Goal: Task Accomplishment & Management: Complete application form

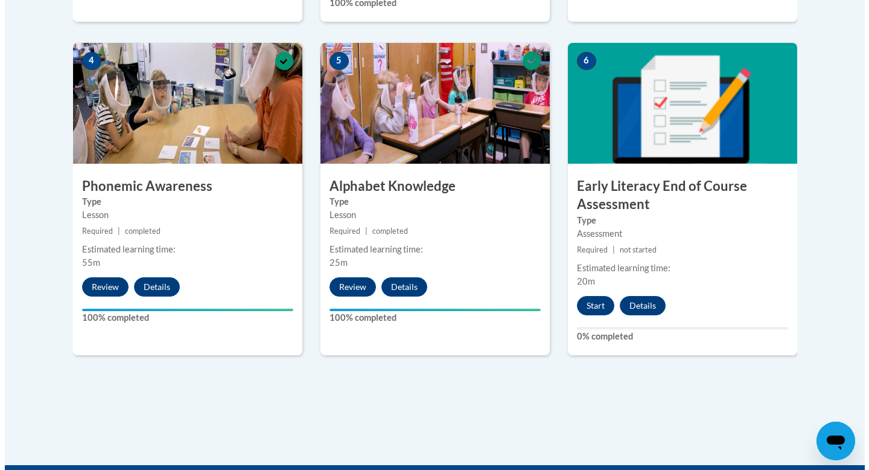
scroll to position [697, 0]
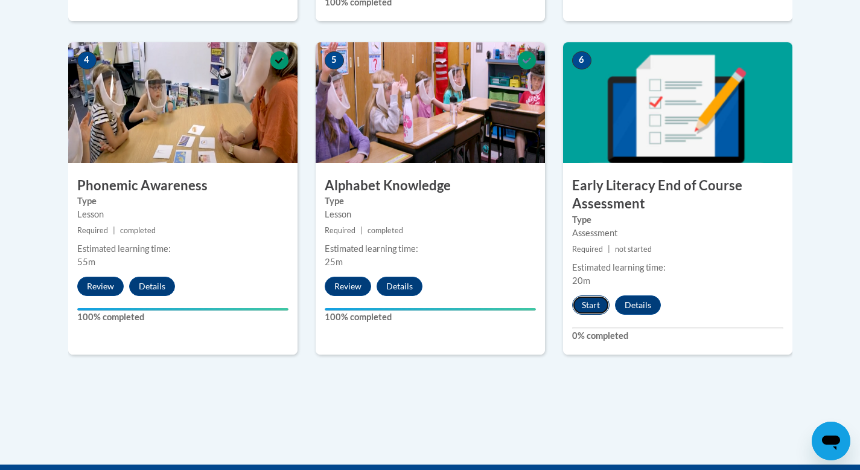
click at [592, 299] on button "Start" at bounding box center [590, 304] width 37 height 19
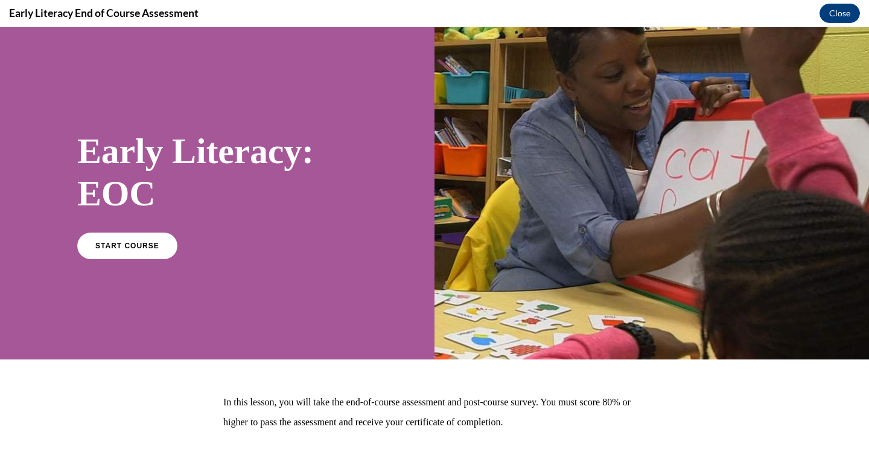
scroll to position [0, 0]
click at [80, 241] on link "START COURSE" at bounding box center [127, 245] width 105 height 28
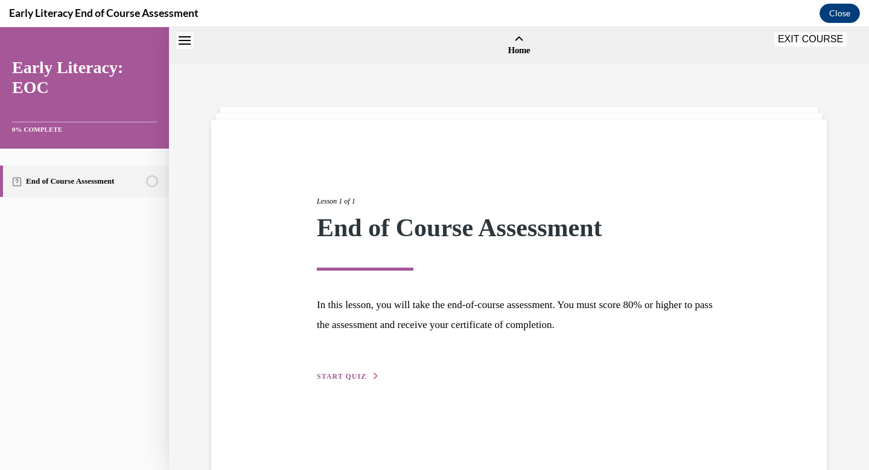
scroll to position [37, 0]
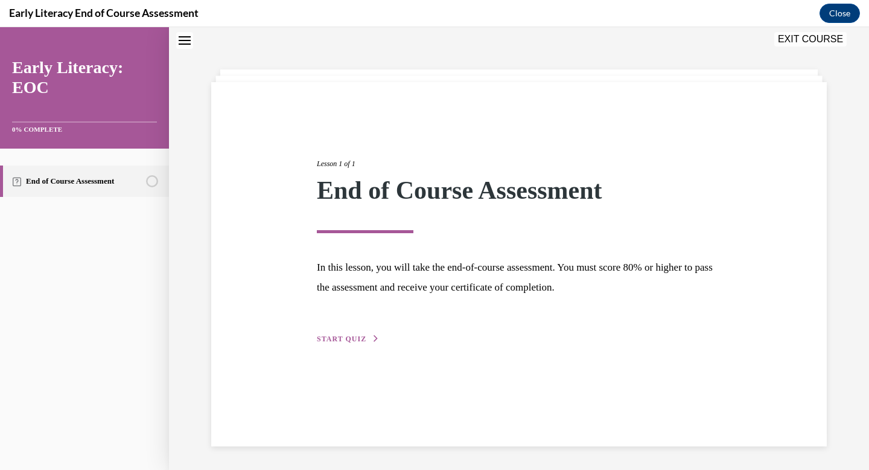
click at [325, 342] on span "START QUIZ" at bounding box center [341, 338] width 49 height 8
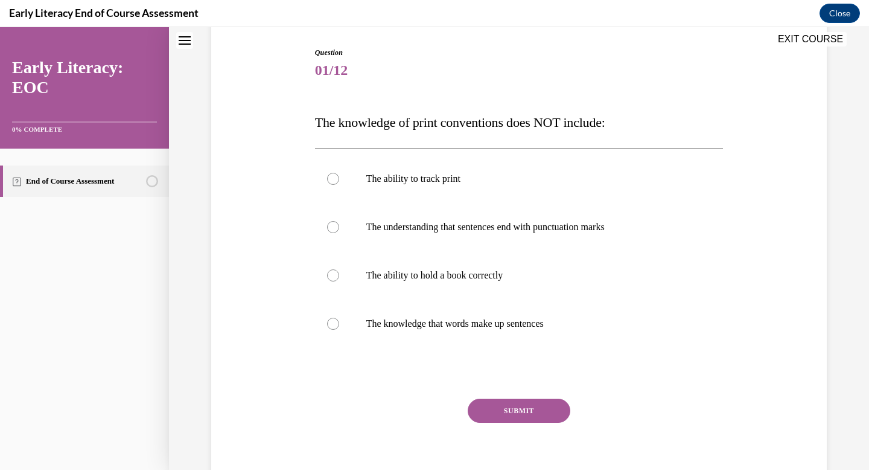
scroll to position [123, 0]
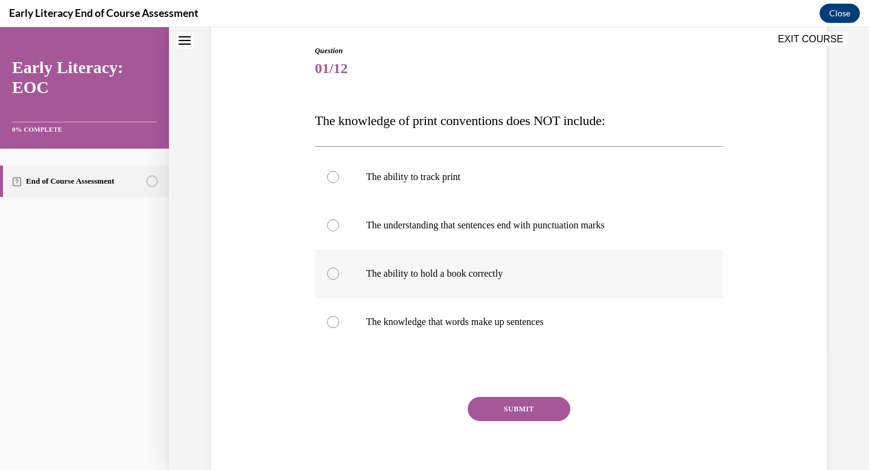
click at [405, 280] on div at bounding box center [519, 273] width 409 height 48
click at [509, 416] on button "SUBMIT" at bounding box center [519, 409] width 103 height 24
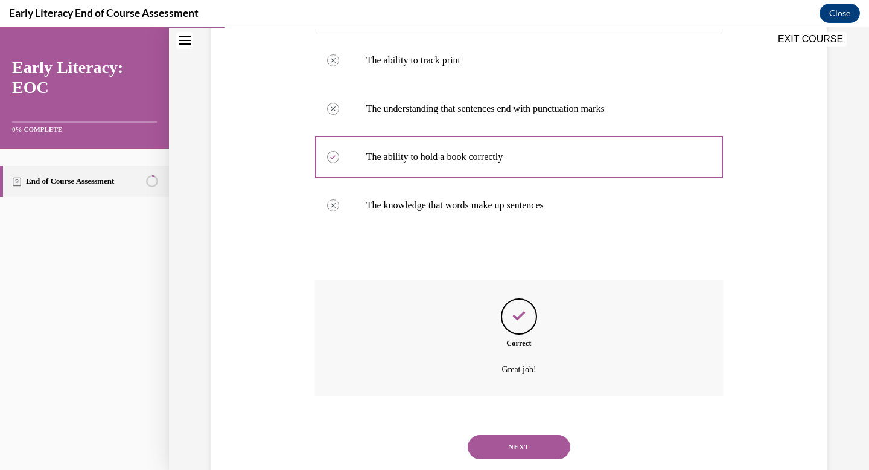
scroll to position [270, 0]
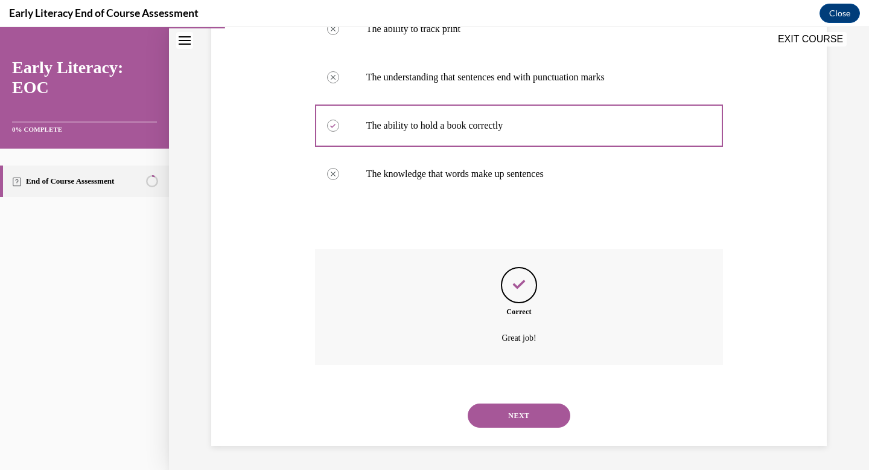
click at [512, 421] on button "NEXT" at bounding box center [519, 415] width 103 height 24
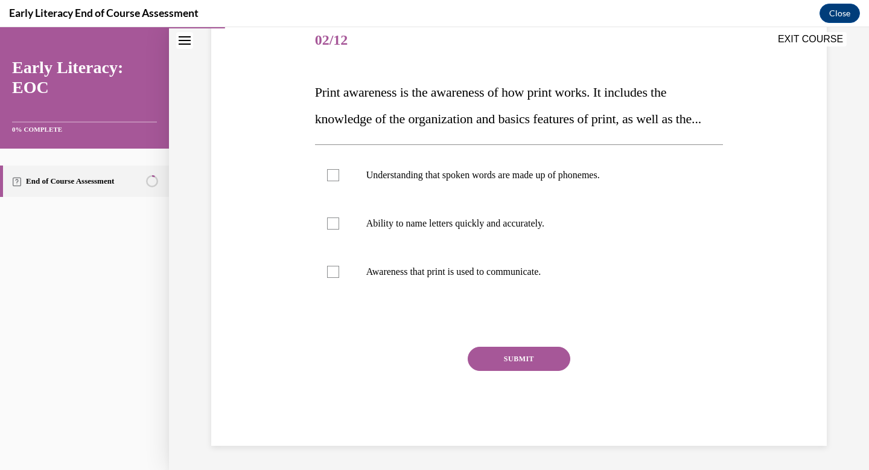
scroll to position [167, 0]
click at [487, 278] on p "Awareness that print is used to communicate." at bounding box center [529, 272] width 327 height 12
click at [513, 371] on button "SUBMIT" at bounding box center [519, 358] width 103 height 24
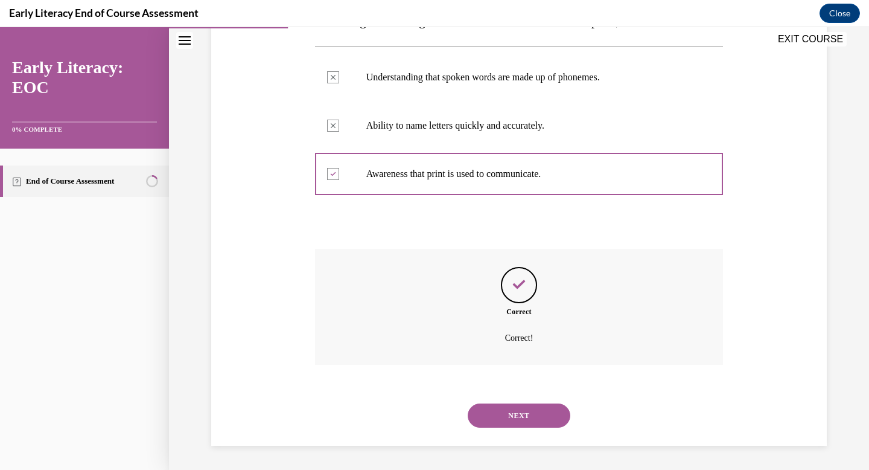
scroll to position [275, 0]
click at [489, 413] on button "NEXT" at bounding box center [519, 415] width 103 height 24
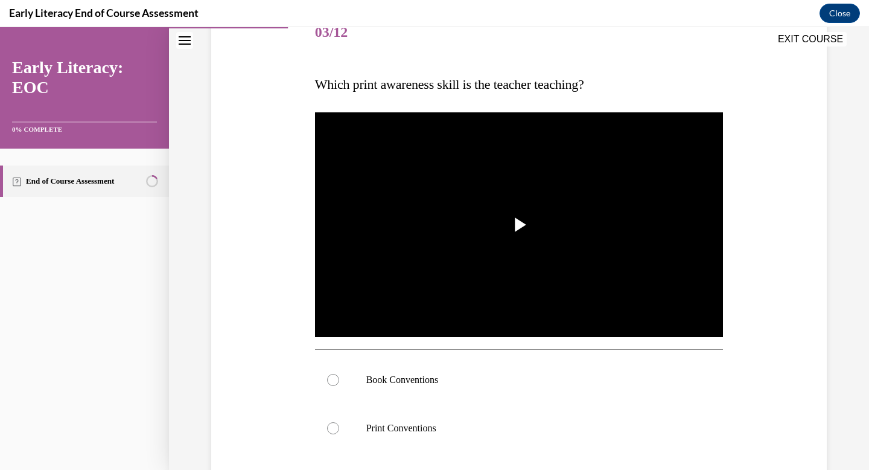
scroll to position [157, 0]
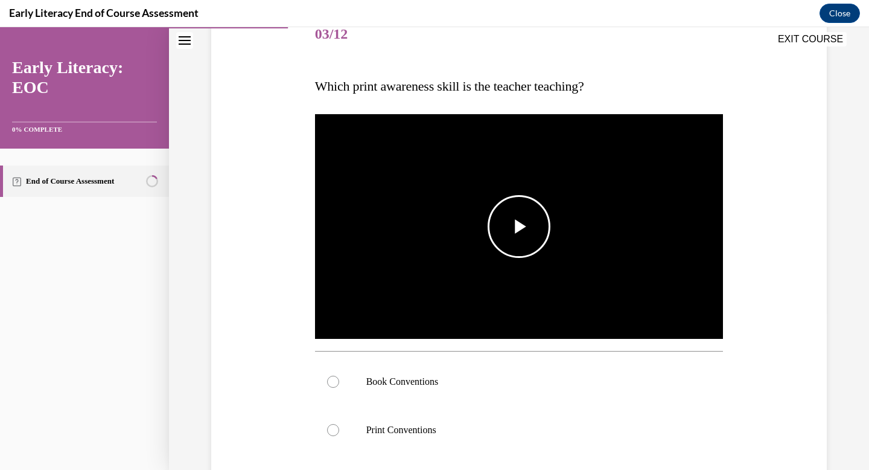
click at [492, 259] on img "Video player" at bounding box center [519, 227] width 409 height 230
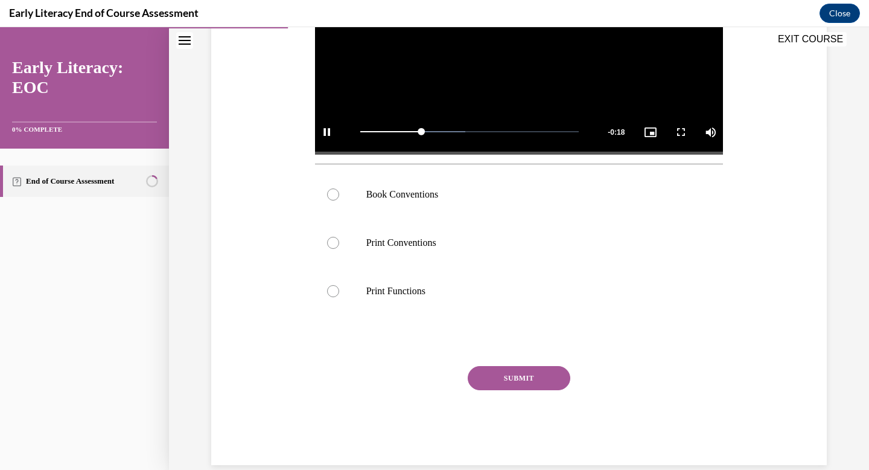
scroll to position [342, 0]
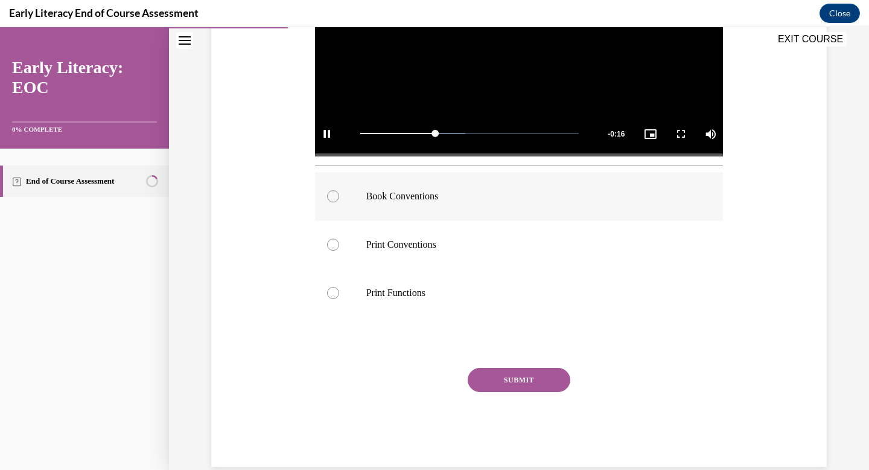
click at [401, 209] on div at bounding box center [519, 196] width 409 height 48
click at [502, 392] on div "SUBMIT" at bounding box center [519, 398] width 409 height 60
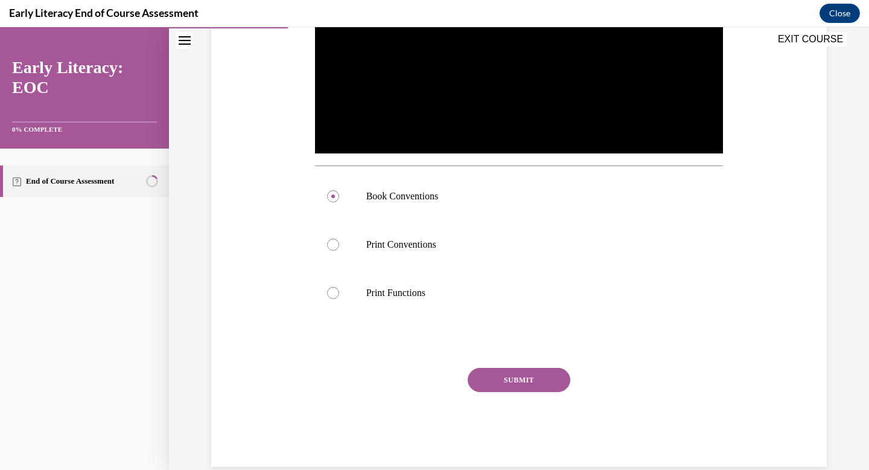
click at [507, 381] on button "SUBMIT" at bounding box center [519, 380] width 103 height 24
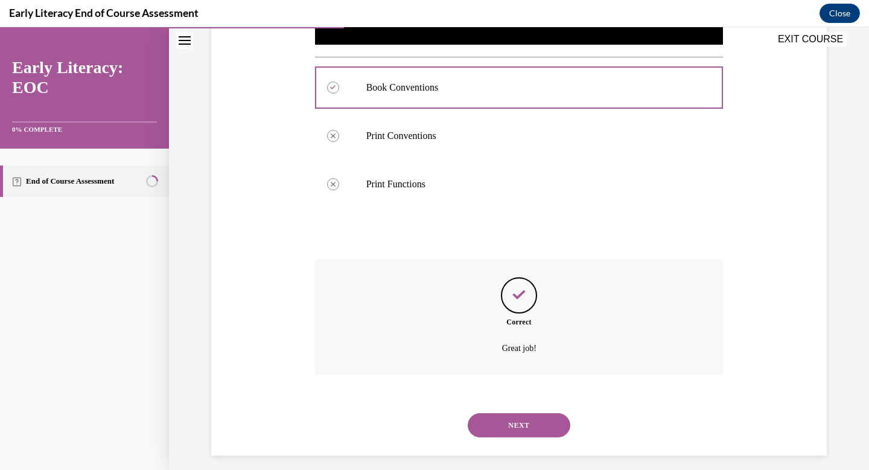
scroll to position [461, 0]
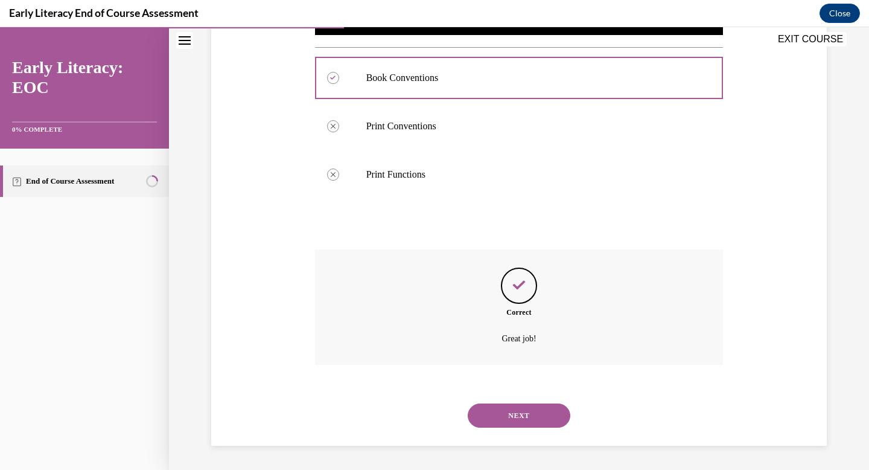
click at [488, 412] on button "NEXT" at bounding box center [519, 415] width 103 height 24
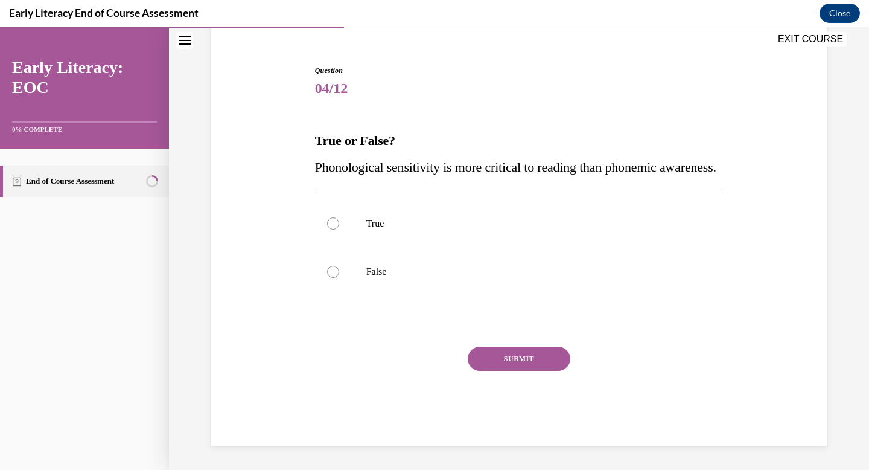
scroll to position [129, 0]
click at [597, 282] on div at bounding box center [519, 271] width 409 height 48
click at [516, 352] on button "SUBMIT" at bounding box center [519, 358] width 103 height 24
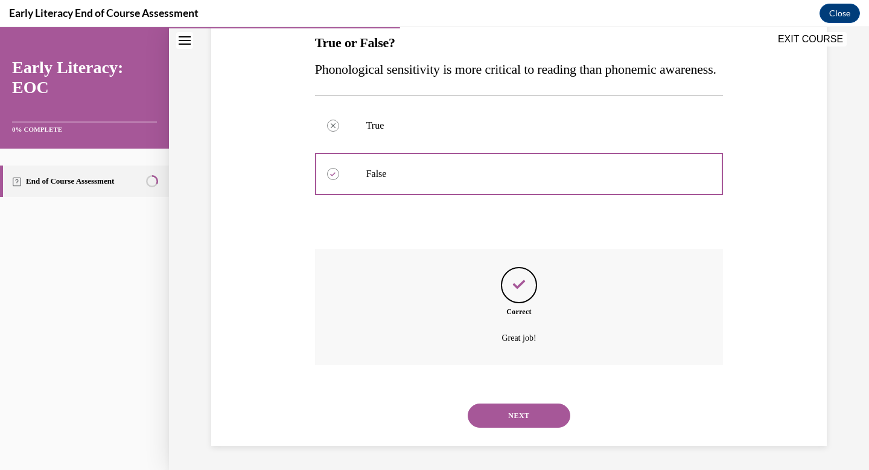
scroll to position [227, 0]
click at [517, 405] on button "NEXT" at bounding box center [519, 415] width 103 height 24
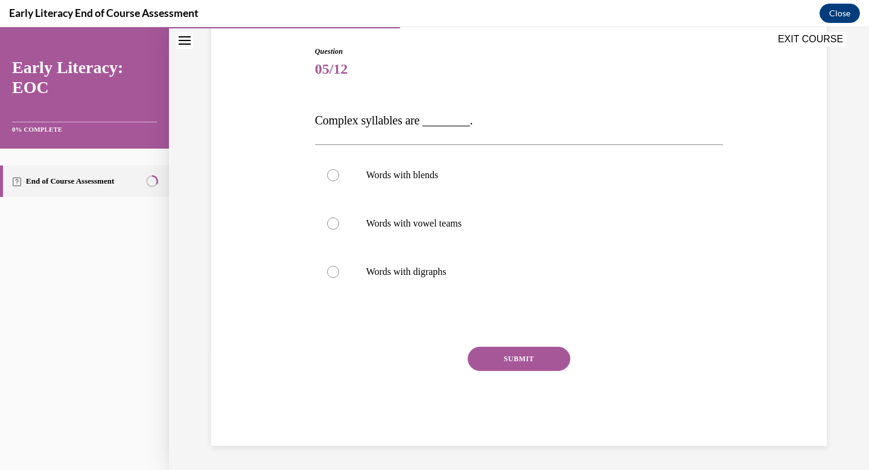
scroll to position [122, 0]
click at [415, 226] on p "Words with vowel teams" at bounding box center [529, 223] width 327 height 12
click at [489, 355] on button "SUBMIT" at bounding box center [519, 358] width 103 height 24
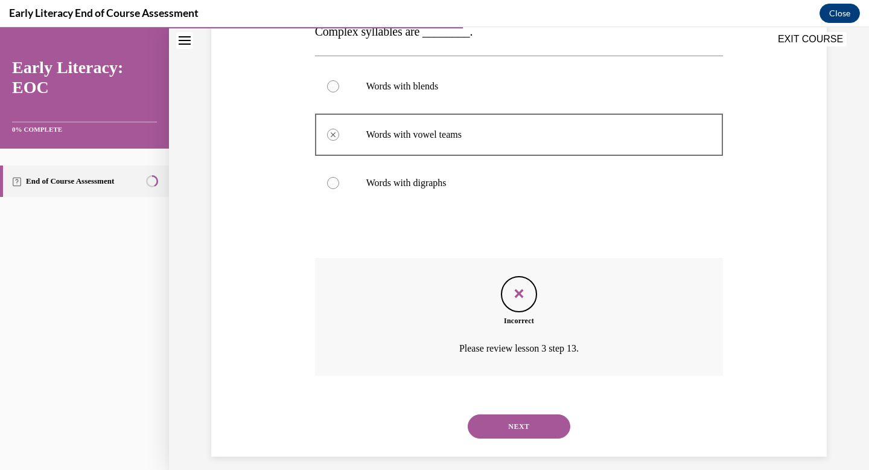
scroll to position [222, 0]
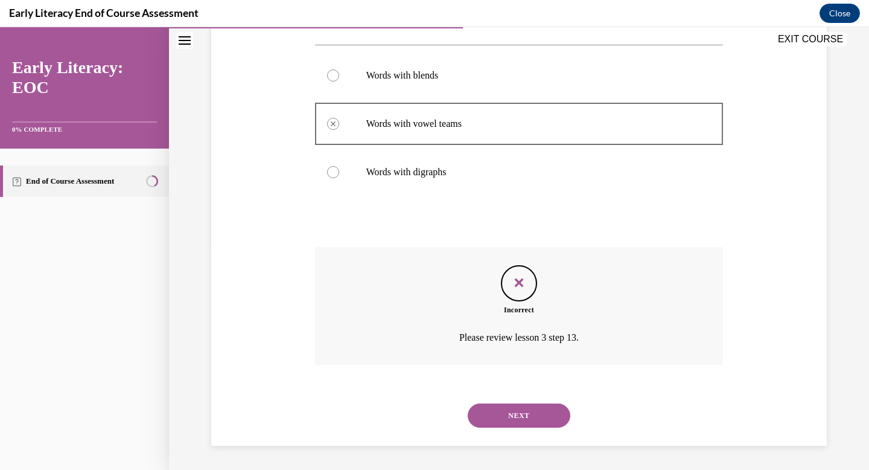
click at [512, 411] on button "NEXT" at bounding box center [519, 415] width 103 height 24
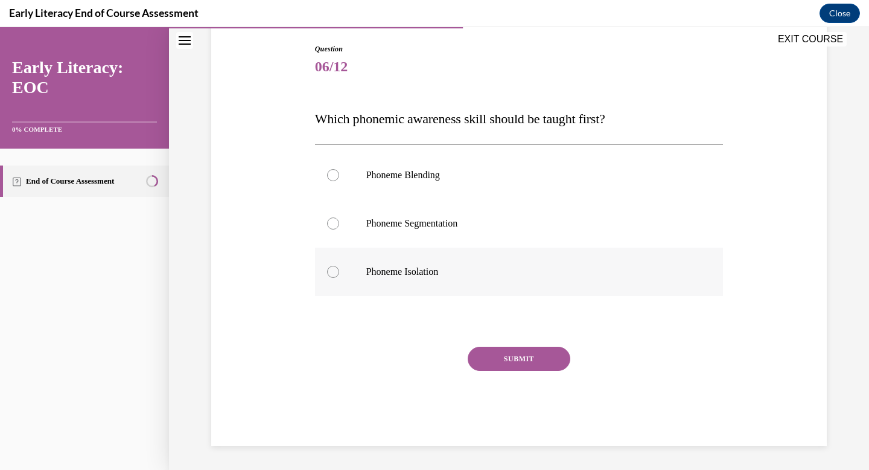
click at [378, 276] on p "Phoneme Isolation" at bounding box center [529, 272] width 327 height 12
click at [483, 360] on button "SUBMIT" at bounding box center [519, 358] width 103 height 24
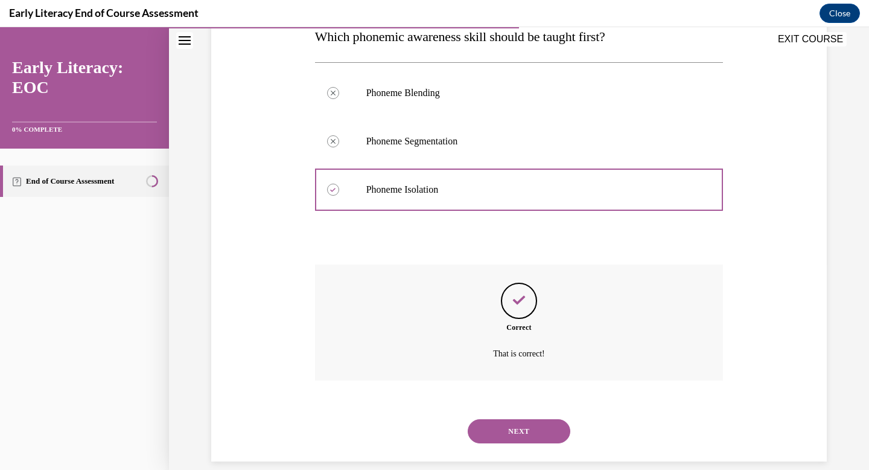
scroll to position [222, 0]
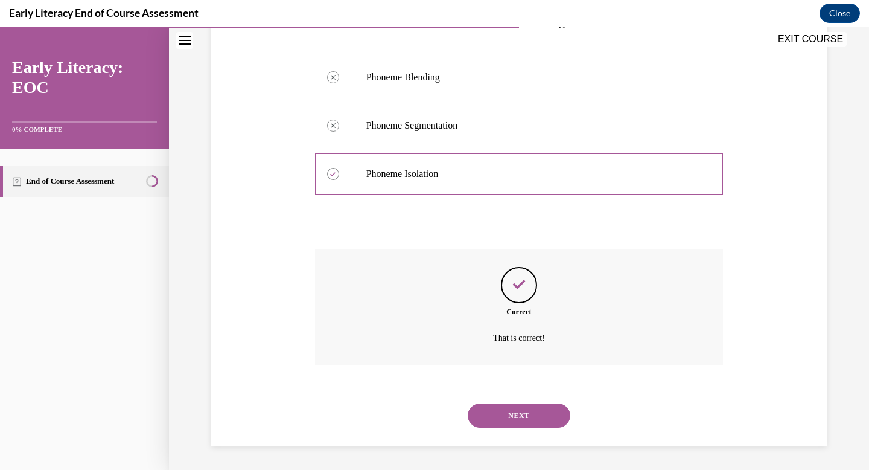
click at [525, 411] on button "NEXT" at bounding box center [519, 415] width 103 height 24
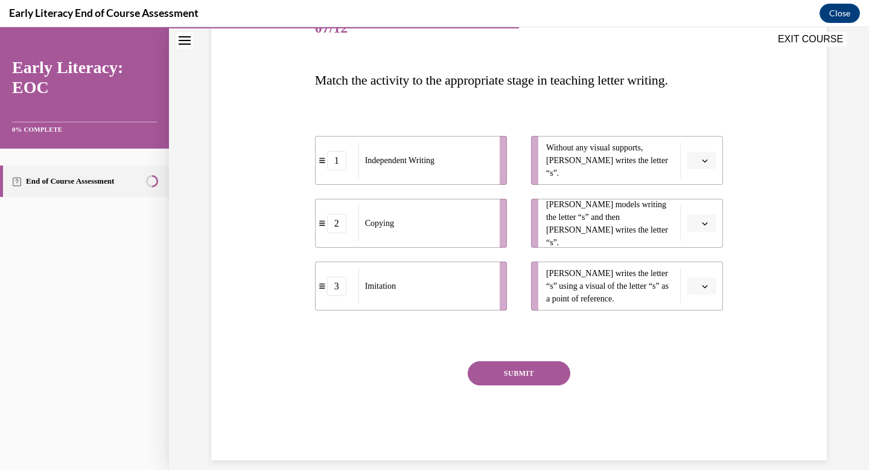
scroll to position [175, 0]
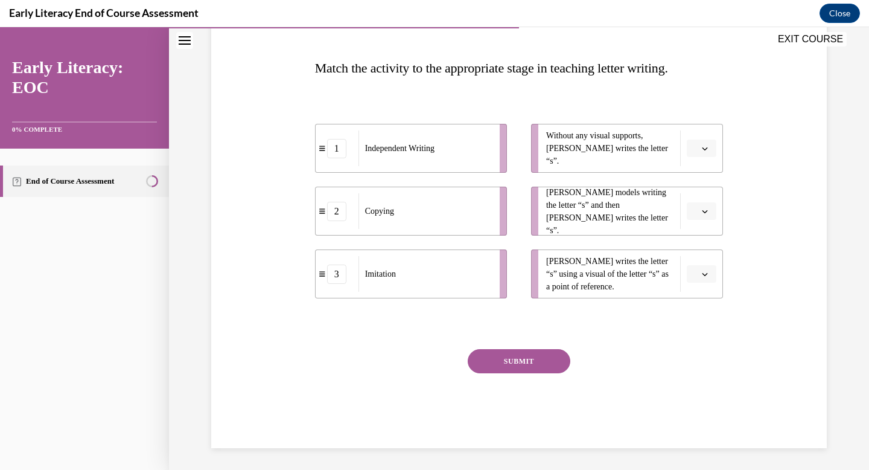
click at [694, 151] on button "button" at bounding box center [702, 148] width 30 height 18
click at [702, 208] on icon "button" at bounding box center [705, 211] width 6 height 6
click at [692, 257] on span "1" at bounding box center [692, 262] width 4 height 10
click at [704, 213] on button "1" at bounding box center [702, 211] width 30 height 18
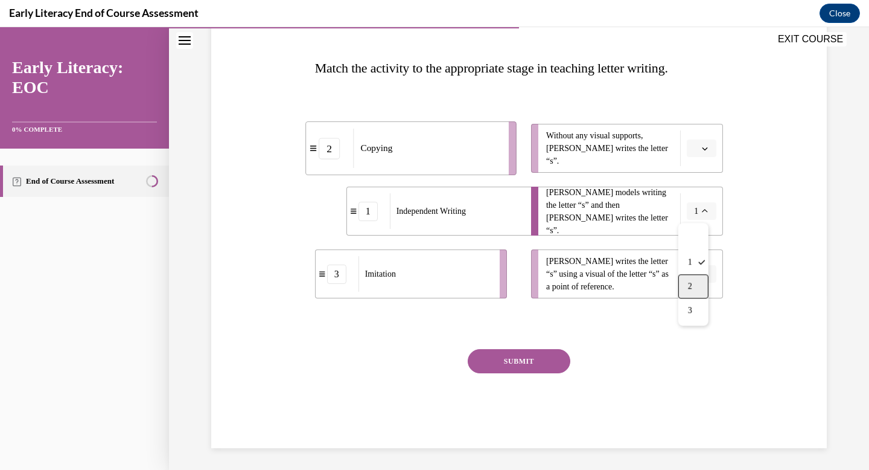
click at [686, 278] on div "2" at bounding box center [693, 286] width 30 height 24
click at [701, 151] on span "button" at bounding box center [705, 148] width 8 height 8
click at [699, 190] on div "1" at bounding box center [696, 199] width 30 height 24
click at [694, 277] on span "Please select an option" at bounding box center [696, 274] width 4 height 12
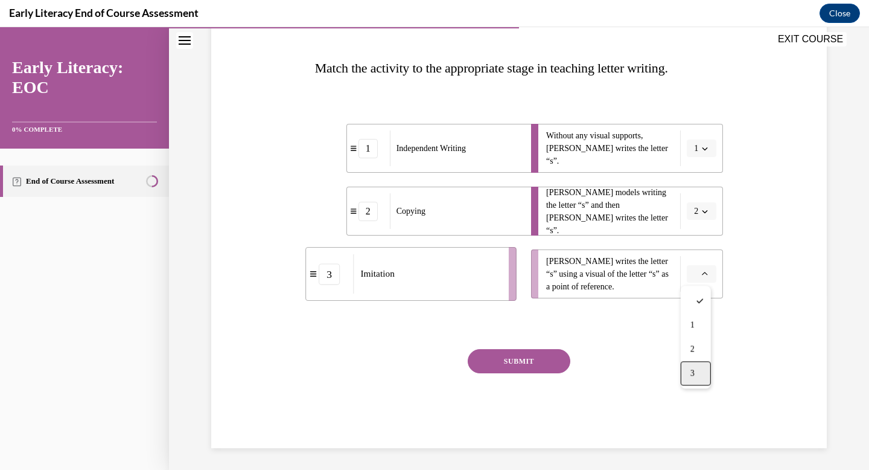
click at [694, 369] on span "3" at bounding box center [692, 373] width 4 height 10
click at [538, 357] on button "SUBMIT" at bounding box center [519, 361] width 103 height 24
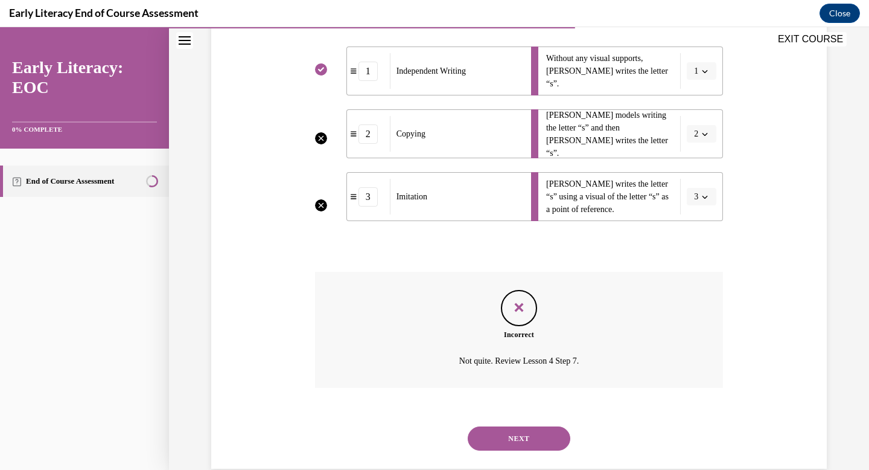
scroll to position [275, 0]
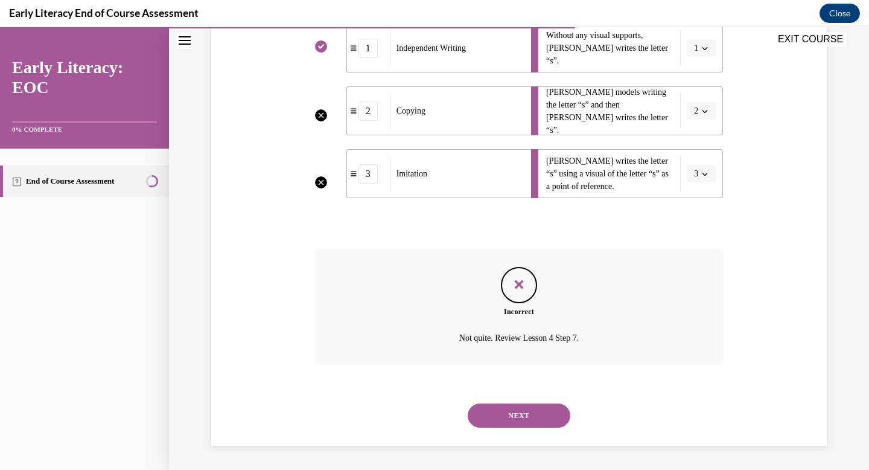
click at [513, 418] on button "NEXT" at bounding box center [519, 415] width 103 height 24
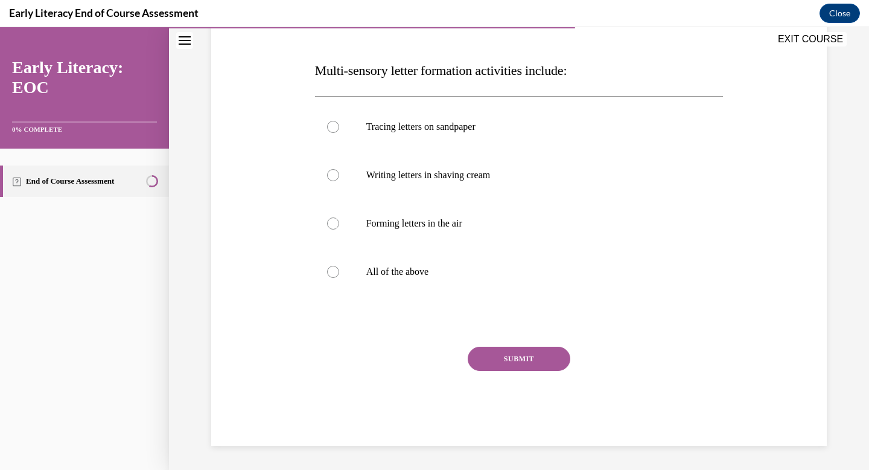
scroll to position [136, 0]
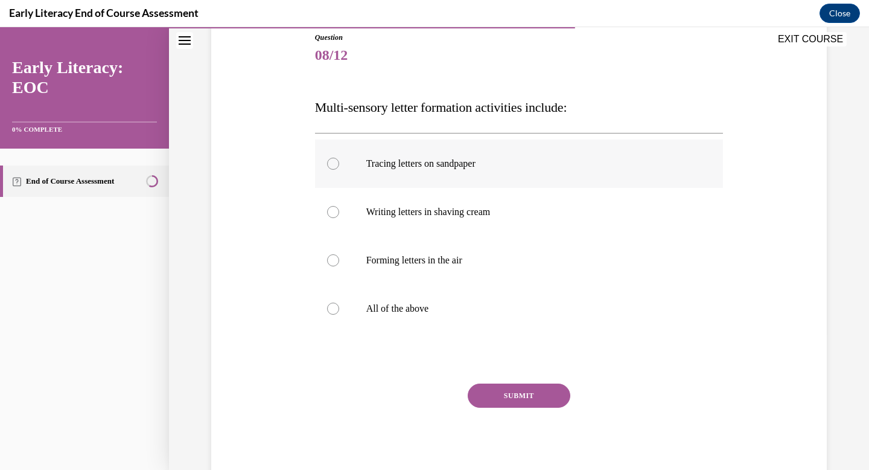
click at [333, 177] on div at bounding box center [519, 163] width 409 height 48
click at [339, 209] on div at bounding box center [519, 212] width 409 height 48
click at [335, 171] on div at bounding box center [519, 163] width 409 height 48
click at [333, 206] on div at bounding box center [519, 212] width 409 height 48
click at [297, 361] on div "Question 08/12 Multi-sensory letter formation activities include: Tracing lette…" at bounding box center [519, 239] width 622 height 486
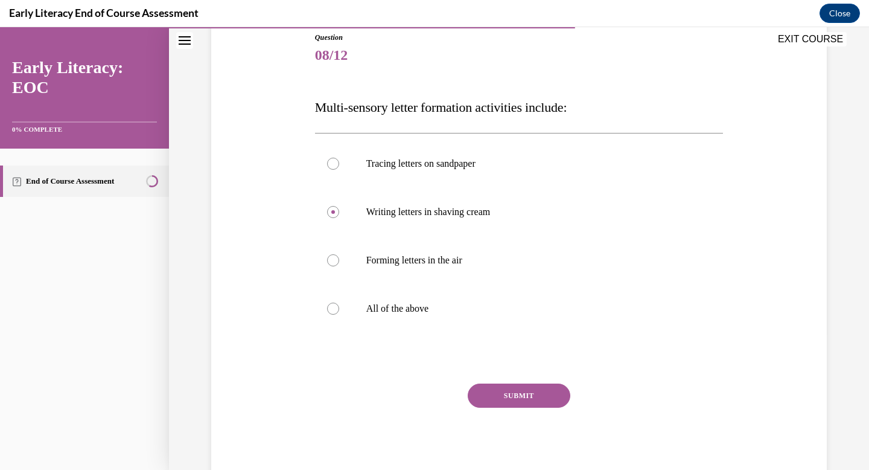
click at [297, 361] on div "Question 08/12 Multi-sensory letter formation activities include: Tracing lette…" at bounding box center [519, 239] width 622 height 486
click at [381, 308] on p "All of the above" at bounding box center [529, 308] width 327 height 12
click at [559, 405] on button "SUBMIT" at bounding box center [519, 395] width 103 height 24
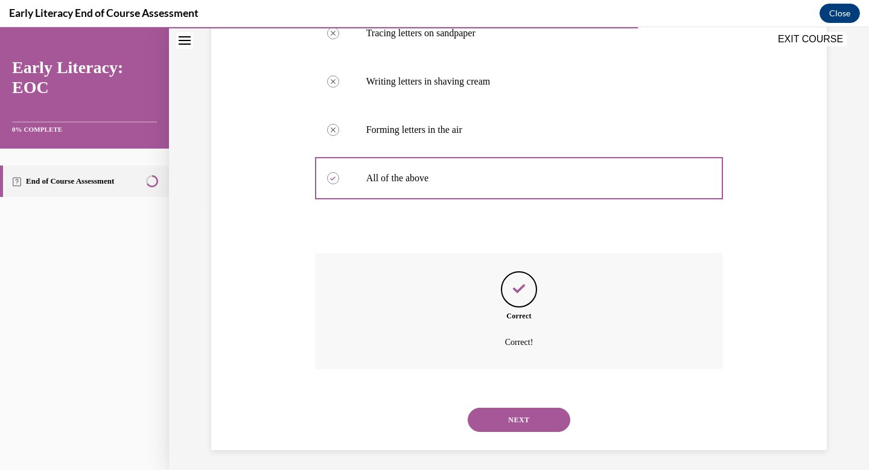
scroll to position [270, 0]
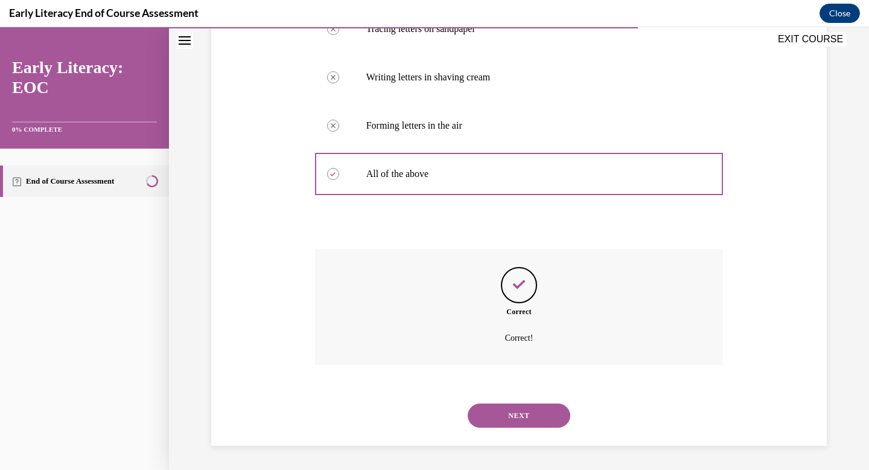
click at [529, 420] on button "NEXT" at bounding box center [519, 415] width 103 height 24
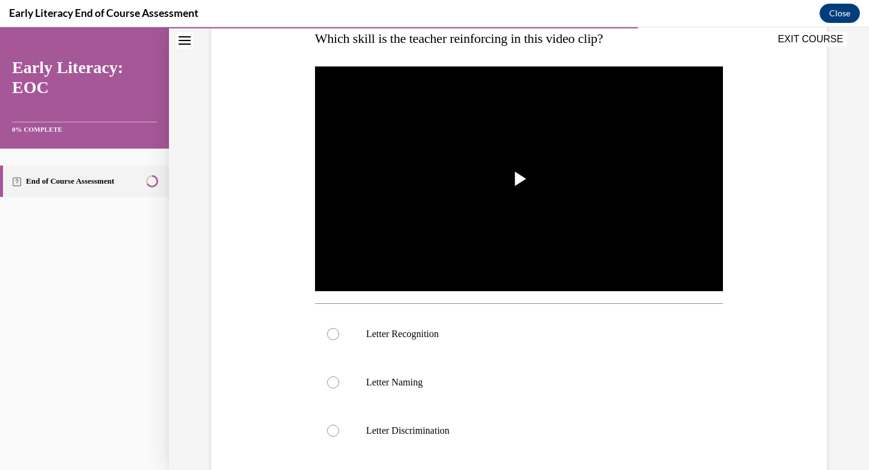
scroll to position [202, 0]
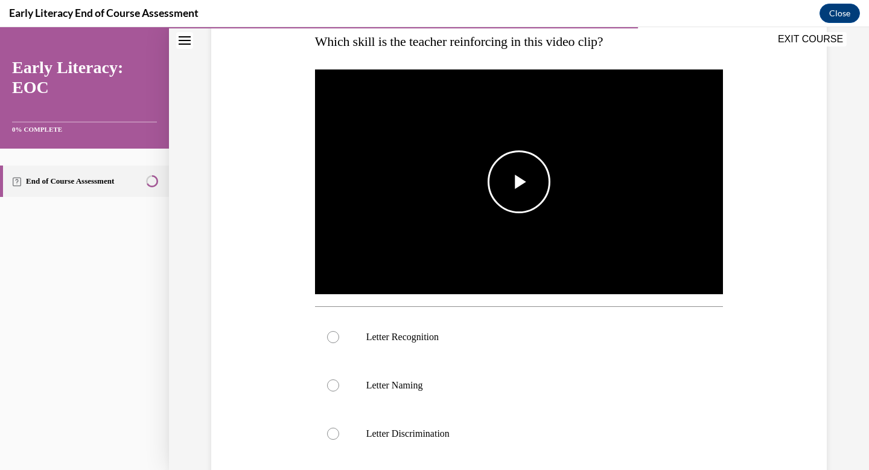
click at [585, 202] on img "Video player" at bounding box center [519, 182] width 409 height 230
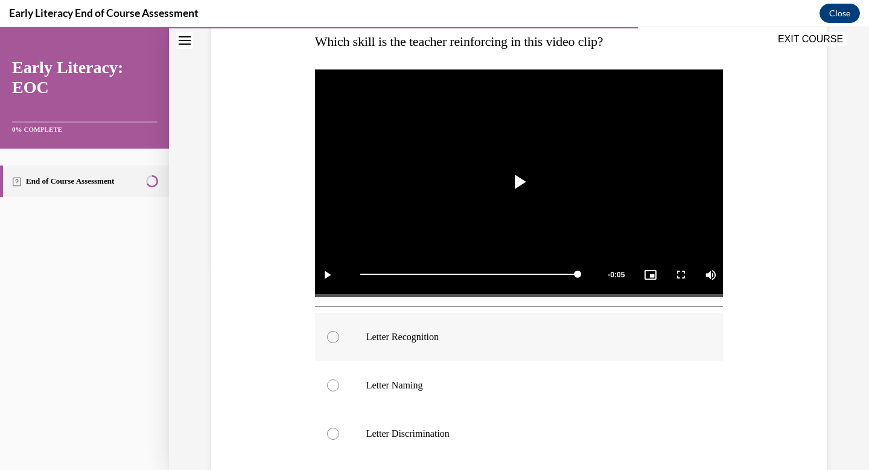
click at [383, 342] on p "Letter Recognition" at bounding box center [529, 337] width 327 height 12
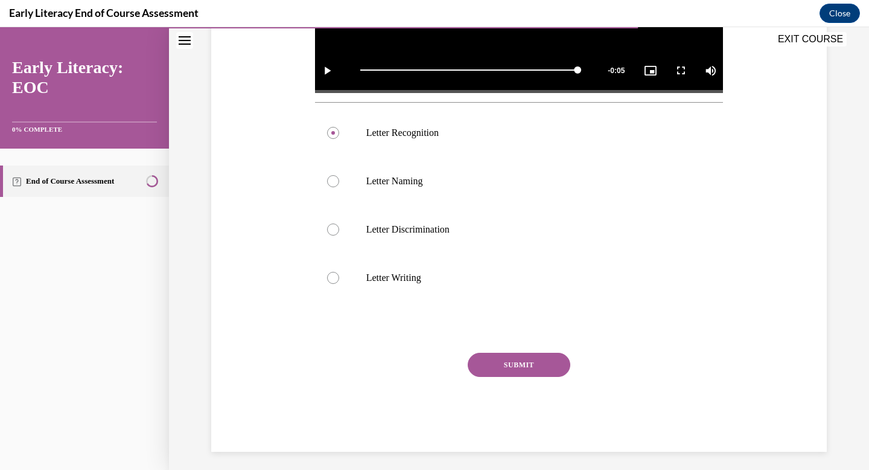
scroll to position [410, 0]
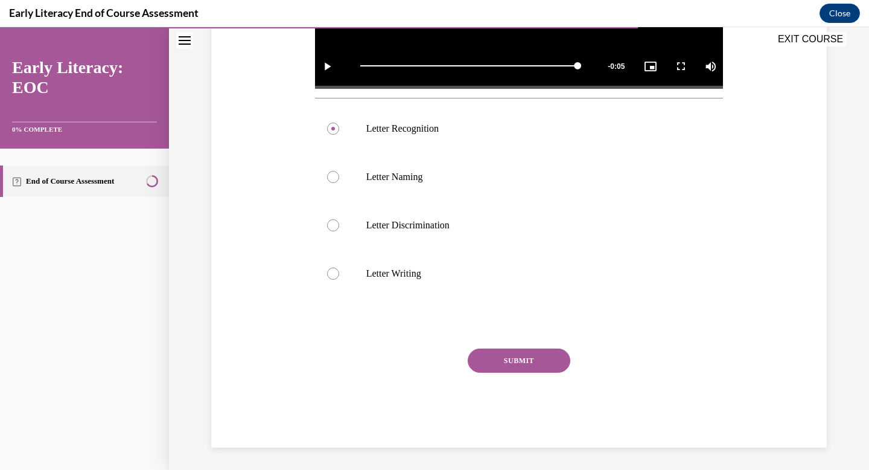
click at [527, 349] on button "SUBMIT" at bounding box center [519, 360] width 103 height 24
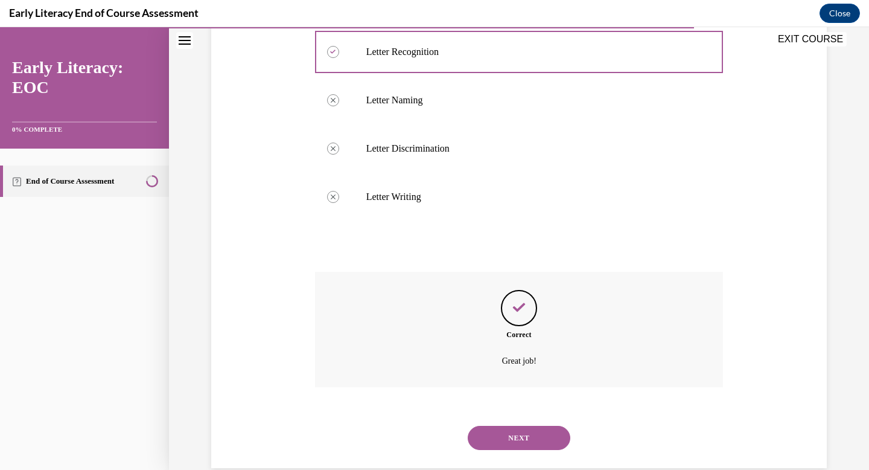
scroll to position [509, 0]
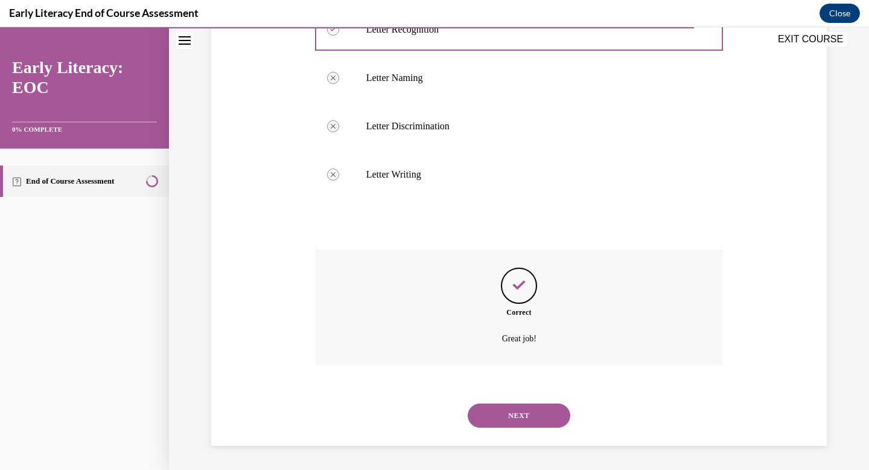
click at [535, 414] on button "NEXT" at bounding box center [519, 415] width 103 height 24
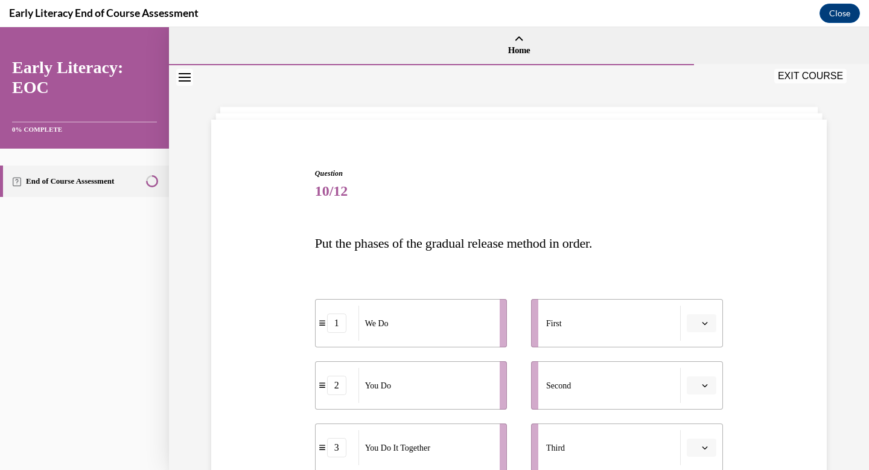
click at [713, 245] on p "Put the phases of the gradual release method in order." at bounding box center [519, 243] width 409 height 27
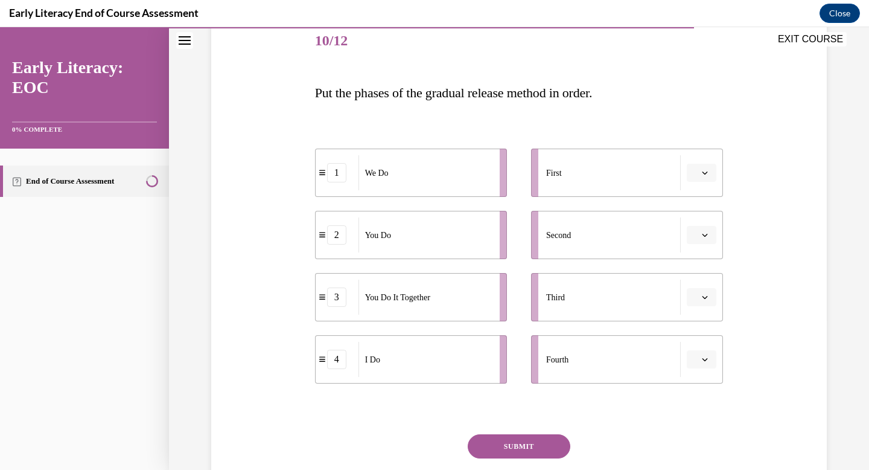
scroll to position [193, 0]
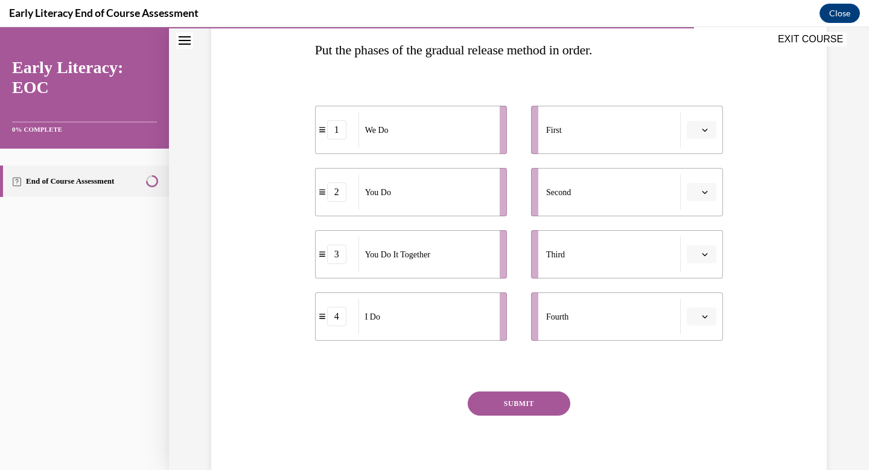
click at [694, 310] on span "Please select an option" at bounding box center [696, 316] width 4 height 12
click at [685, 366] on div "1" at bounding box center [696, 368] width 30 height 24
click at [703, 279] on ul "First Second Third Fourth 1" at bounding box center [621, 223] width 204 height 235
click at [710, 263] on button "button" at bounding box center [702, 254] width 30 height 18
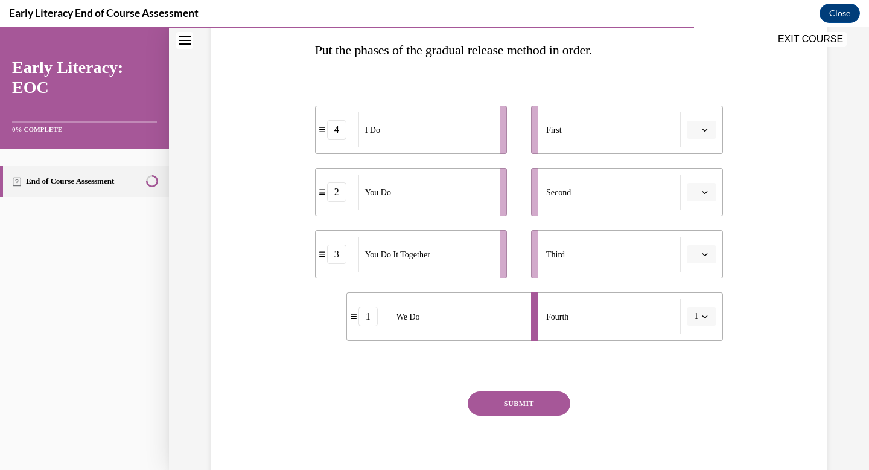
click at [697, 311] on button "1" at bounding box center [702, 316] width 30 height 18
click at [690, 383] on div "2" at bounding box center [693, 392] width 30 height 24
click at [695, 267] on li "Third" at bounding box center [627, 254] width 192 height 48
click at [708, 246] on button "button" at bounding box center [702, 254] width 30 height 18
click at [701, 353] on div "3" at bounding box center [696, 354] width 30 height 24
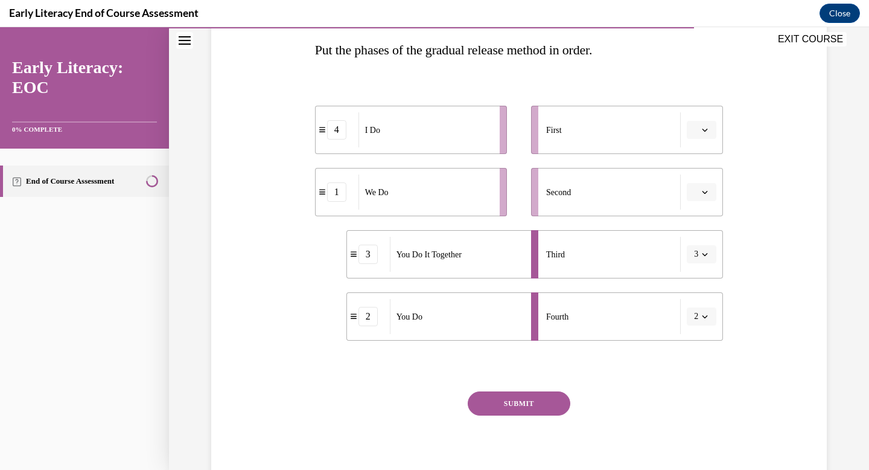
click at [702, 254] on icon "button" at bounding box center [705, 254] width 6 height 6
click at [686, 351] on div "3" at bounding box center [693, 354] width 30 height 24
click at [697, 327] on li "Fourth 2" at bounding box center [627, 316] width 192 height 48
click at [702, 311] on button "2" at bounding box center [702, 316] width 30 height 18
click at [682, 435] on div "4" at bounding box center [693, 440] width 30 height 24
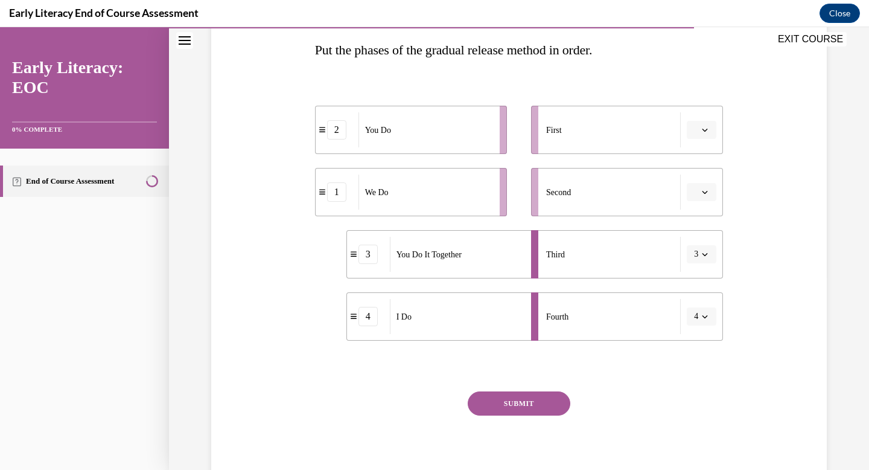
click at [701, 141] on li "First" at bounding box center [627, 130] width 192 height 48
click at [702, 129] on icon "button" at bounding box center [705, 130] width 6 height 6
click at [702, 129] on icon "button" at bounding box center [705, 129] width 6 height 7
click at [706, 201] on li "Second" at bounding box center [627, 192] width 192 height 48
click at [703, 190] on span "button" at bounding box center [705, 192] width 8 height 8
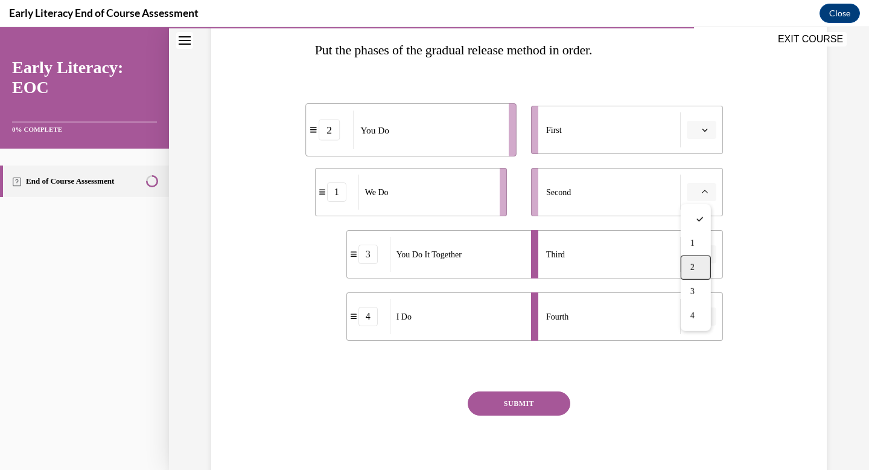
click at [694, 268] on span "2" at bounding box center [692, 268] width 4 height 10
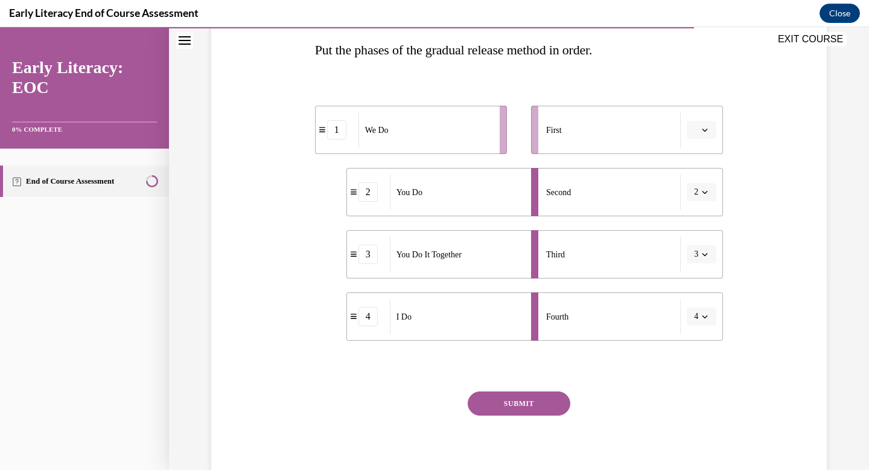
click at [706, 137] on button "button" at bounding box center [702, 130] width 30 height 18
click at [700, 175] on div "1" at bounding box center [696, 181] width 30 height 24
click at [702, 136] on button "1" at bounding box center [702, 130] width 30 height 18
click at [700, 331] on li "Fourth 4" at bounding box center [627, 316] width 192 height 48
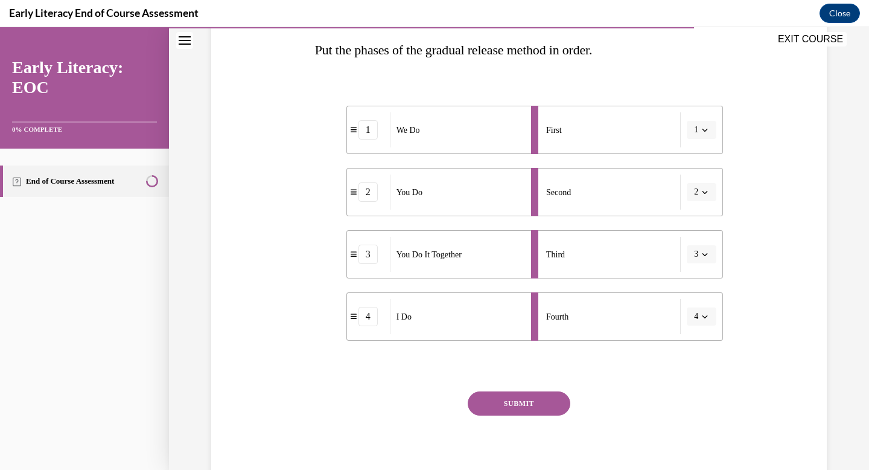
click at [702, 318] on icon "button" at bounding box center [705, 316] width 6 height 6
click at [691, 362] on div "1" at bounding box center [693, 368] width 30 height 24
click at [695, 338] on li "Fourth 1" at bounding box center [627, 316] width 192 height 48
click at [699, 322] on button "1" at bounding box center [702, 316] width 30 height 18
click at [687, 390] on div "2" at bounding box center [693, 392] width 30 height 24
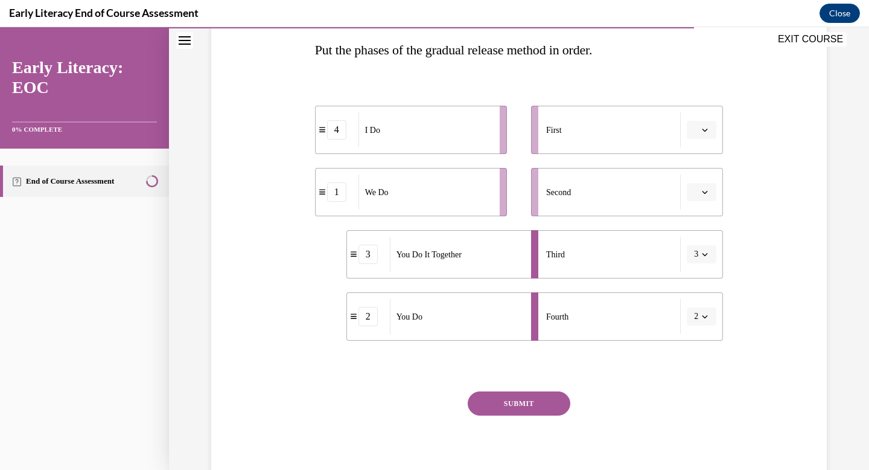
click at [700, 262] on button "3" at bounding box center [702, 254] width 30 height 18
click at [695, 353] on div "3" at bounding box center [693, 354] width 30 height 24
click at [687, 325] on button "2" at bounding box center [702, 316] width 30 height 18
click at [698, 441] on div "4" at bounding box center [693, 440] width 30 height 24
click at [701, 319] on span "button" at bounding box center [705, 316] width 8 height 8
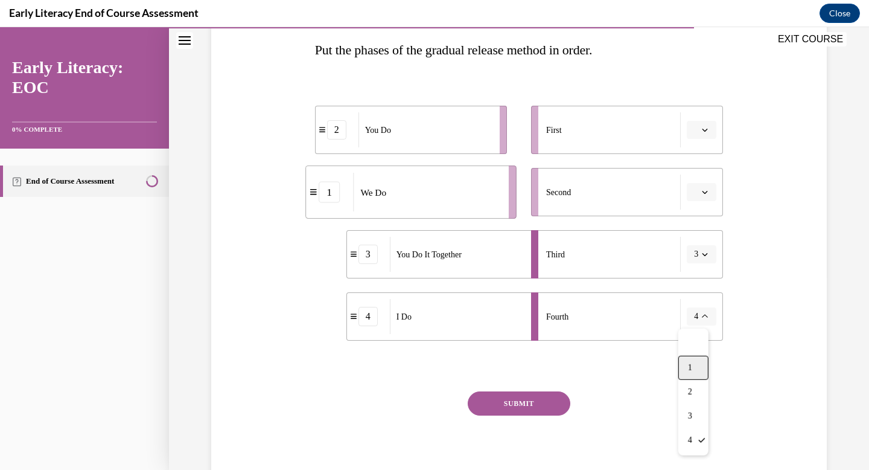
click at [684, 366] on div "1" at bounding box center [693, 368] width 30 height 24
click at [695, 193] on button "button" at bounding box center [702, 192] width 30 height 18
click at [693, 238] on span "1" at bounding box center [692, 243] width 4 height 10
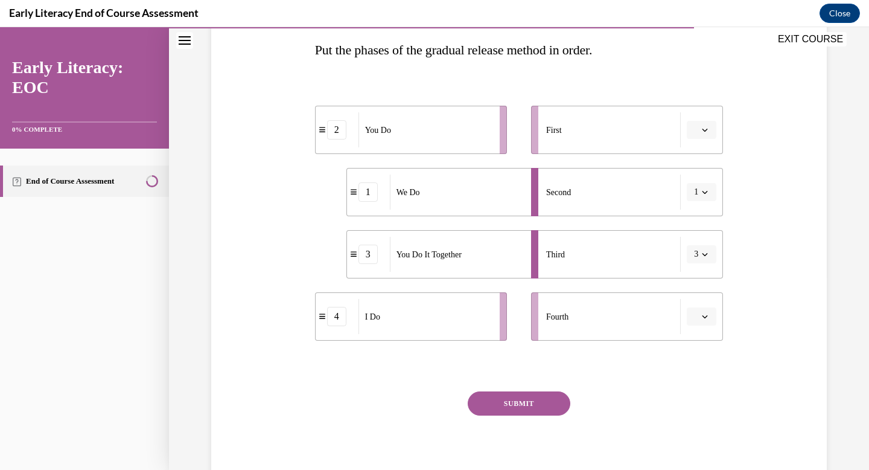
click at [672, 334] on li "Fourth" at bounding box center [627, 316] width 192 height 48
click at [707, 329] on li "Fourth" at bounding box center [627, 316] width 192 height 48
click at [706, 310] on button "button" at bounding box center [702, 316] width 30 height 18
click at [693, 374] on div "1" at bounding box center [696, 368] width 30 height 24
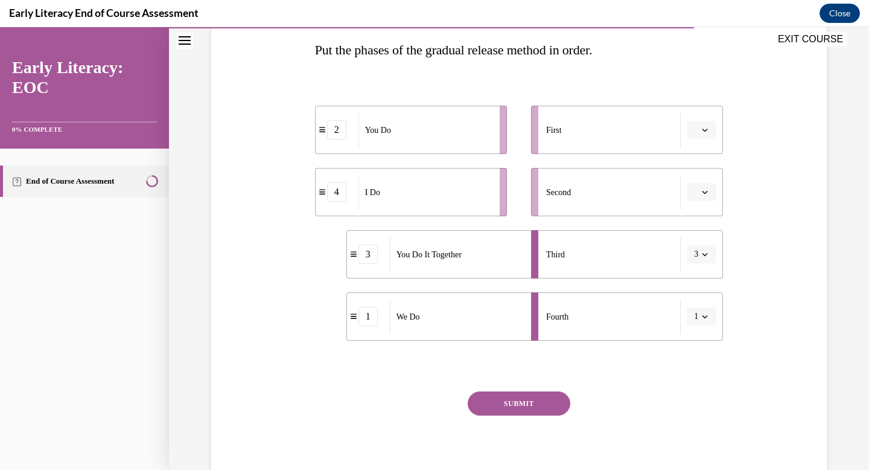
click at [705, 193] on button "button" at bounding box center [702, 192] width 30 height 18
click at [703, 238] on div "1" at bounding box center [696, 243] width 30 height 24
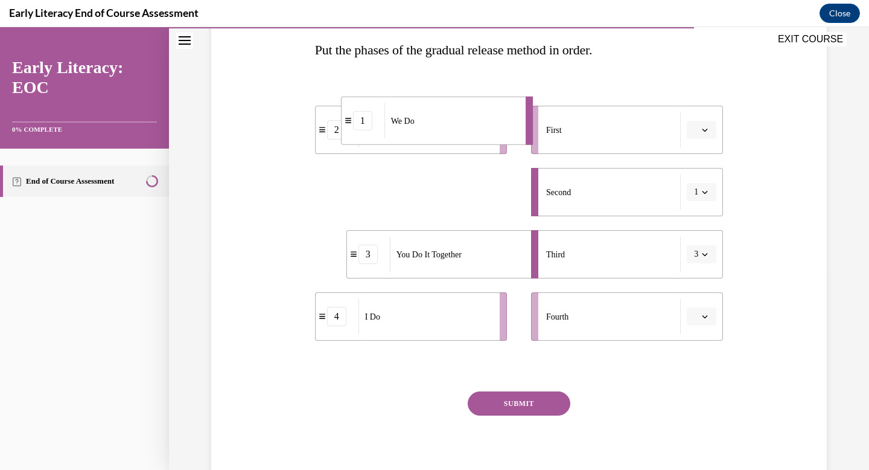
drag, startPoint x: 351, startPoint y: 193, endPoint x: 345, endPoint y: 121, distance: 71.4
click at [345, 121] on icon at bounding box center [348, 120] width 6 height 7
drag, startPoint x: 405, startPoint y: 193, endPoint x: 620, endPoint y: 101, distance: 233.6
click at [620, 101] on div "We Do" at bounding box center [634, 95] width 133 height 35
click at [654, 318] on div "Fourth" at bounding box center [613, 316] width 135 height 35
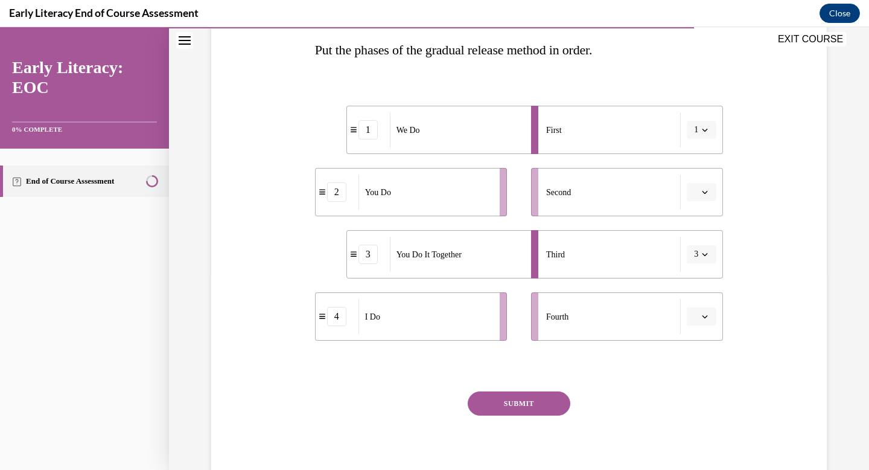
click at [699, 326] on li "Fourth" at bounding box center [627, 316] width 192 height 48
click at [703, 319] on icon "button" at bounding box center [705, 316] width 6 height 6
click at [699, 358] on div "1" at bounding box center [696, 368] width 30 height 24
click at [699, 324] on button "1" at bounding box center [702, 316] width 30 height 18
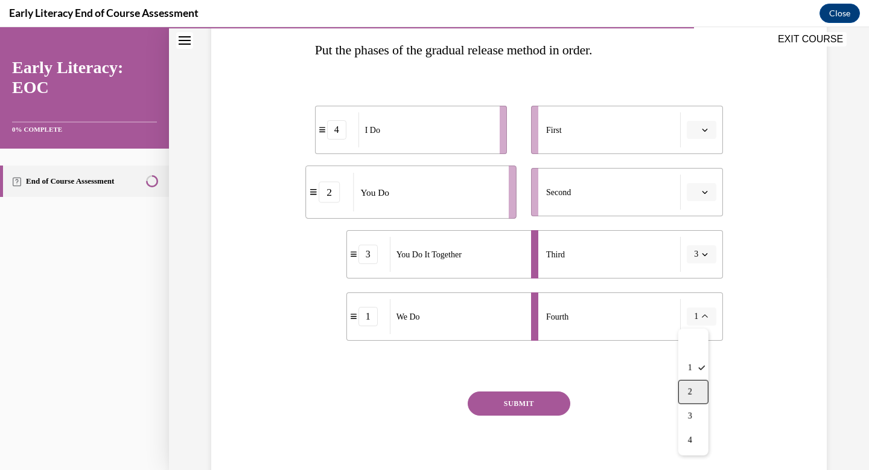
click at [700, 388] on div "2" at bounding box center [693, 392] width 30 height 24
click at [702, 255] on icon "button" at bounding box center [705, 254] width 6 height 6
click at [704, 353] on icon at bounding box center [701, 353] width 7 height 7
click at [696, 308] on button "2" at bounding box center [702, 316] width 30 height 18
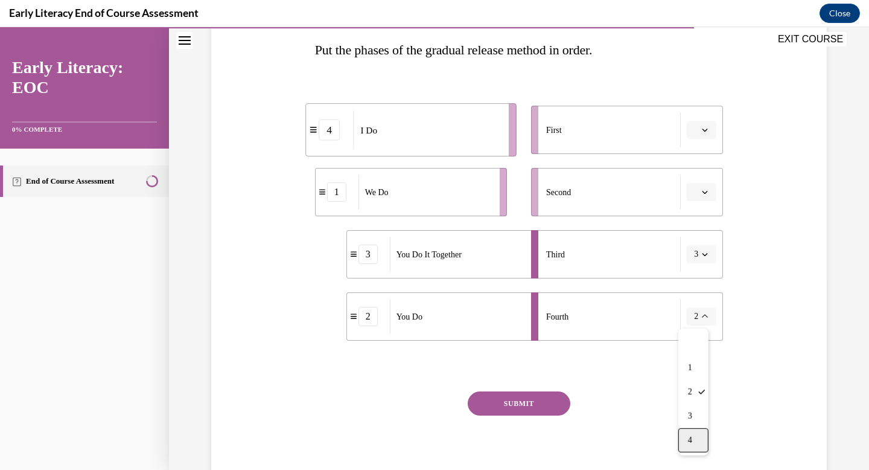
click at [695, 441] on div "4" at bounding box center [693, 440] width 30 height 24
click at [518, 416] on div "SUBMIT" at bounding box center [519, 421] width 409 height 60
click at [522, 400] on button "SUBMIT" at bounding box center [519, 403] width 103 height 24
click at [701, 132] on span "button" at bounding box center [705, 130] width 8 height 8
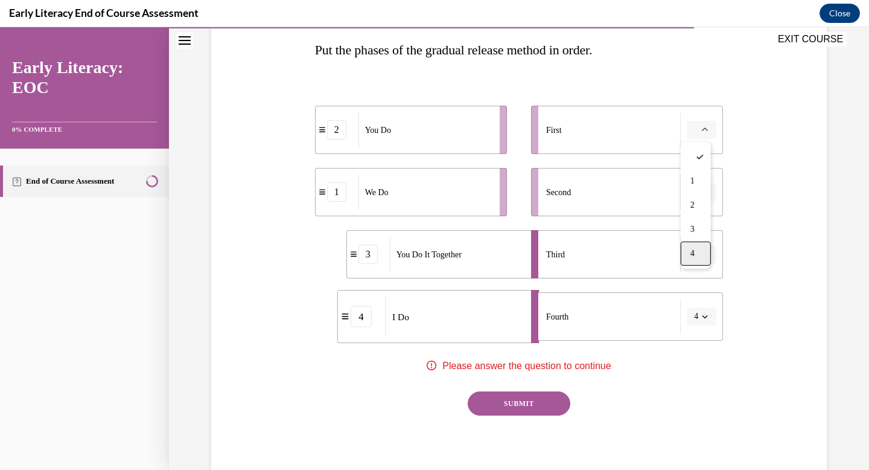
click at [698, 252] on div "4" at bounding box center [696, 253] width 30 height 24
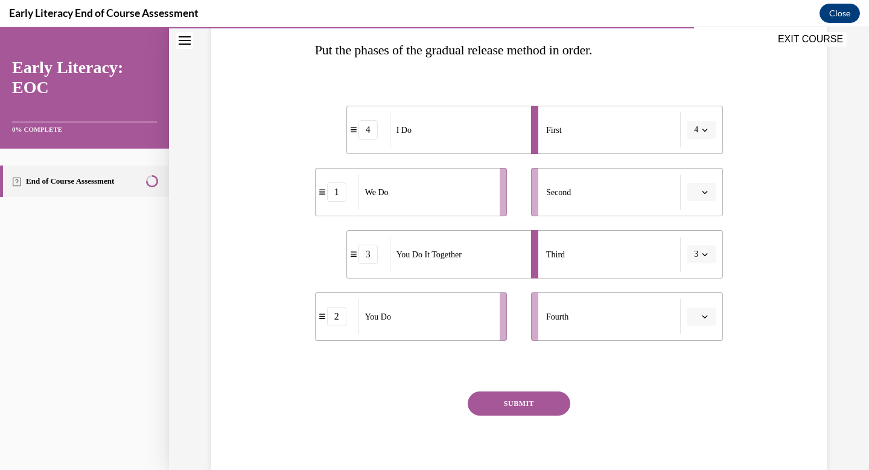
click at [691, 185] on button "button" at bounding box center [702, 192] width 30 height 18
click at [695, 289] on span "3" at bounding box center [692, 292] width 4 height 10
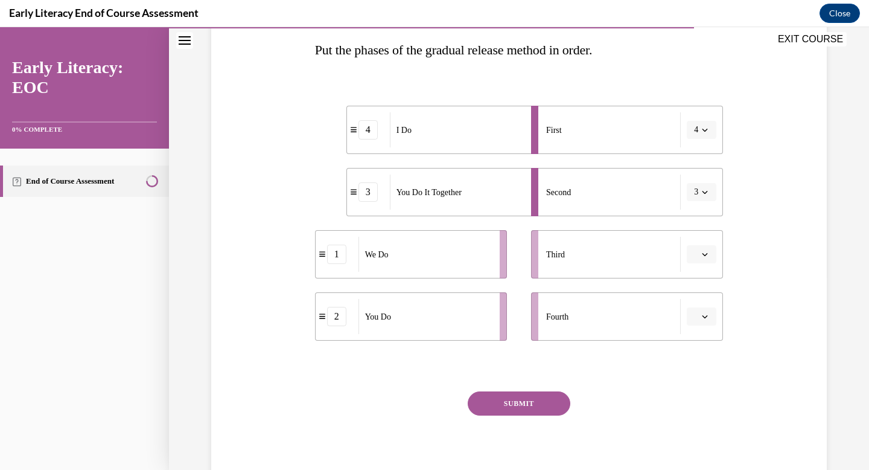
click at [703, 257] on span "button" at bounding box center [705, 254] width 8 height 8
click at [695, 330] on span "2" at bounding box center [692, 330] width 4 height 10
click at [702, 315] on icon "button" at bounding box center [705, 316] width 6 height 6
click at [697, 384] on div "2" at bounding box center [696, 392] width 30 height 24
click at [714, 320] on li "Fourth 2" at bounding box center [627, 316] width 192 height 48
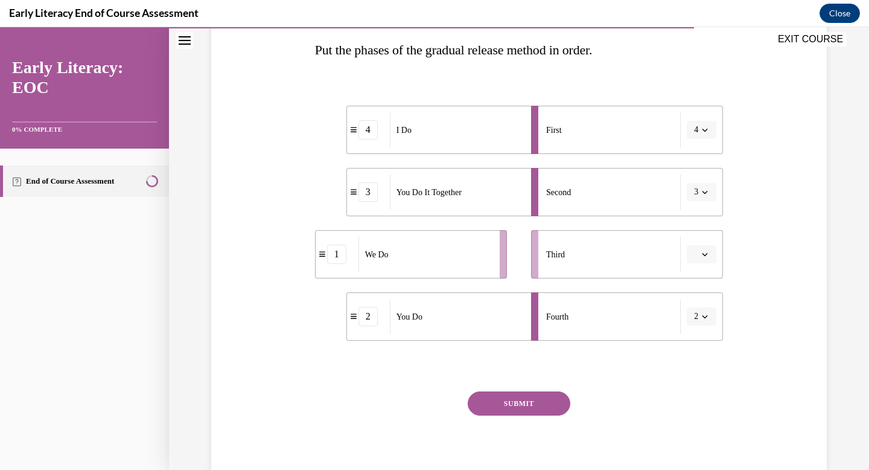
click at [702, 315] on icon "button" at bounding box center [705, 316] width 6 height 6
click at [690, 446] on div "4" at bounding box center [693, 440] width 30 height 24
click at [694, 193] on span "3" at bounding box center [696, 192] width 4 height 12
click at [859, 179] on div "Home Question 09/12 Which skill is the teacher reinforcing in this video clip? …" at bounding box center [519, 248] width 700 height 442
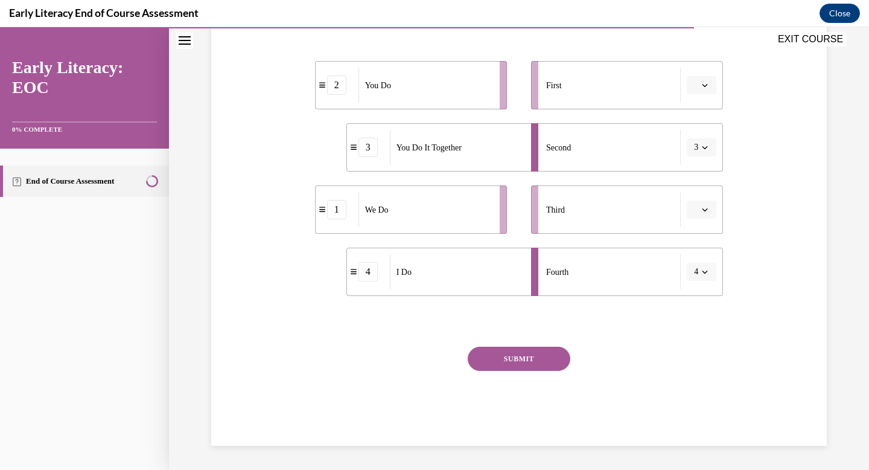
scroll to position [0, 0]
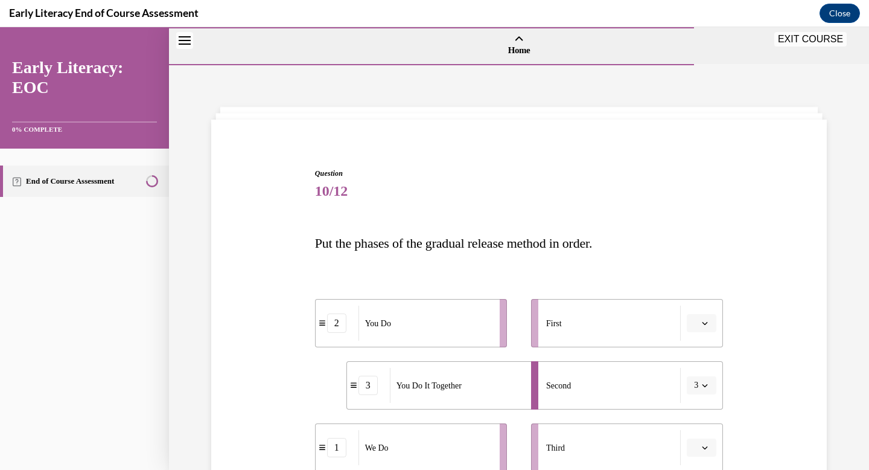
drag, startPoint x: 863, startPoint y: 179, endPoint x: 821, endPoint y: 31, distance: 153.0
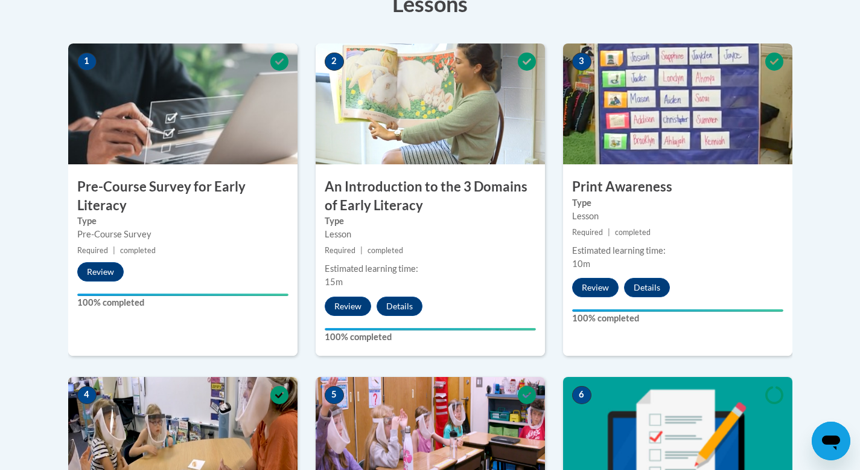
scroll to position [286, 0]
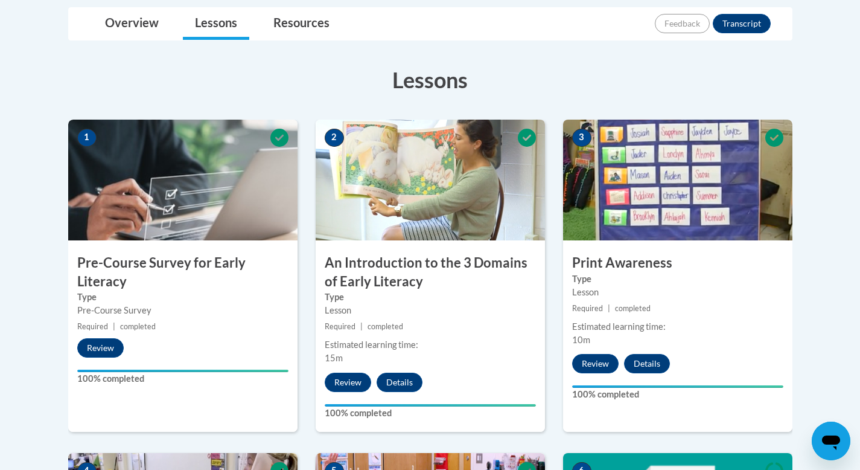
click at [855, 313] on body "This site uses cookies to help improve your learning experience. By continuing …" at bounding box center [430, 393] width 860 height 1359
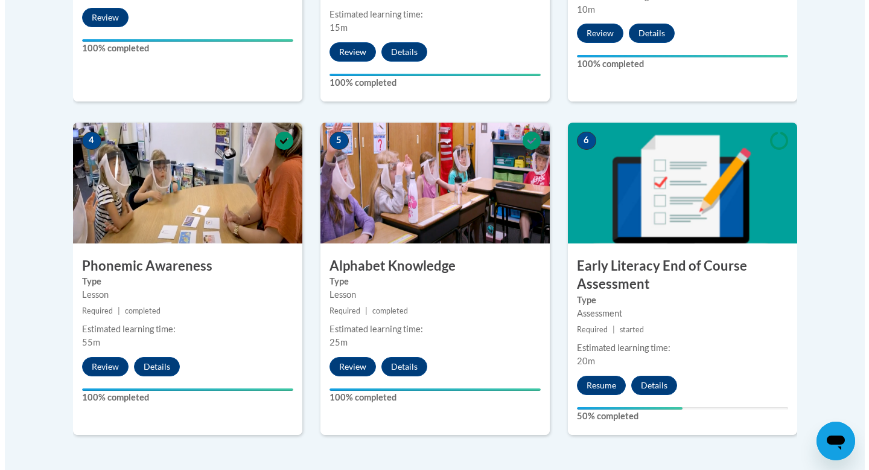
scroll to position [661, 0]
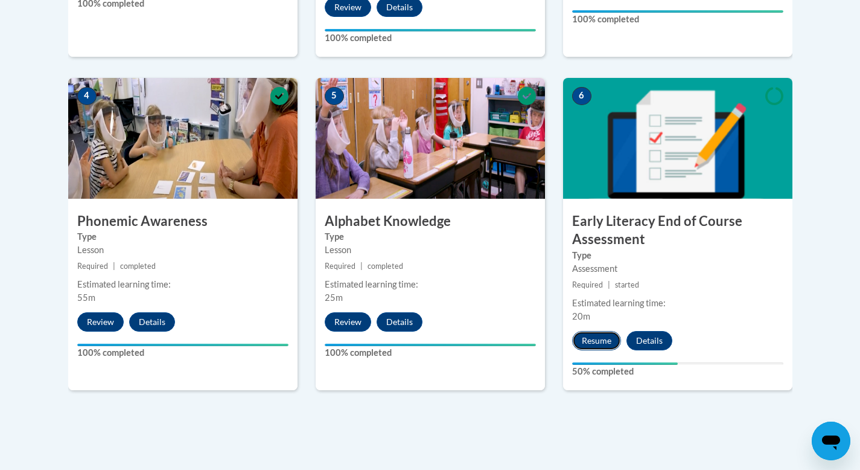
click at [592, 336] on button "Resume" at bounding box center [596, 340] width 49 height 19
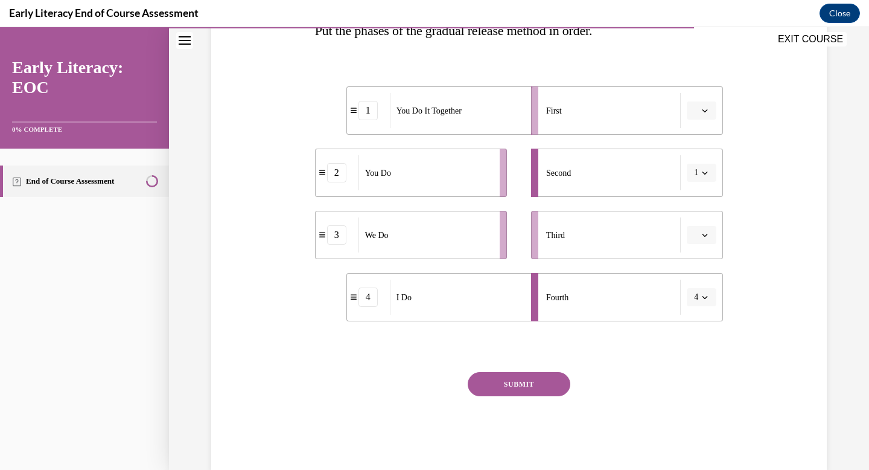
scroll to position [215, 0]
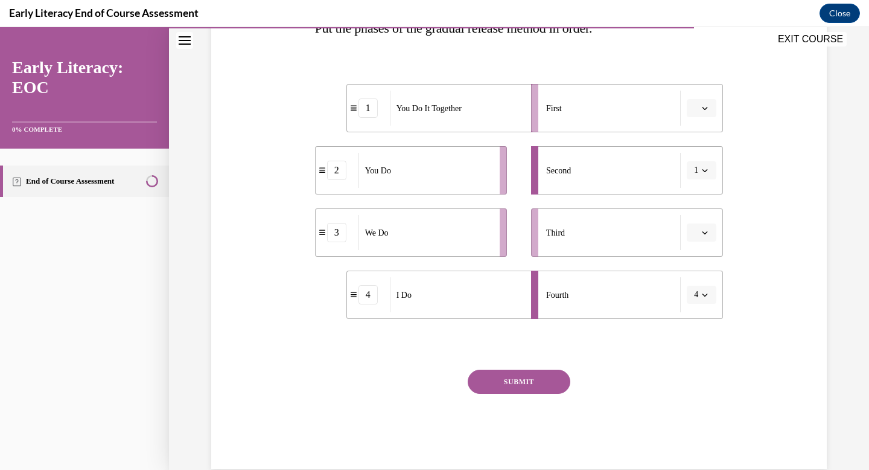
click at [703, 295] on icon "button" at bounding box center [705, 294] width 5 height 3
click at [684, 344] on div "1" at bounding box center [693, 346] width 30 height 24
click at [702, 106] on icon "button" at bounding box center [705, 108] width 6 height 6
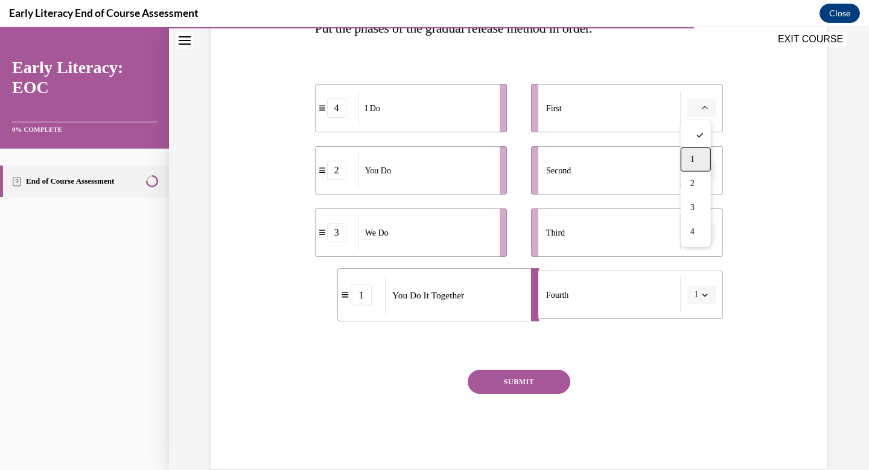
click at [698, 154] on div "1" at bounding box center [696, 159] width 30 height 24
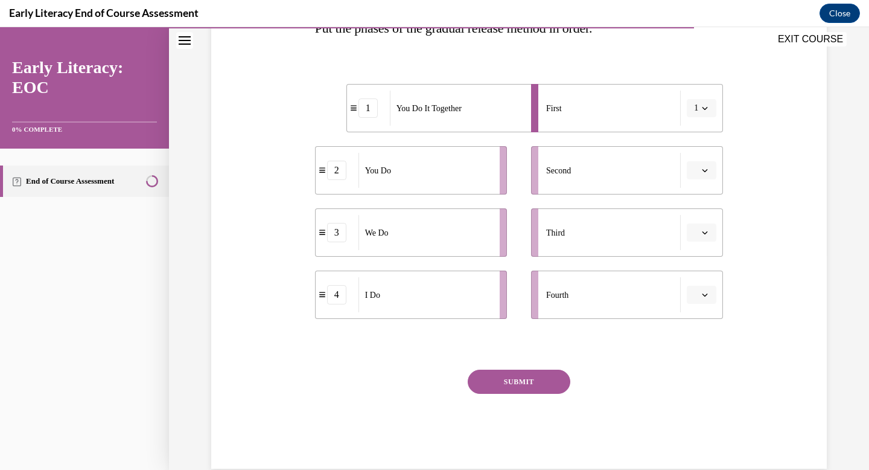
click at [694, 293] on span "Please select an option" at bounding box center [696, 295] width 4 height 12
click at [690, 349] on div "1" at bounding box center [696, 346] width 30 height 24
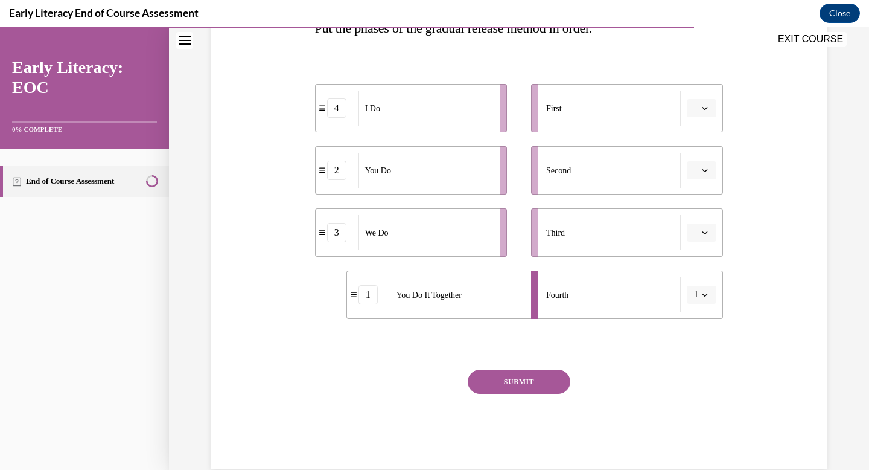
click at [704, 295] on span "button" at bounding box center [705, 294] width 8 height 8
click at [696, 103] on button "button" at bounding box center [702, 108] width 30 height 18
click at [750, 237] on div "Question 10/12 Put the phases of the gradual release method in order. 4 I Do 2 …" at bounding box center [519, 193] width 622 height 552
click at [703, 287] on button "1" at bounding box center [702, 294] width 30 height 18
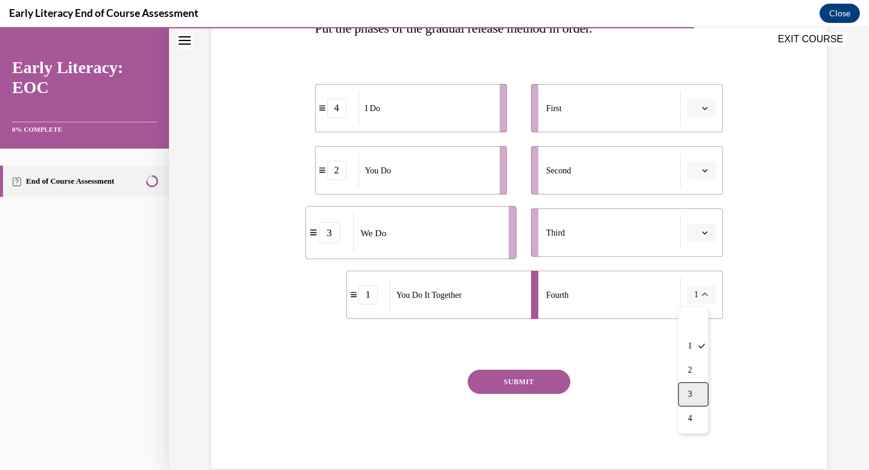
click at [695, 382] on div "3" at bounding box center [693, 394] width 30 height 24
click at [700, 289] on button "3" at bounding box center [702, 294] width 30 height 18
click at [691, 386] on div "3" at bounding box center [693, 394] width 30 height 24
click at [706, 234] on button "button" at bounding box center [702, 232] width 30 height 18
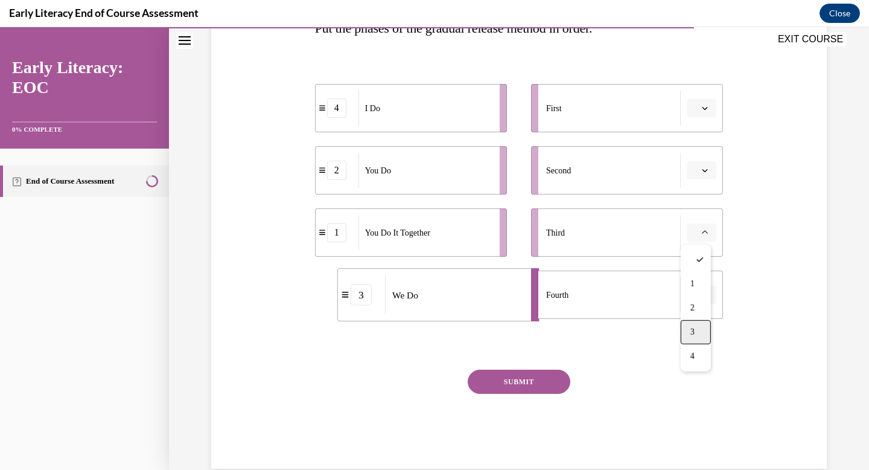
click at [703, 324] on div "3" at bounding box center [696, 332] width 30 height 24
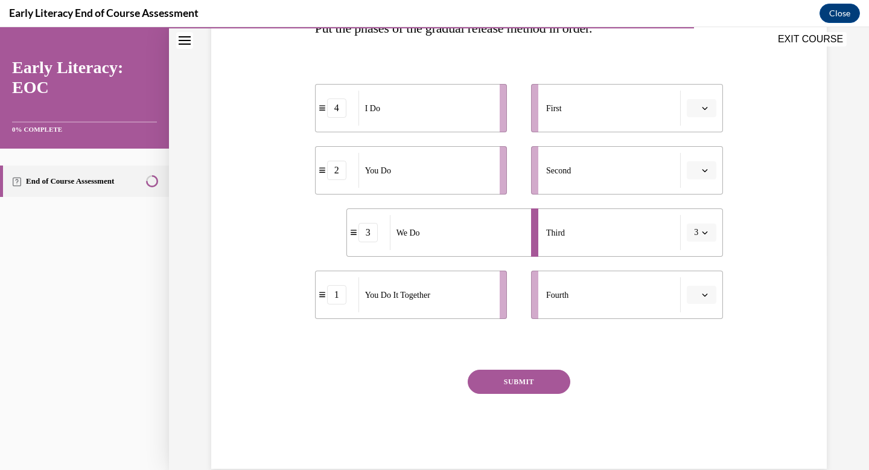
click at [691, 281] on li "Fourth" at bounding box center [627, 294] width 192 height 48
click at [694, 296] on span "Please select an option" at bounding box center [696, 295] width 4 height 12
click at [704, 225] on button "3" at bounding box center [702, 232] width 30 height 18
click at [691, 304] on span "2" at bounding box center [690, 308] width 4 height 10
click at [691, 304] on li "Fourth" at bounding box center [627, 294] width 192 height 48
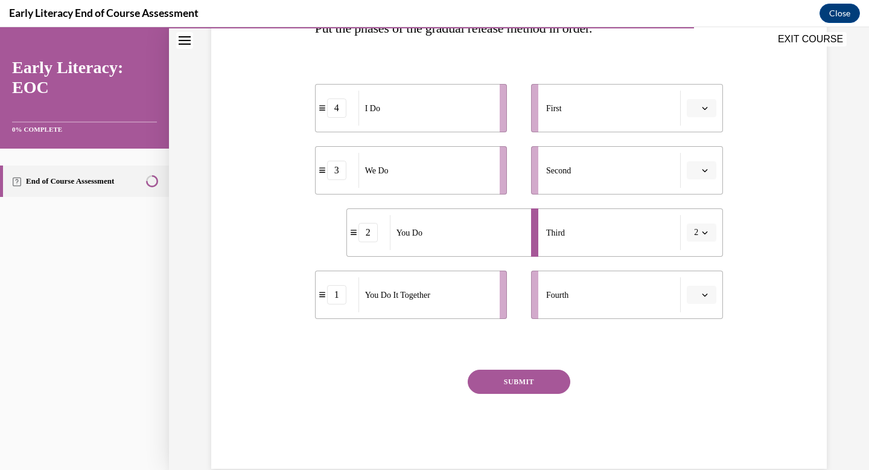
click at [704, 293] on span "button" at bounding box center [705, 294] width 8 height 8
click at [695, 391] on div "3" at bounding box center [696, 394] width 30 height 24
click at [707, 110] on button "button" at bounding box center [702, 108] width 30 height 18
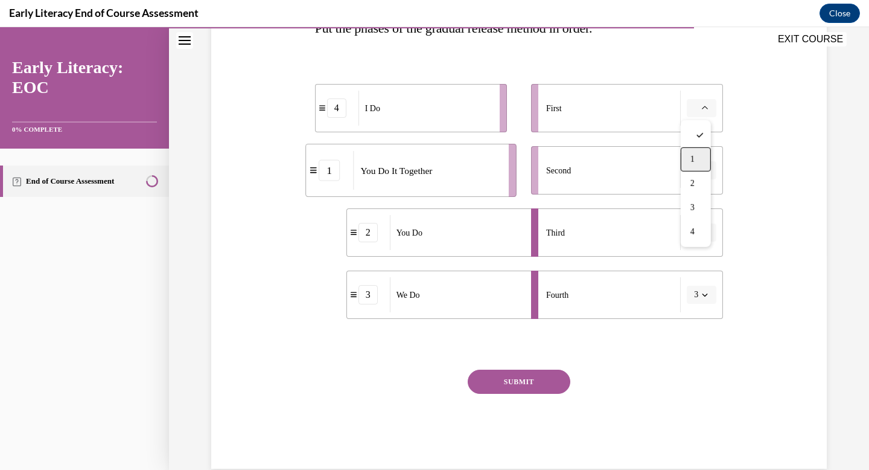
click at [694, 158] on span "1" at bounding box center [692, 160] width 4 height 10
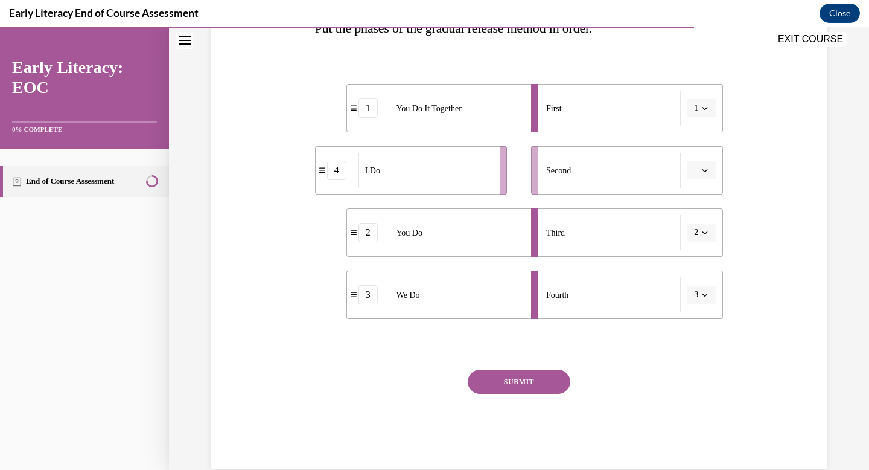
click at [694, 158] on li "Second" at bounding box center [627, 170] width 192 height 48
click at [695, 162] on button "button" at bounding box center [702, 170] width 30 height 18
click at [701, 211] on div "1" at bounding box center [696, 221] width 30 height 24
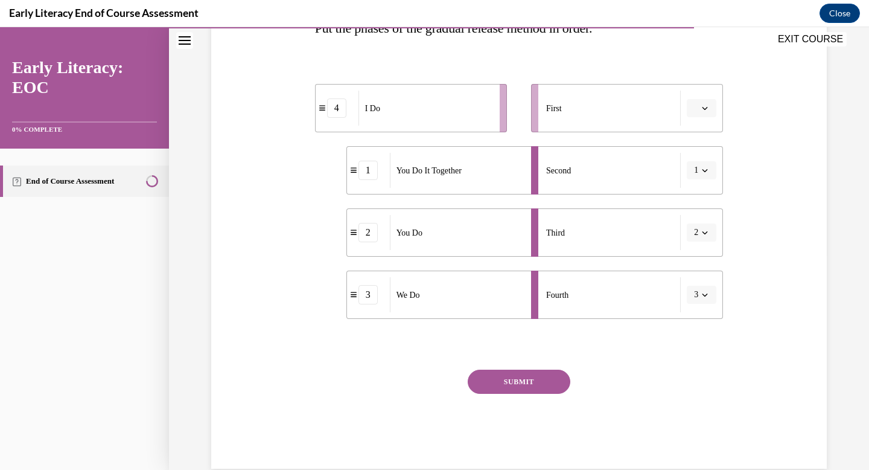
click at [695, 106] on button "button" at bounding box center [702, 108] width 30 height 18
click at [700, 176] on div "2" at bounding box center [696, 183] width 30 height 24
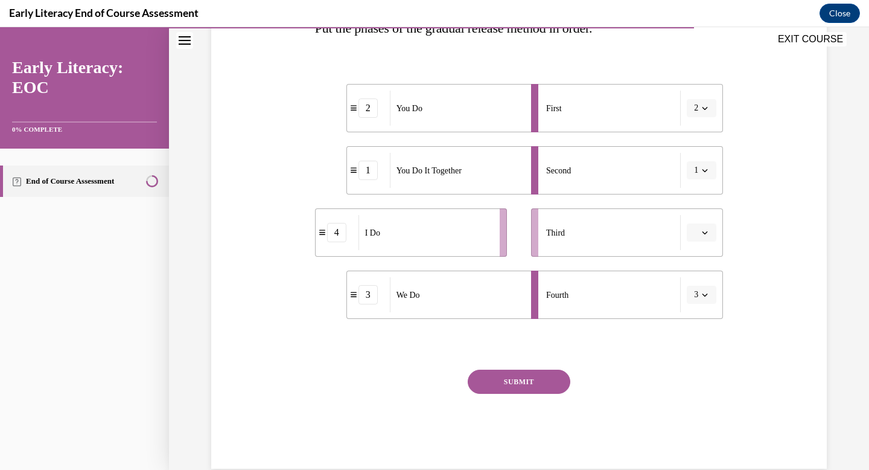
click at [694, 231] on span "Please select an option" at bounding box center [696, 232] width 4 height 12
click at [700, 329] on div "3" at bounding box center [696, 332] width 30 height 24
click at [703, 289] on button "button" at bounding box center [702, 294] width 30 height 18
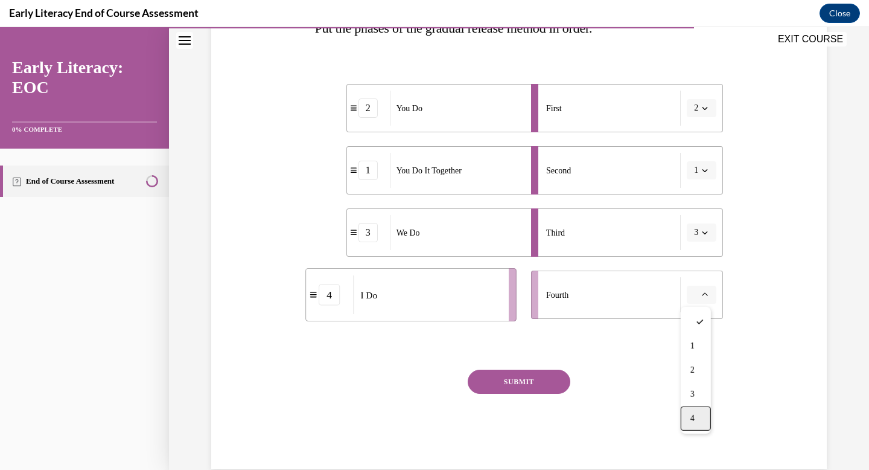
click at [694, 414] on span "4" at bounding box center [692, 418] width 4 height 10
click at [530, 383] on button "SUBMIT" at bounding box center [519, 381] width 103 height 24
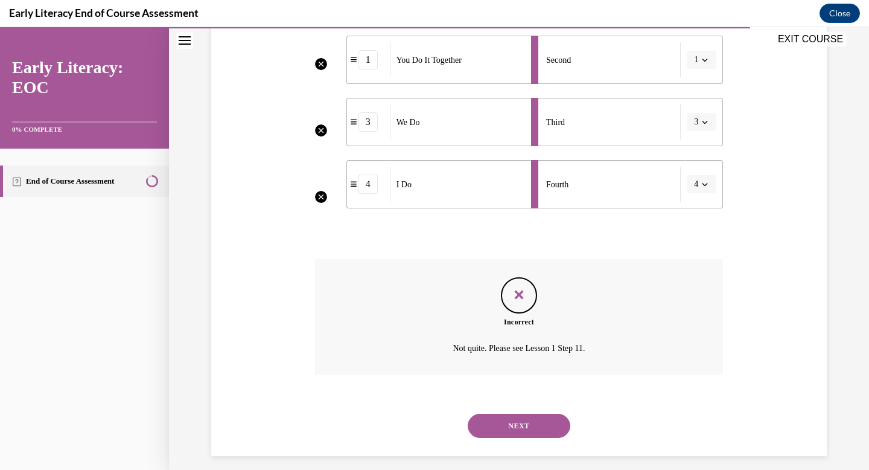
scroll to position [336, 0]
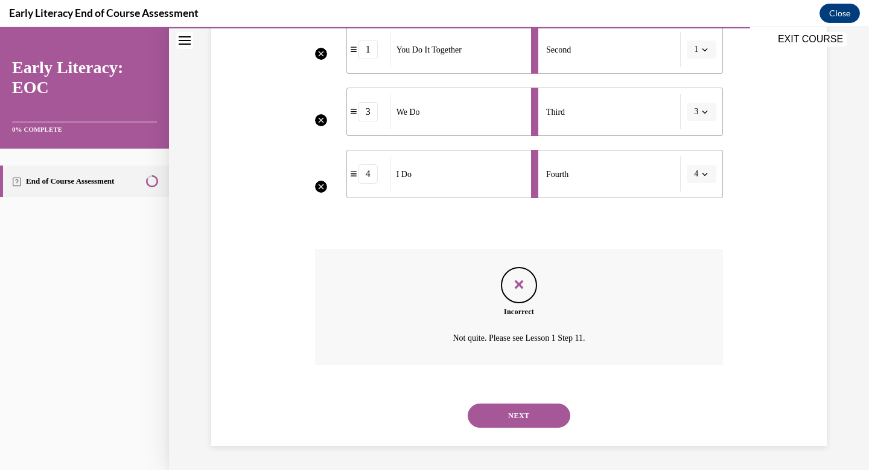
click at [497, 420] on button "NEXT" at bounding box center [519, 415] width 103 height 24
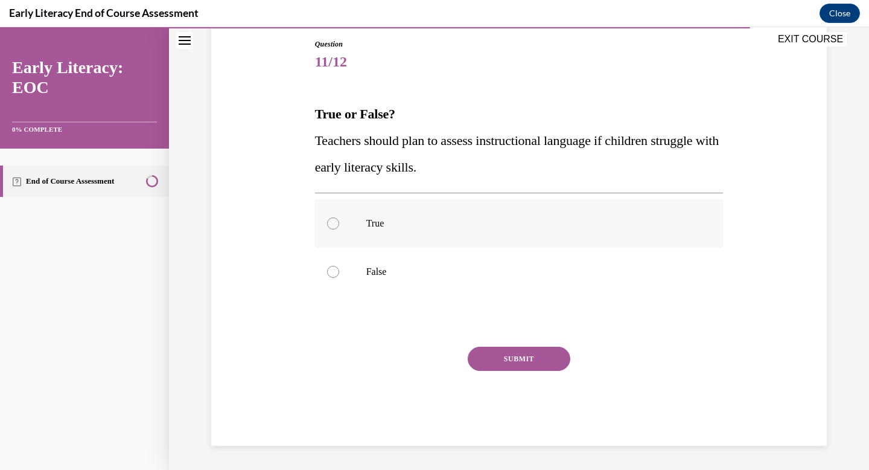
click at [402, 225] on p "True" at bounding box center [529, 223] width 327 height 12
click at [480, 360] on button "SUBMIT" at bounding box center [519, 358] width 103 height 24
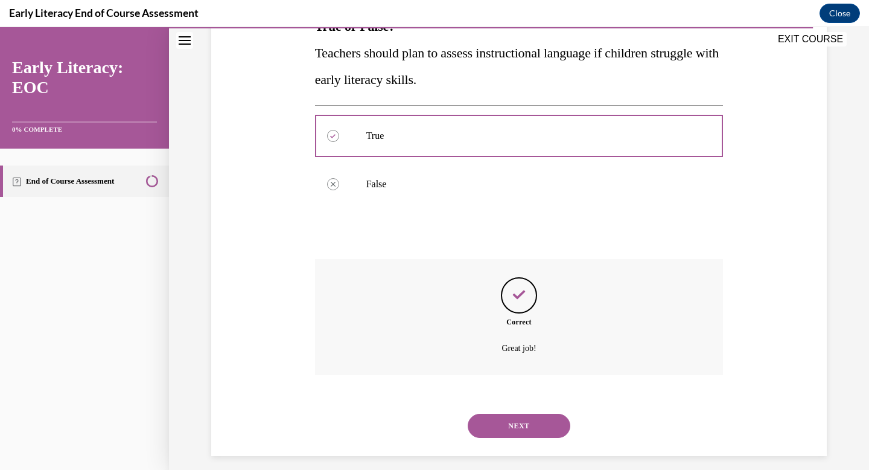
scroll to position [227, 0]
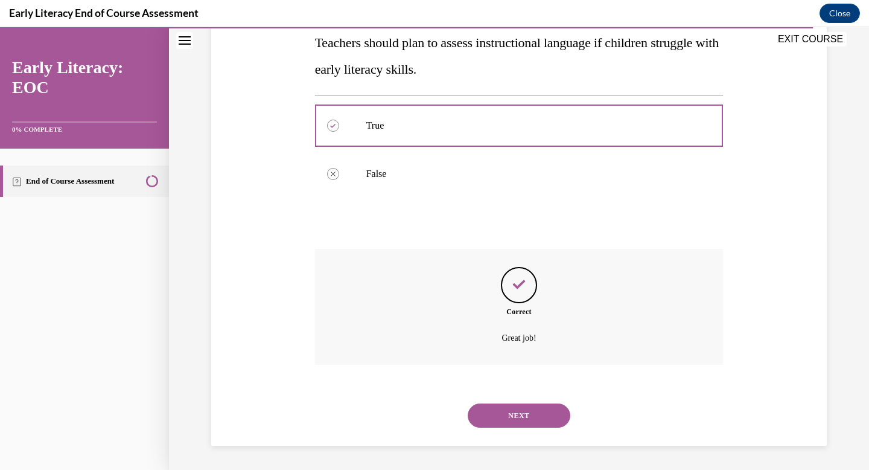
click at [508, 416] on button "NEXT" at bounding box center [519, 415] width 103 height 24
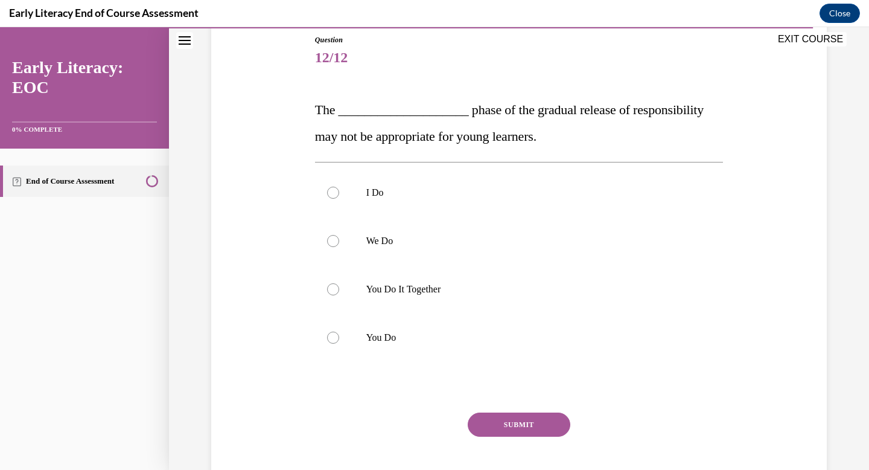
scroll to position [132, 0]
click at [471, 345] on div at bounding box center [519, 338] width 409 height 48
click at [491, 420] on button "SUBMIT" at bounding box center [519, 425] width 103 height 24
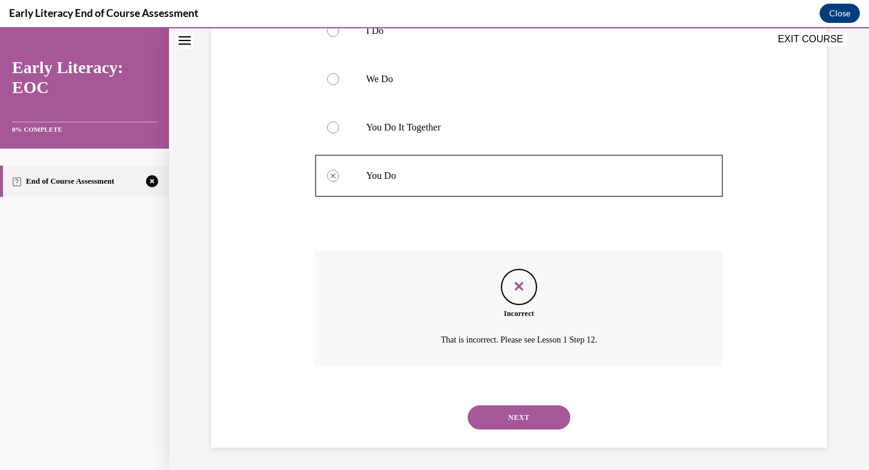
scroll to position [297, 0]
click at [520, 421] on button "NEXT" at bounding box center [519, 415] width 103 height 24
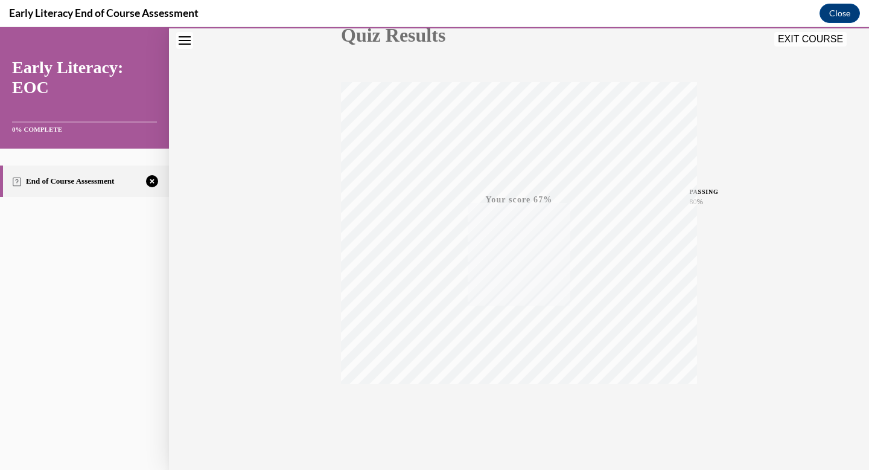
scroll to position [176, 0]
click at [515, 389] on div "TAKE AGAIN" at bounding box center [519, 388] width 43 height 28
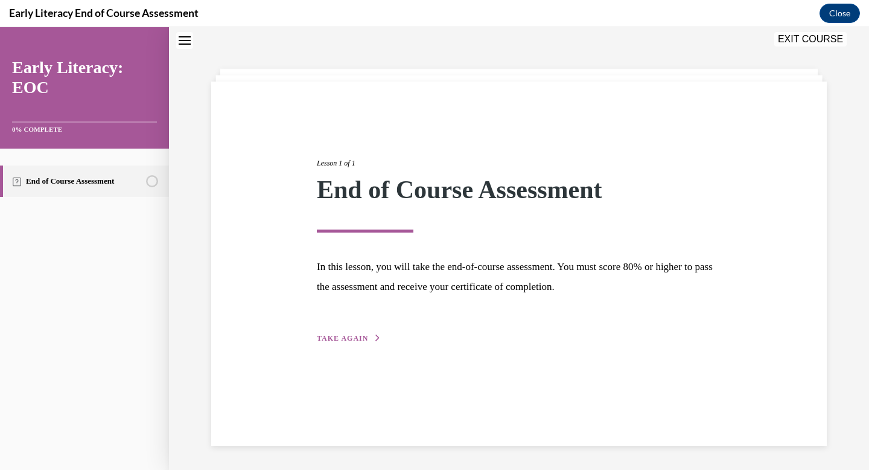
scroll to position [38, 0]
click at [346, 335] on span "TAKE AGAIN" at bounding box center [342, 338] width 51 height 8
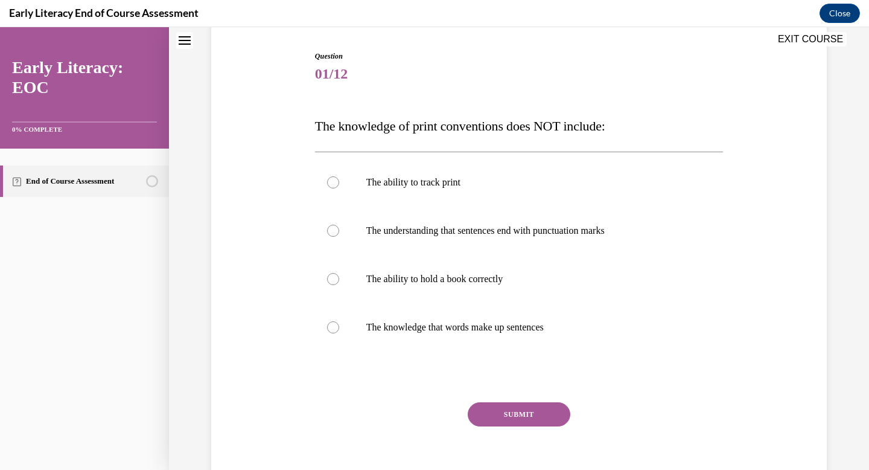
scroll to position [141, 0]
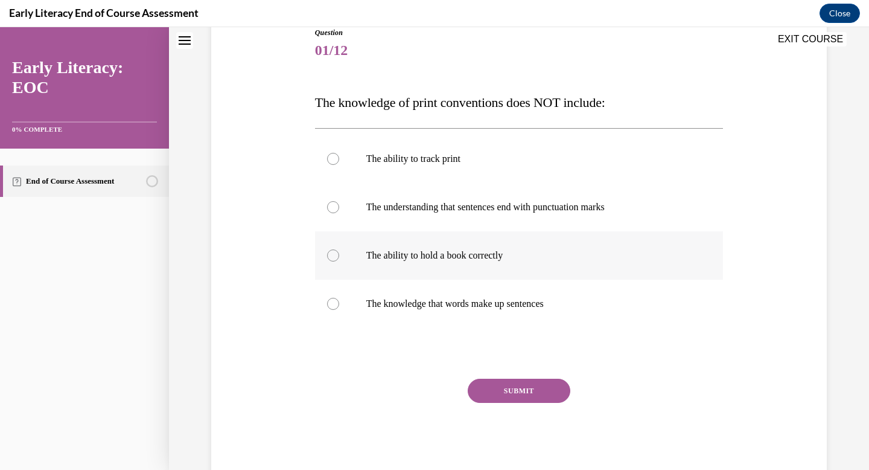
click at [483, 250] on p "The ability to hold a book correctly" at bounding box center [529, 255] width 327 height 12
click at [502, 385] on button "SUBMIT" at bounding box center [519, 390] width 103 height 24
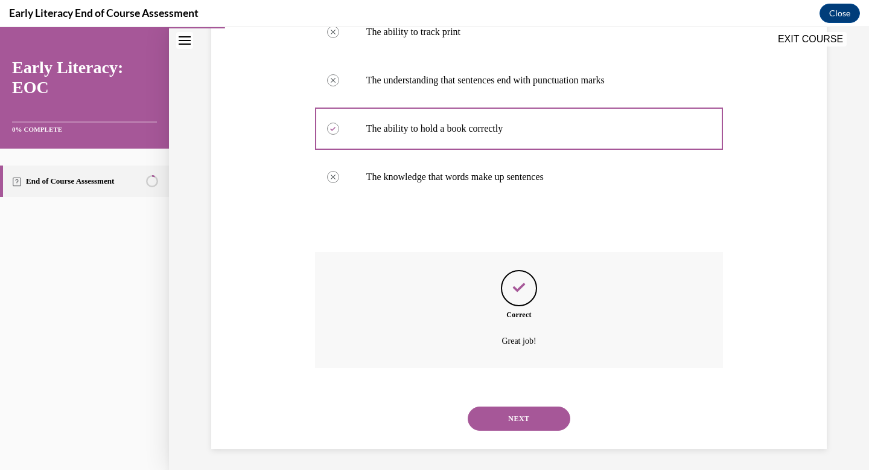
scroll to position [270, 0]
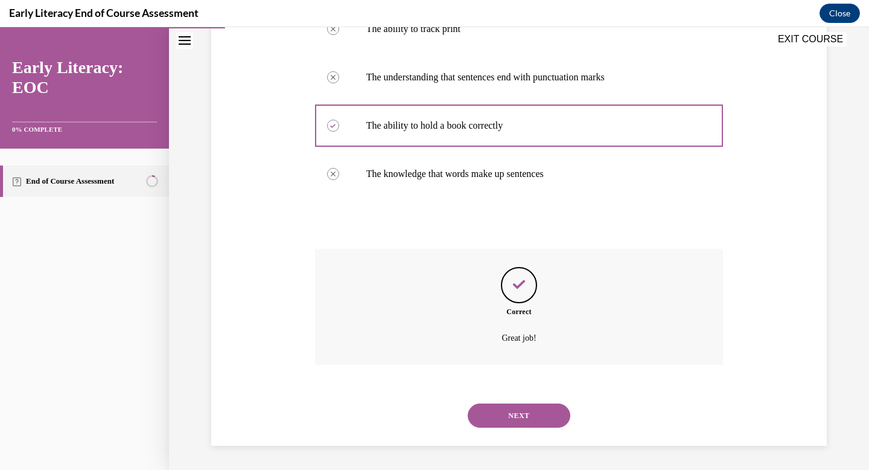
click at [517, 420] on button "NEXT" at bounding box center [519, 415] width 103 height 24
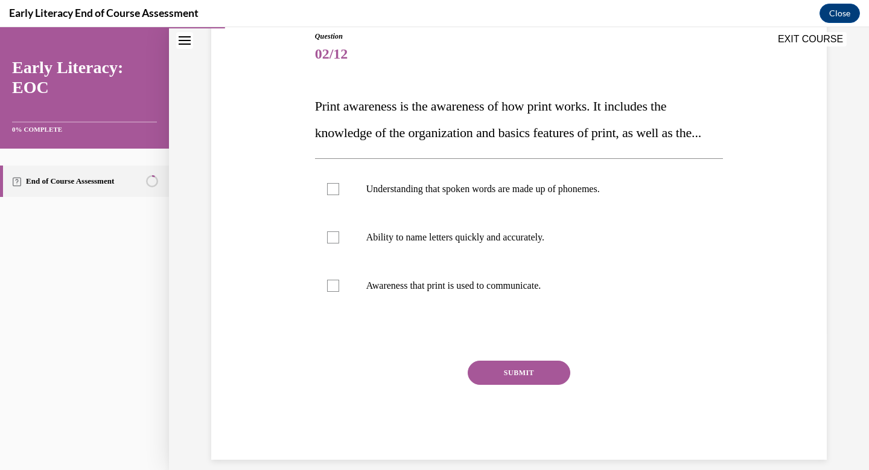
scroll to position [140, 0]
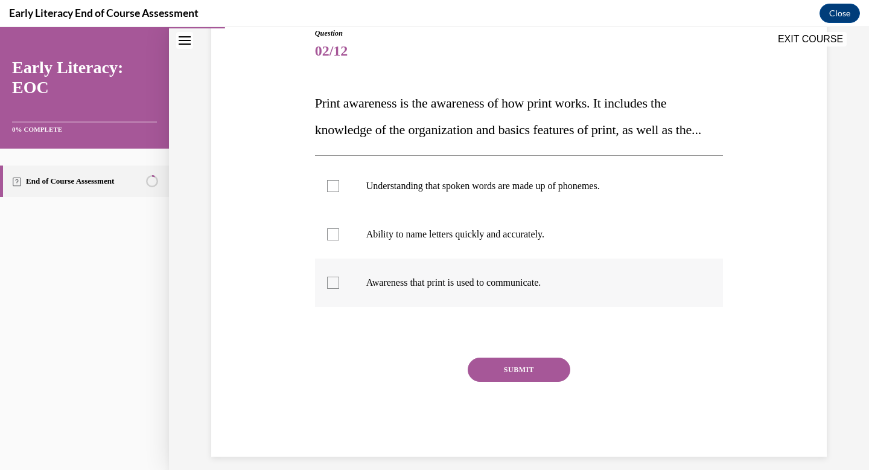
click at [563, 307] on div at bounding box center [519, 282] width 409 height 48
click at [531, 381] on button "SUBMIT" at bounding box center [519, 369] width 103 height 24
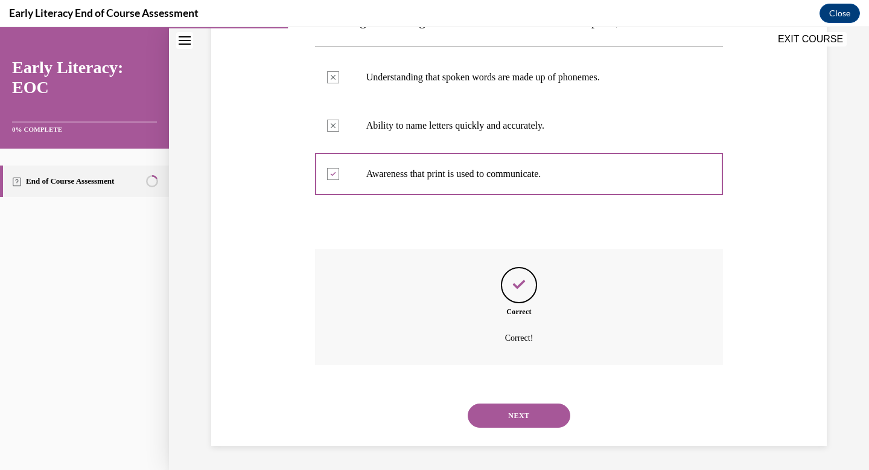
scroll to position [275, 0]
click at [540, 410] on button "NEXT" at bounding box center [519, 415] width 103 height 24
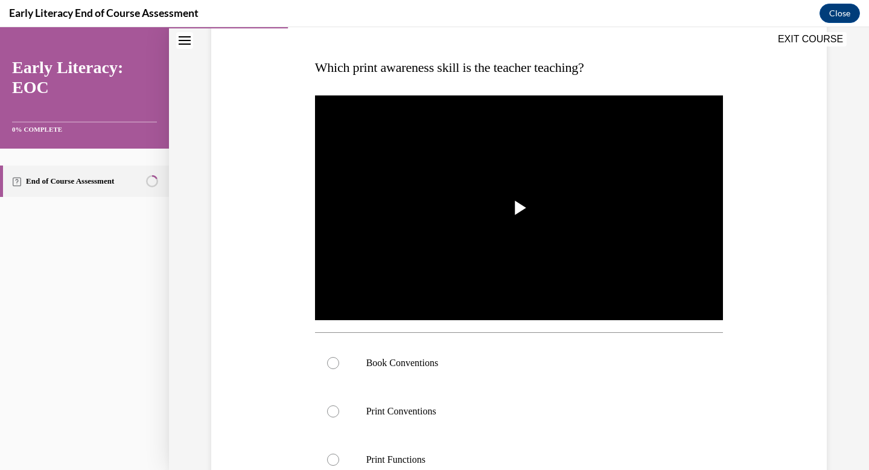
scroll to position [193, 0]
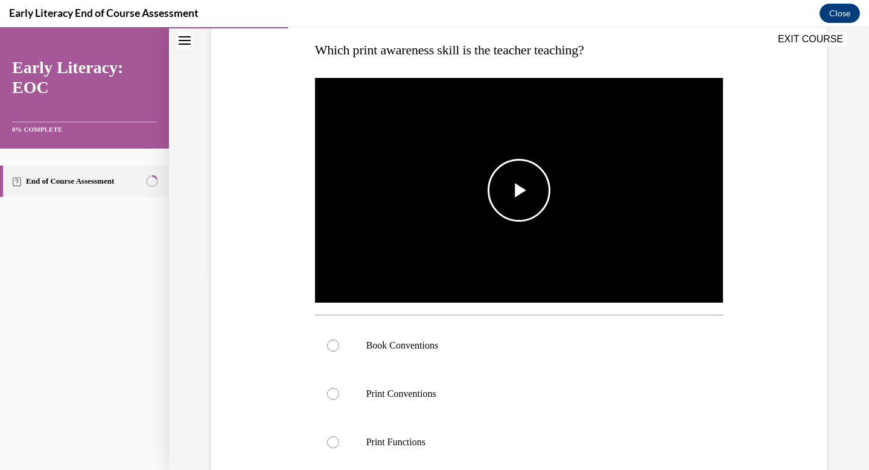
click at [514, 220] on button "Play Video" at bounding box center [519, 190] width 63 height 63
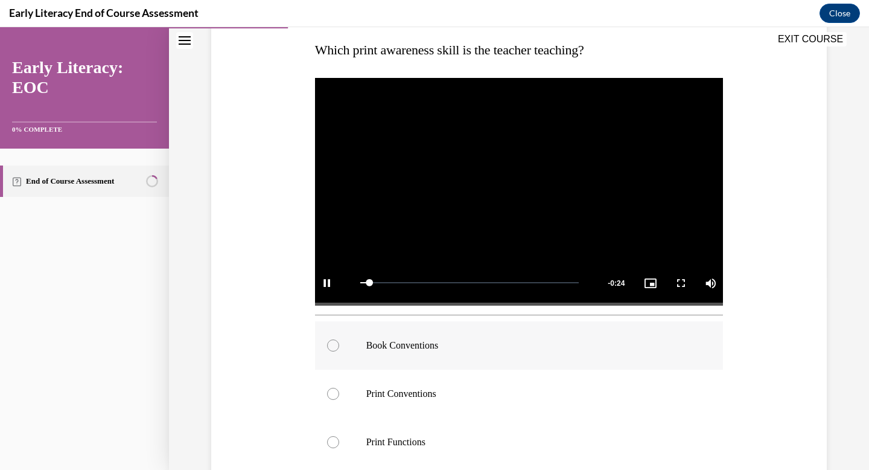
click at [342, 349] on div at bounding box center [519, 345] width 409 height 48
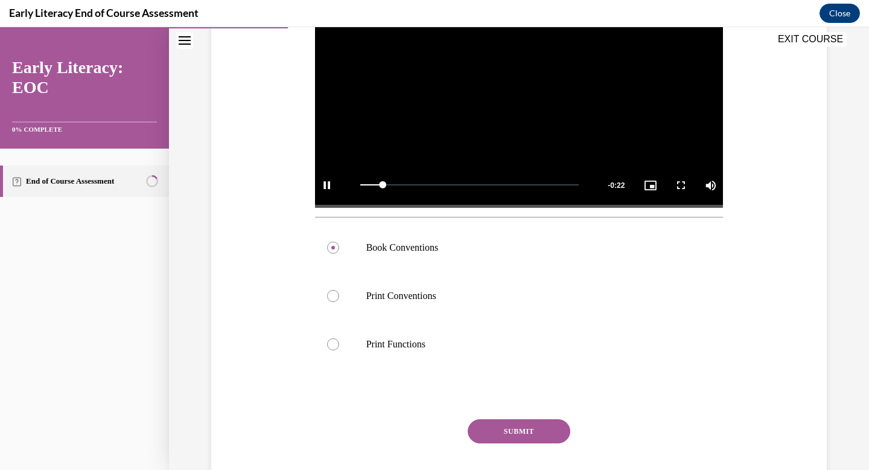
scroll to position [363, 0]
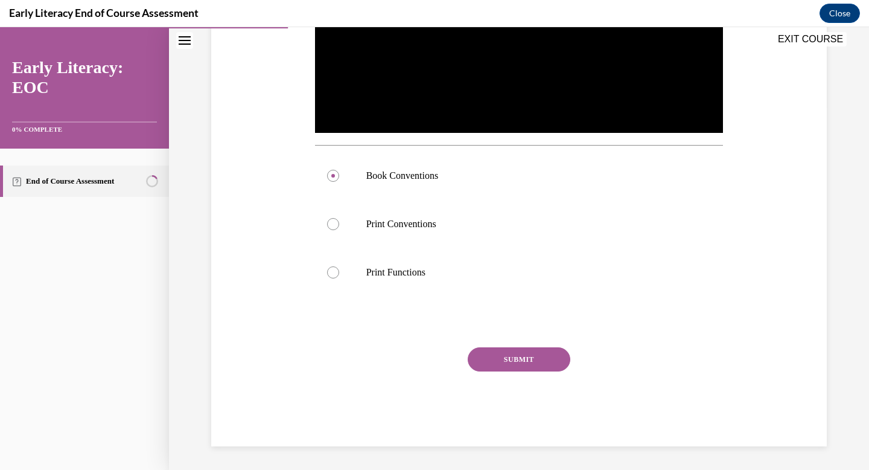
click at [492, 351] on button "SUBMIT" at bounding box center [519, 359] width 103 height 24
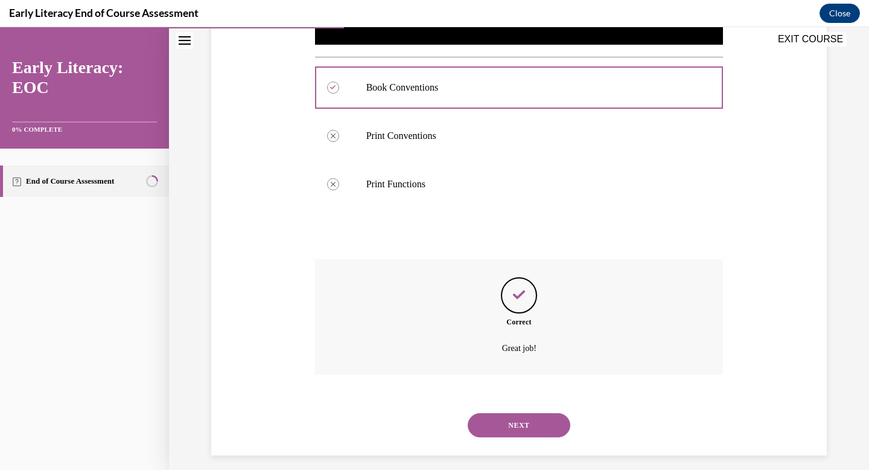
scroll to position [461, 0]
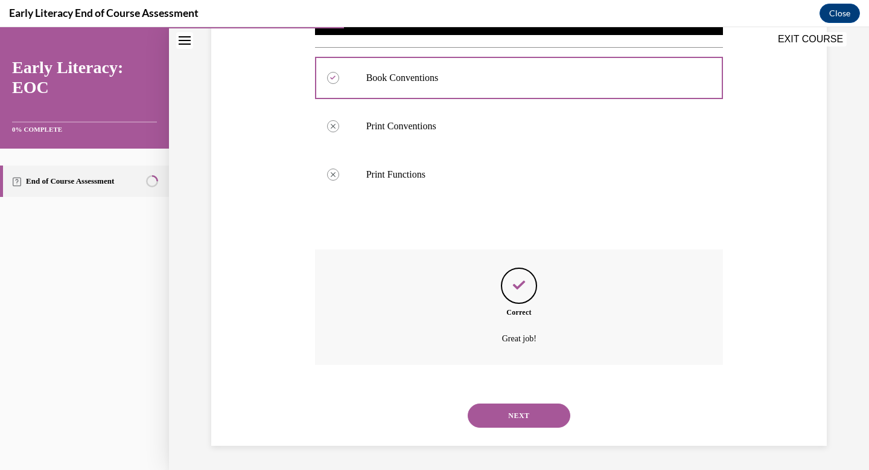
click at [500, 413] on button "NEXT" at bounding box center [519, 415] width 103 height 24
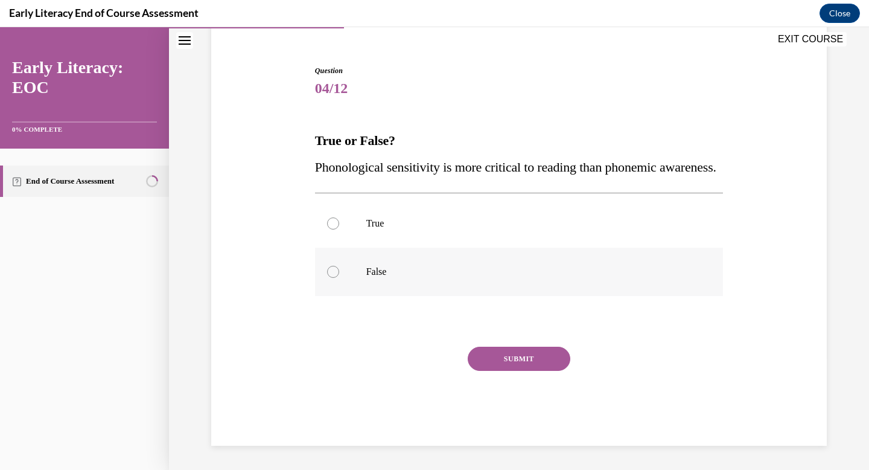
click at [634, 269] on p "False" at bounding box center [529, 272] width 327 height 12
click at [508, 352] on button "SUBMIT" at bounding box center [519, 358] width 103 height 24
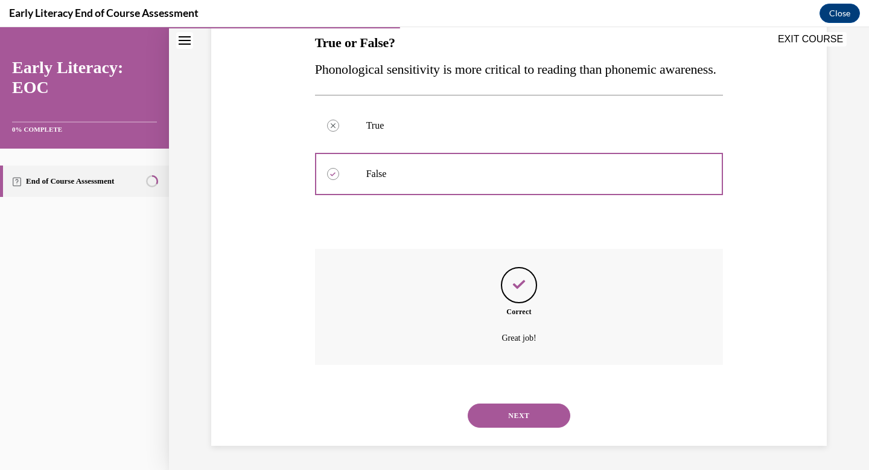
scroll to position [227, 0]
click at [506, 414] on button "NEXT" at bounding box center [519, 415] width 103 height 24
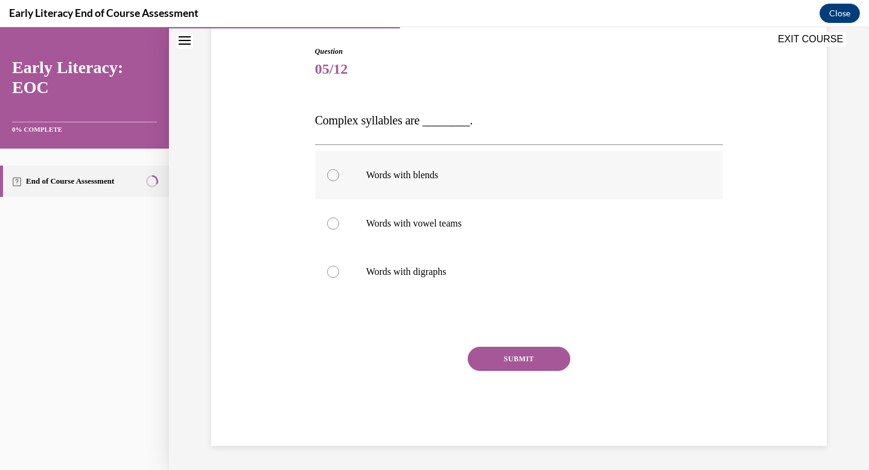
click at [426, 185] on div at bounding box center [519, 175] width 409 height 48
click at [526, 357] on button "SUBMIT" at bounding box center [519, 358] width 103 height 24
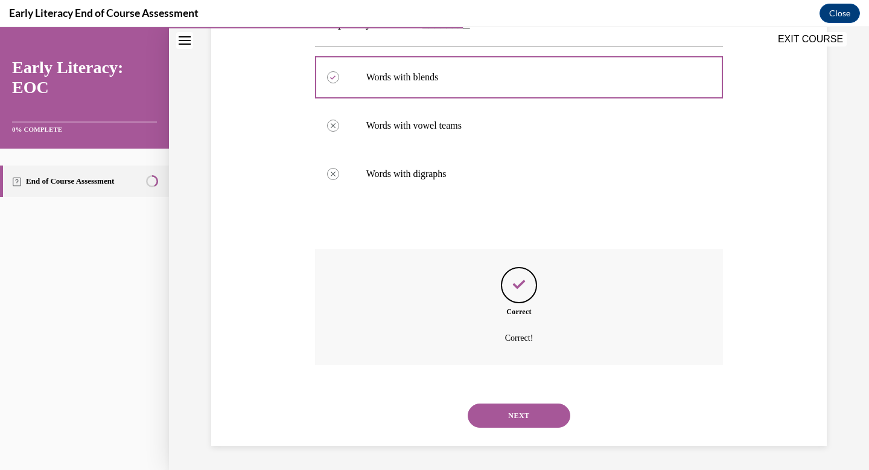
click at [515, 412] on button "NEXT" at bounding box center [519, 415] width 103 height 24
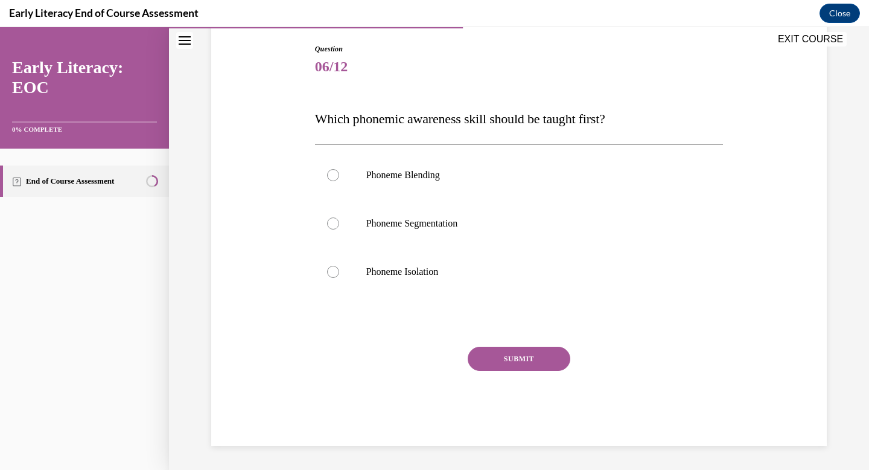
scroll to position [124, 0]
click at [461, 275] on p "Phoneme Isolation" at bounding box center [529, 272] width 327 height 12
click at [488, 350] on button "SUBMIT" at bounding box center [519, 358] width 103 height 24
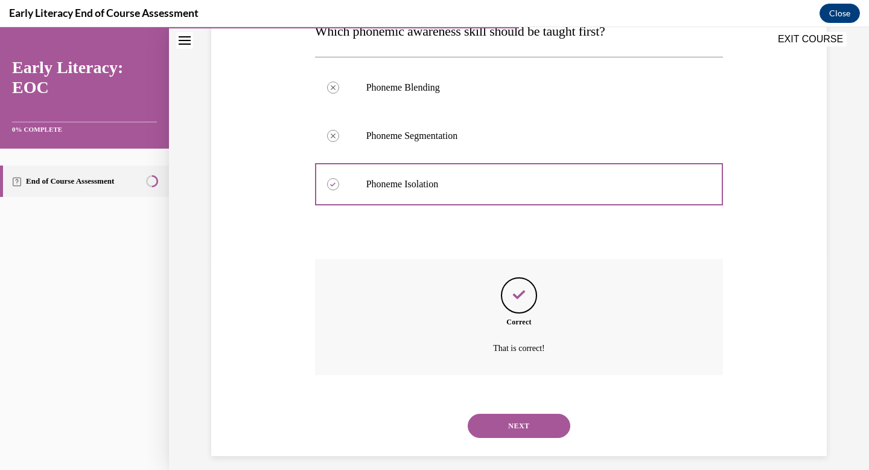
scroll to position [222, 0]
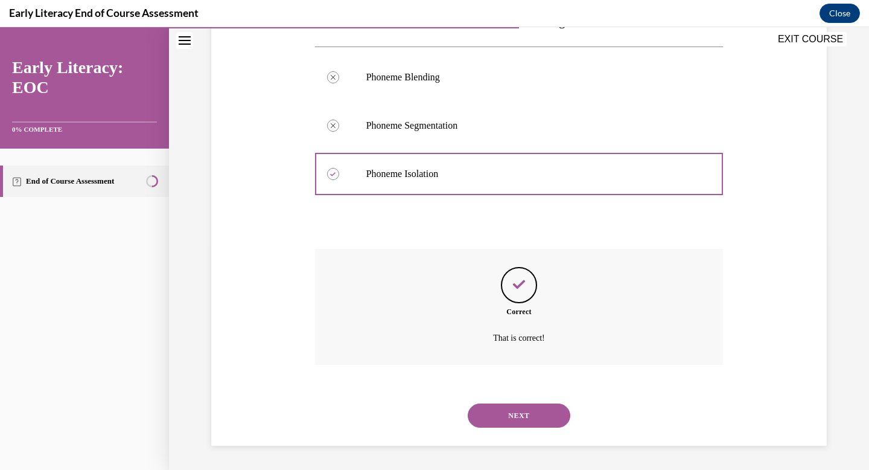
click at [499, 418] on button "NEXT" at bounding box center [519, 415] width 103 height 24
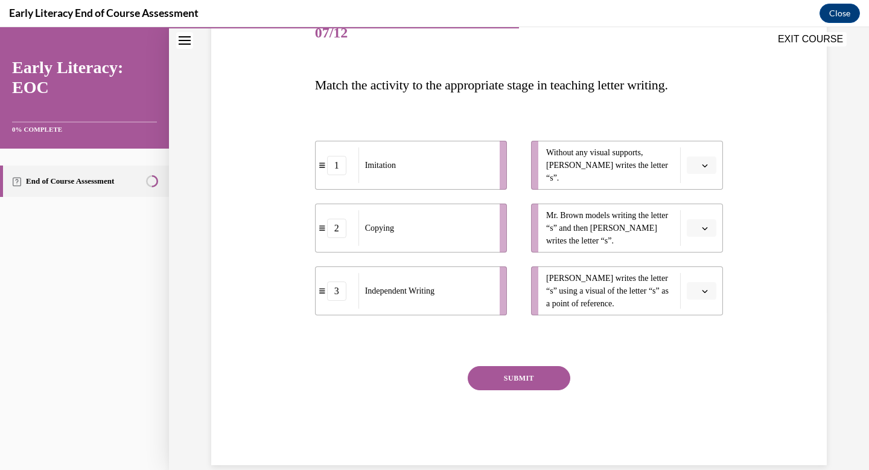
scroll to position [159, 0]
drag, startPoint x: 869, startPoint y: 252, endPoint x: 869, endPoint y: 365, distance: 113.5
click at [859, 365] on div "Home Question 06/12 Which phonemic awareness skill should be taught first? Phon…" at bounding box center [519, 248] width 700 height 442
click at [707, 174] on li "Without any visual supports, Tina writes the letter “s”." at bounding box center [627, 164] width 192 height 49
click at [703, 166] on icon "button" at bounding box center [705, 165] width 6 height 6
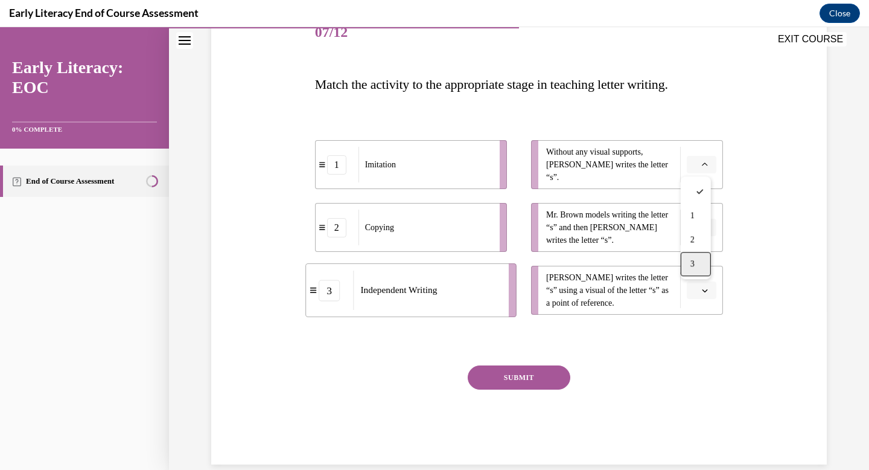
click at [692, 267] on span "3" at bounding box center [692, 264] width 4 height 10
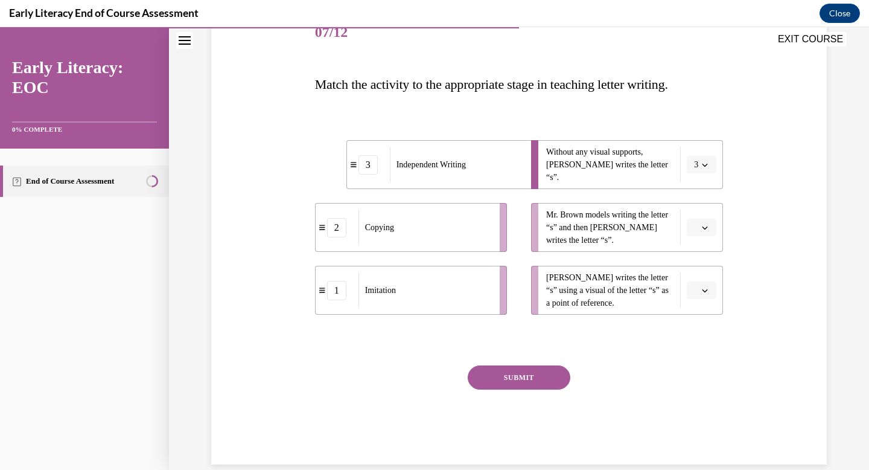
click at [706, 230] on button "button" at bounding box center [702, 227] width 30 height 18
click at [703, 285] on div "1" at bounding box center [696, 278] width 30 height 24
click at [703, 289] on icon "button" at bounding box center [705, 290] width 5 height 3
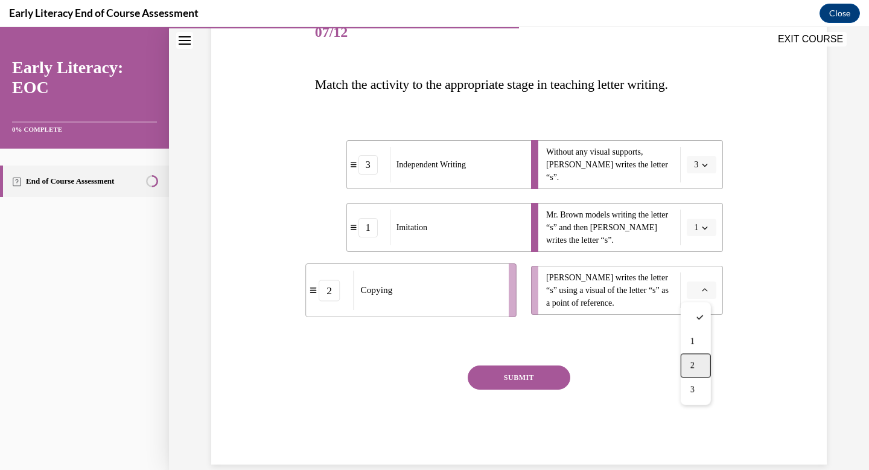
click at [698, 357] on div "2" at bounding box center [696, 365] width 30 height 24
click at [539, 373] on button "SUBMIT" at bounding box center [519, 377] width 103 height 24
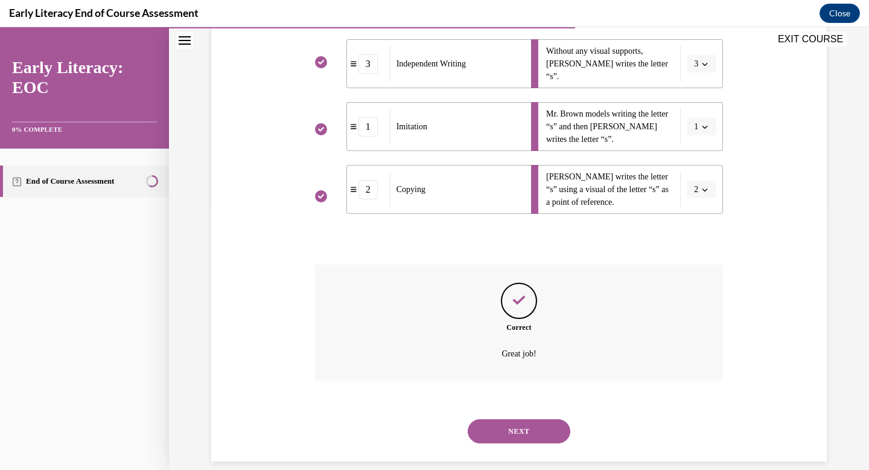
scroll to position [275, 0]
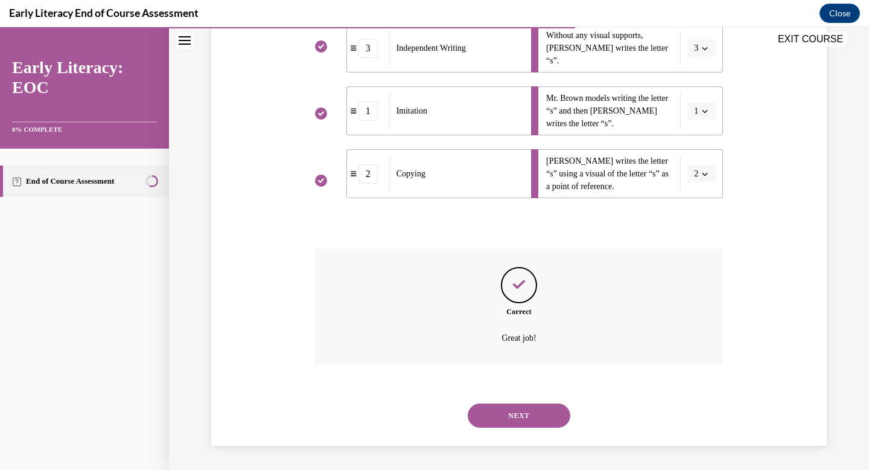
click at [520, 415] on button "NEXT" at bounding box center [519, 415] width 103 height 24
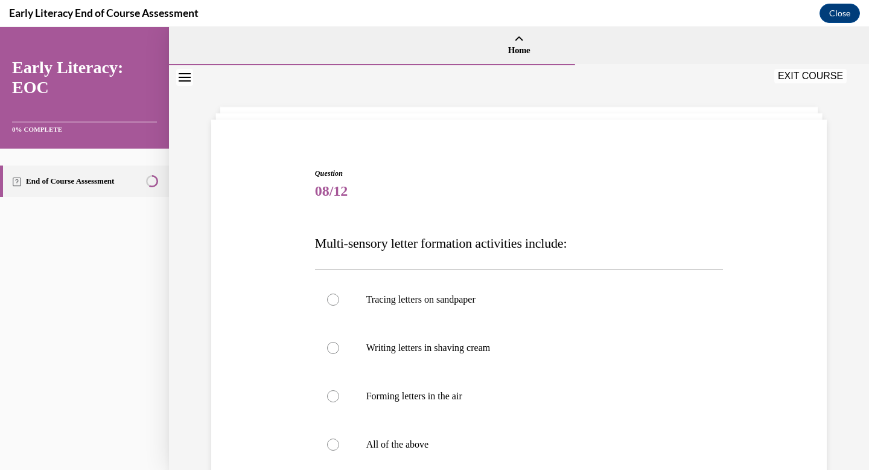
click at [859, 148] on div "Home Question 07/12 Match the activity to the appropriate stage in teaching let…" at bounding box center [519, 248] width 700 height 442
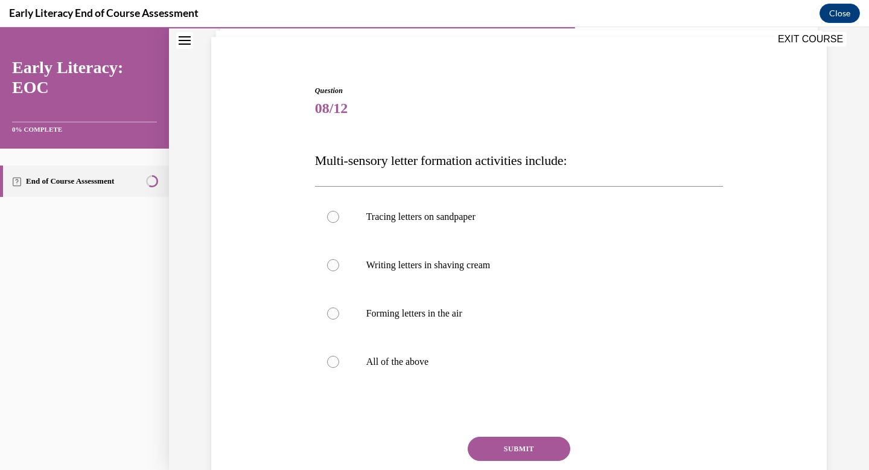
scroll to position [116, 0]
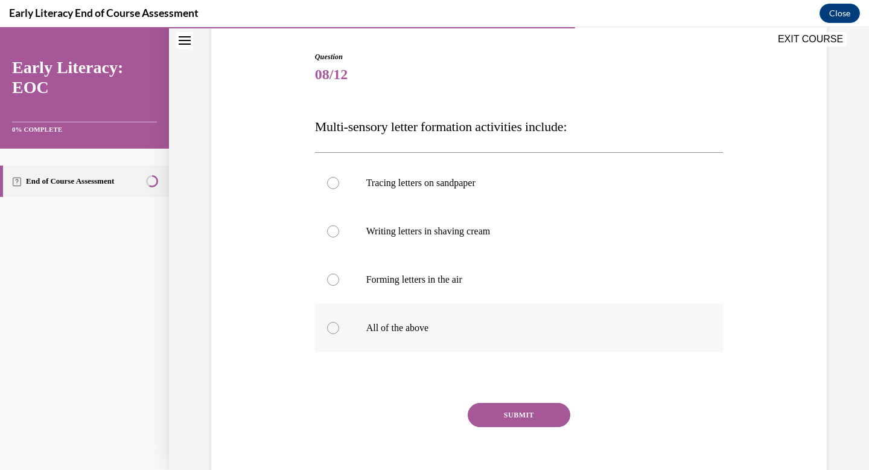
click at [486, 322] on p "All of the above" at bounding box center [529, 328] width 327 height 12
click at [497, 409] on button "SUBMIT" at bounding box center [519, 415] width 103 height 24
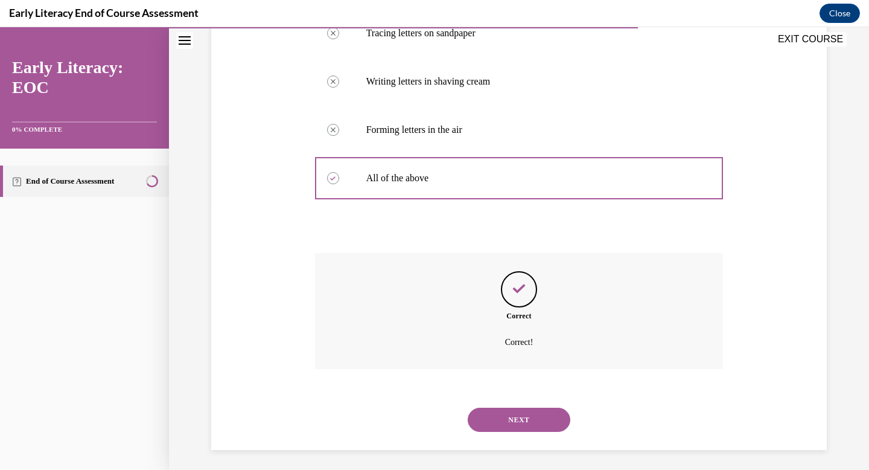
scroll to position [270, 0]
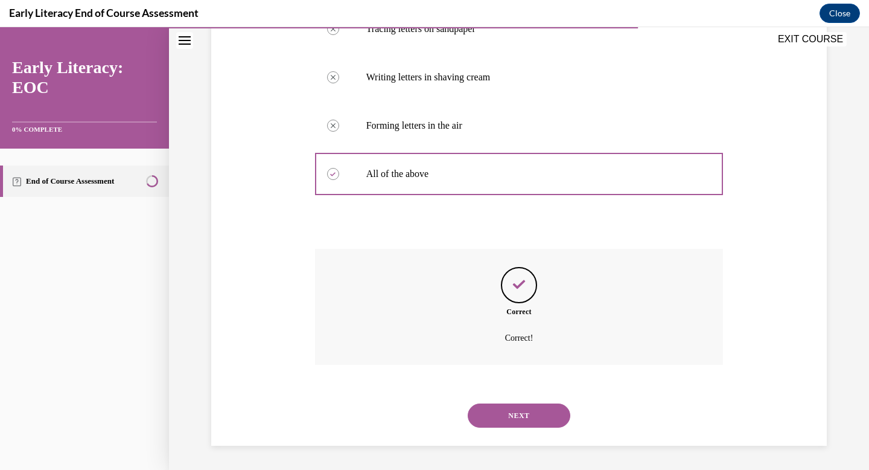
click at [527, 417] on button "NEXT" at bounding box center [519, 415] width 103 height 24
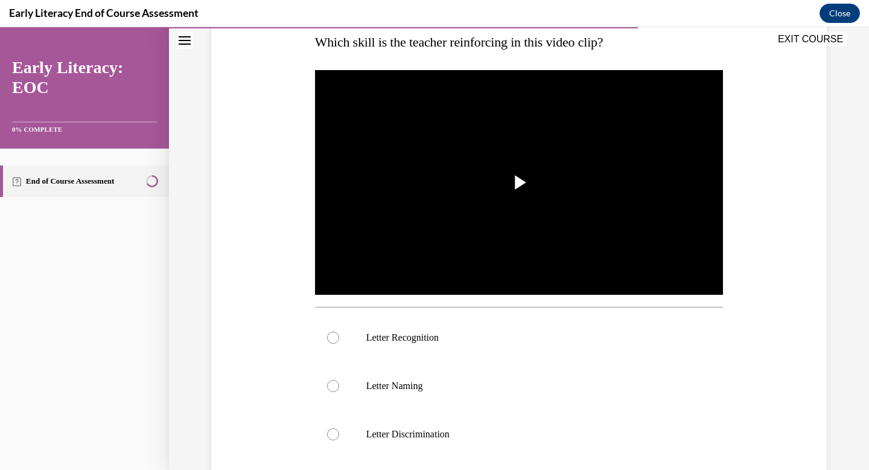
scroll to position [200, 0]
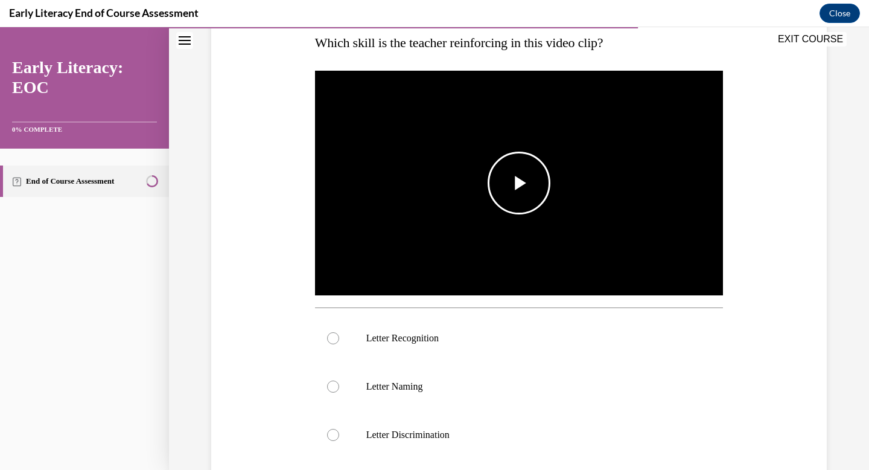
click at [531, 232] on img "Video player" at bounding box center [519, 183] width 409 height 230
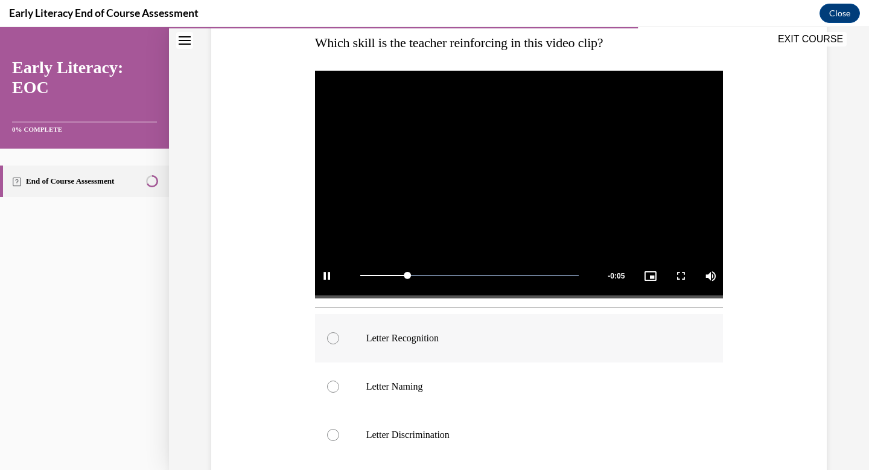
click at [391, 326] on div at bounding box center [519, 338] width 409 height 48
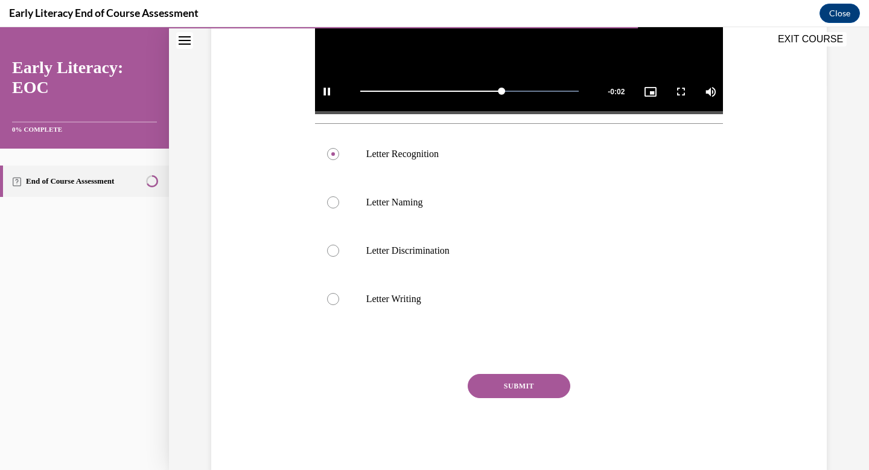
click at [517, 381] on button "SUBMIT" at bounding box center [519, 386] width 103 height 24
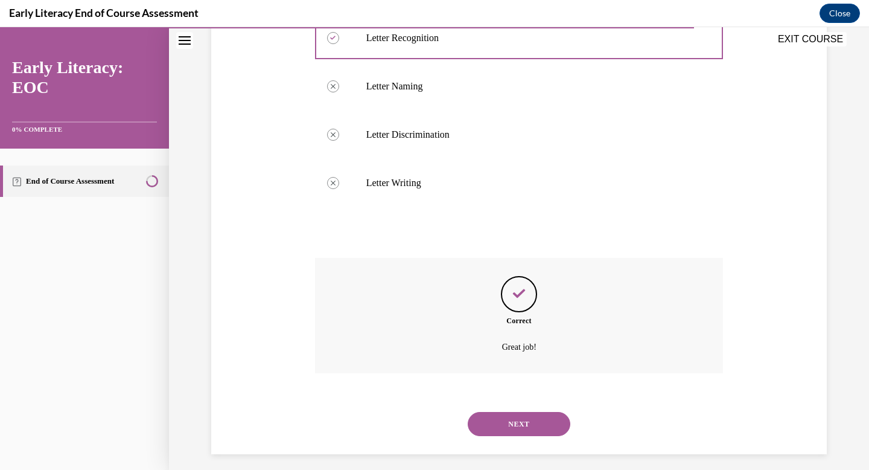
scroll to position [509, 0]
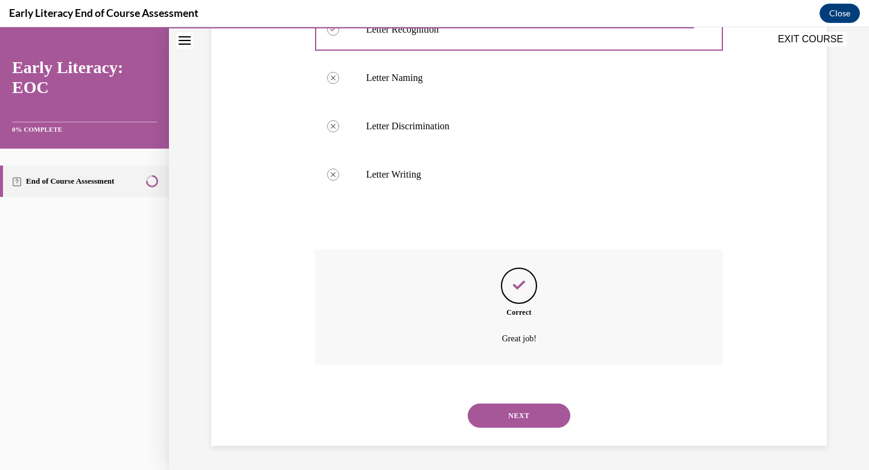
click at [510, 413] on button "NEXT" at bounding box center [519, 415] width 103 height 24
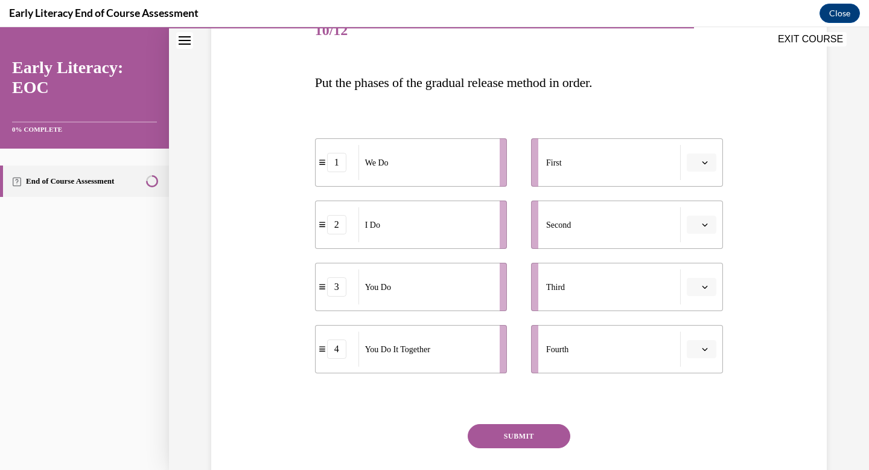
scroll to position [179, 0]
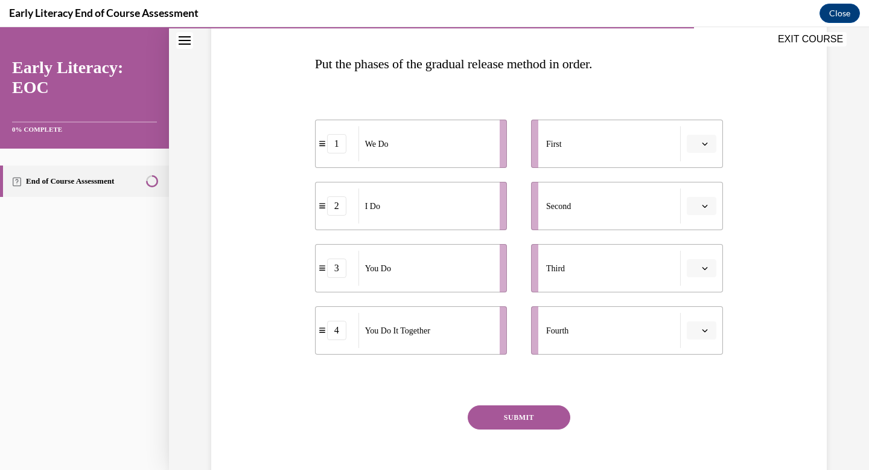
click at [702, 141] on icon "button" at bounding box center [705, 144] width 6 height 6
click at [695, 191] on div "1" at bounding box center [696, 195] width 30 height 24
click at [701, 148] on button "1" at bounding box center [702, 144] width 30 height 18
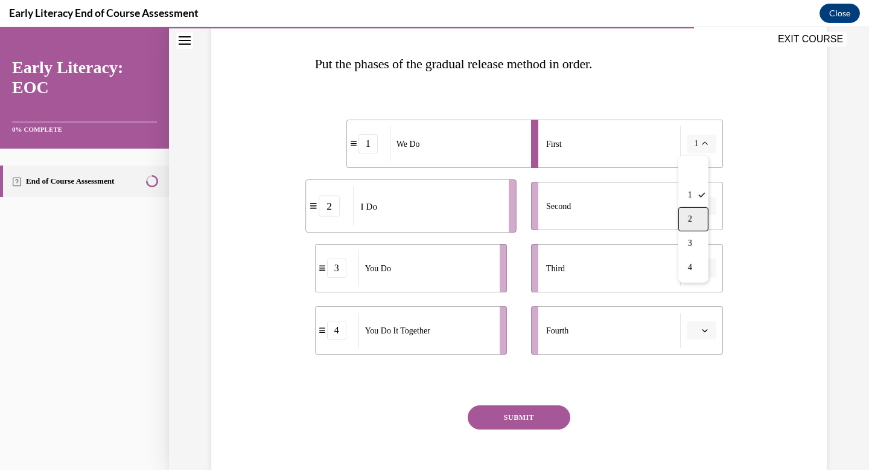
click at [694, 211] on div "2" at bounding box center [693, 219] width 30 height 24
click at [694, 211] on button "button" at bounding box center [702, 206] width 30 height 18
click at [694, 251] on div "1" at bounding box center [696, 257] width 30 height 24
click at [702, 269] on icon "button" at bounding box center [705, 268] width 6 height 6
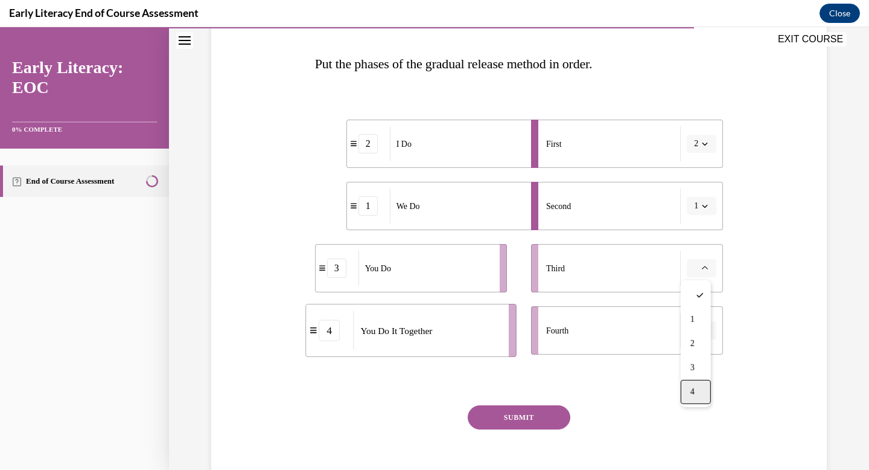
click at [692, 388] on span "4" at bounding box center [692, 392] width 4 height 10
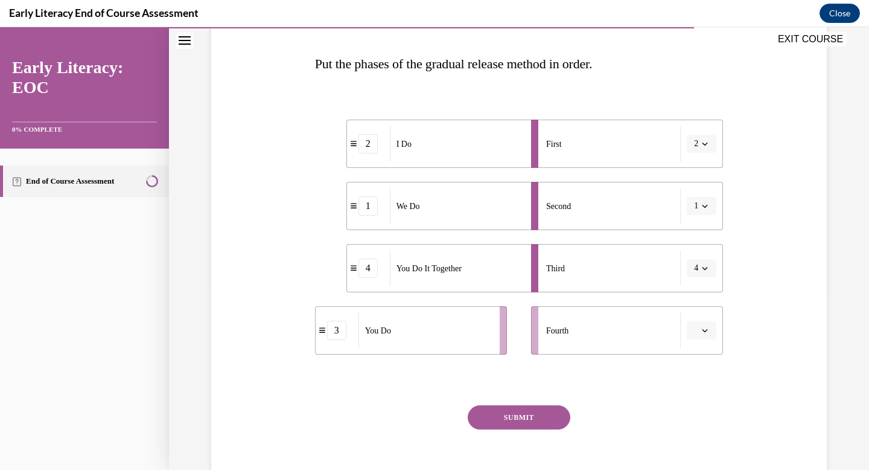
click at [705, 328] on button "button" at bounding box center [702, 330] width 30 height 18
click at [697, 427] on div "3" at bounding box center [696, 430] width 30 height 24
click at [506, 414] on button "SUBMIT" at bounding box center [519, 417] width 103 height 24
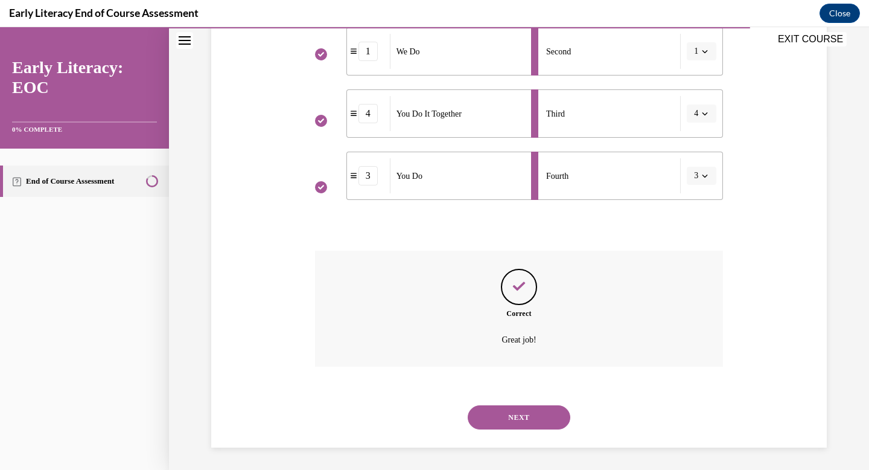
scroll to position [336, 0]
click at [521, 423] on button "NEXT" at bounding box center [519, 415] width 103 height 24
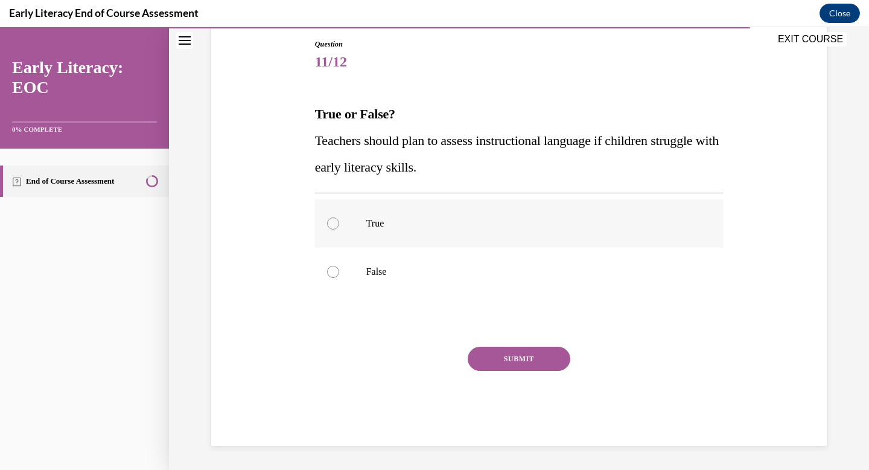
click at [686, 235] on div at bounding box center [519, 223] width 409 height 48
click at [554, 358] on button "SUBMIT" at bounding box center [519, 358] width 103 height 24
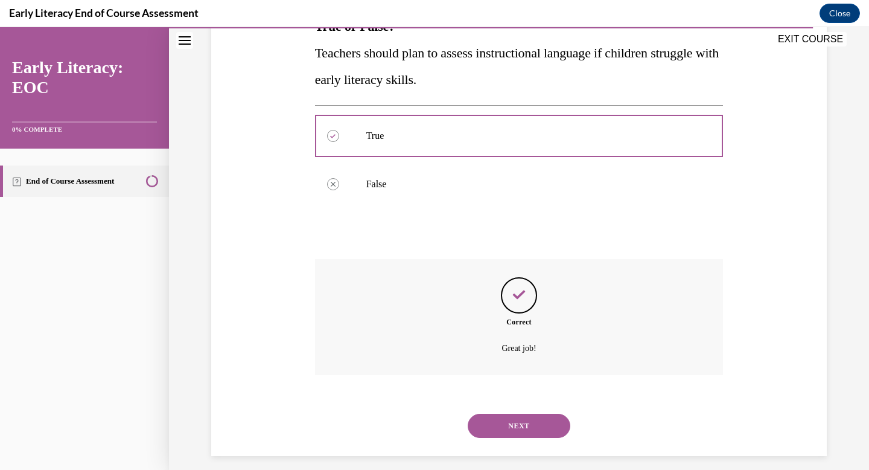
scroll to position [227, 0]
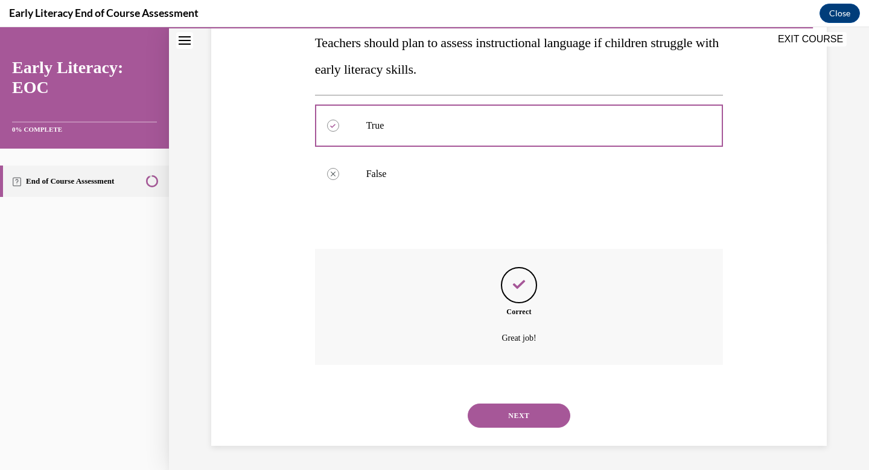
click at [511, 412] on button "NEXT" at bounding box center [519, 415] width 103 height 24
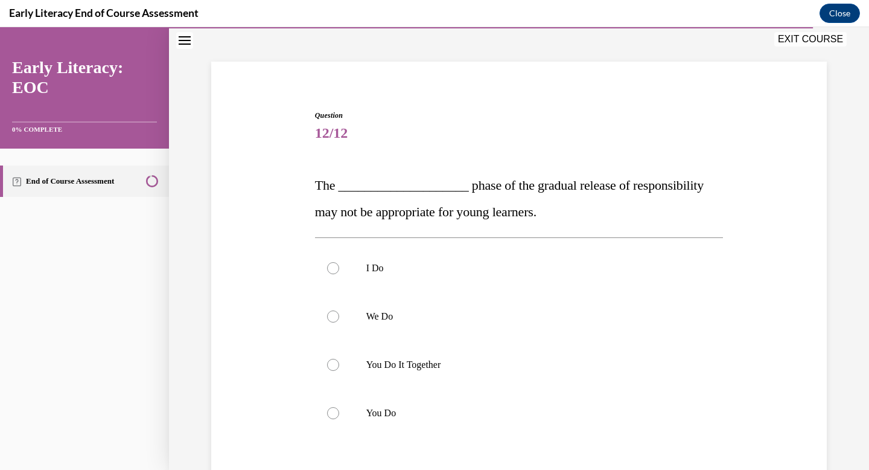
scroll to position [71, 0]
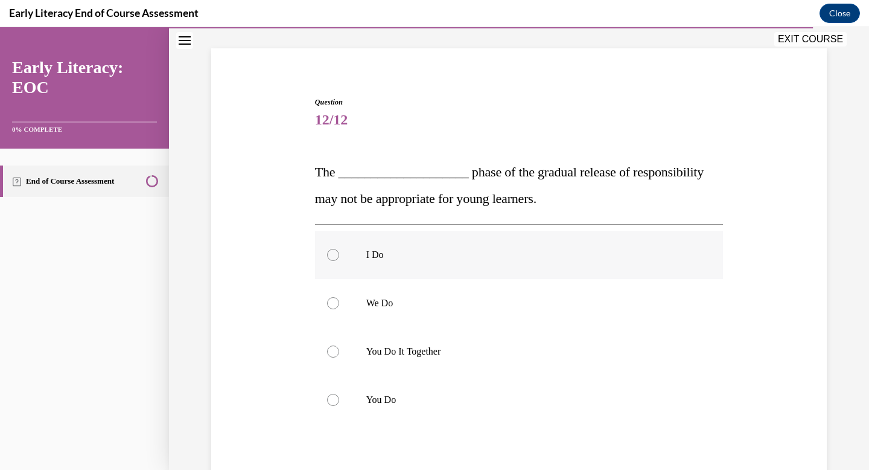
click at [524, 267] on div at bounding box center [519, 255] width 409 height 48
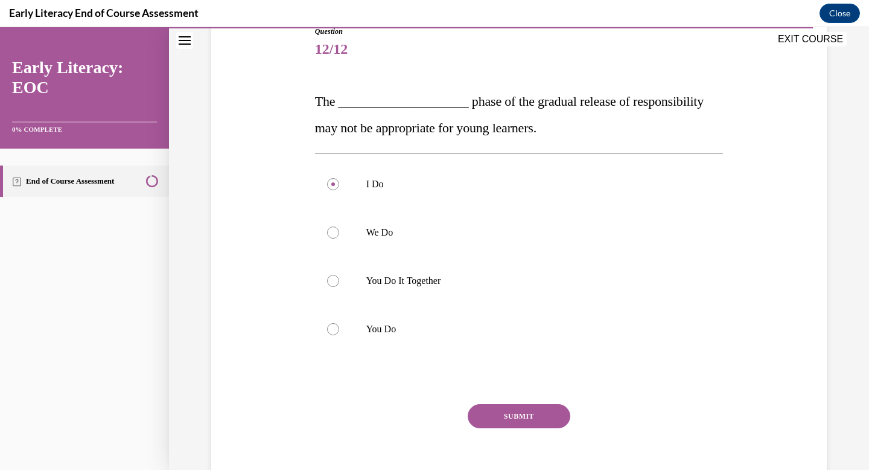
scroll to position [199, 0]
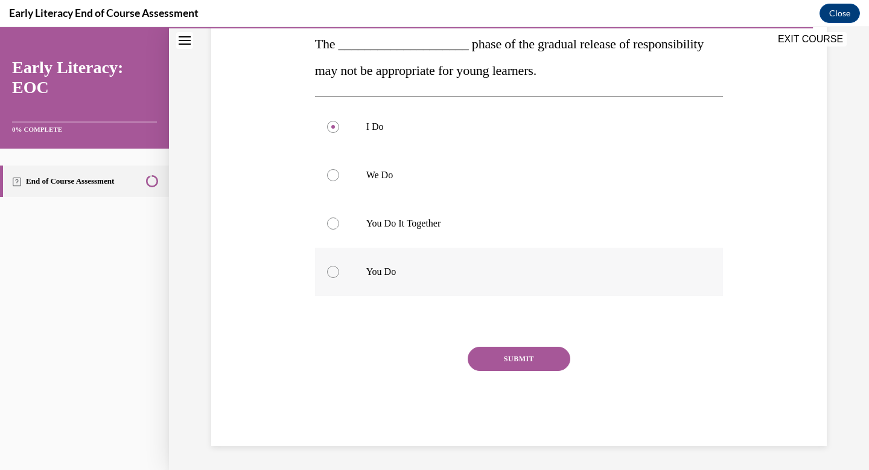
click at [424, 271] on p "You Do" at bounding box center [529, 272] width 327 height 12
click at [473, 348] on button "SUBMIT" at bounding box center [519, 358] width 103 height 24
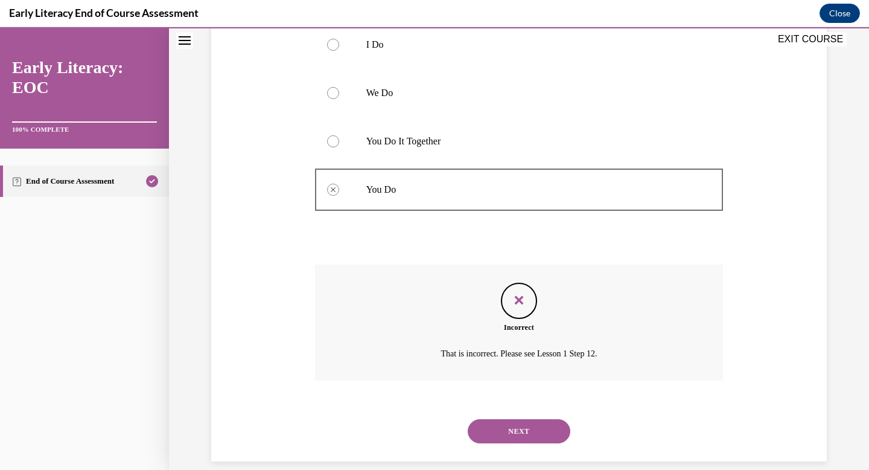
scroll to position [297, 0]
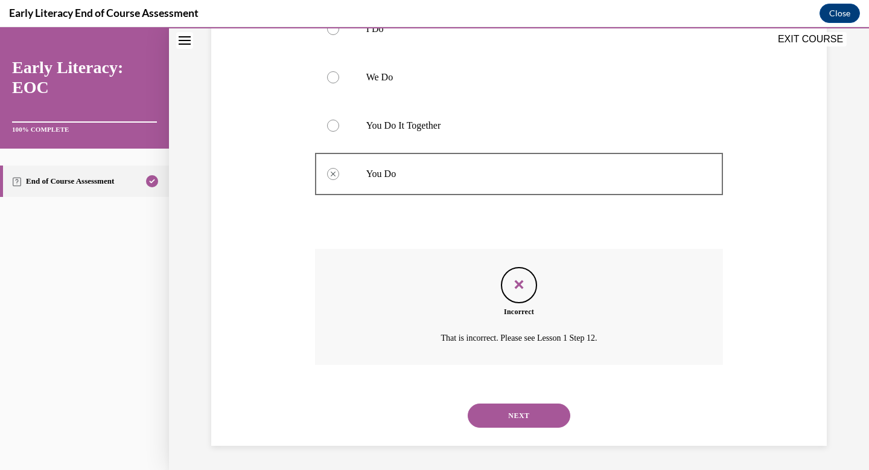
click at [534, 409] on button "NEXT" at bounding box center [519, 415] width 103 height 24
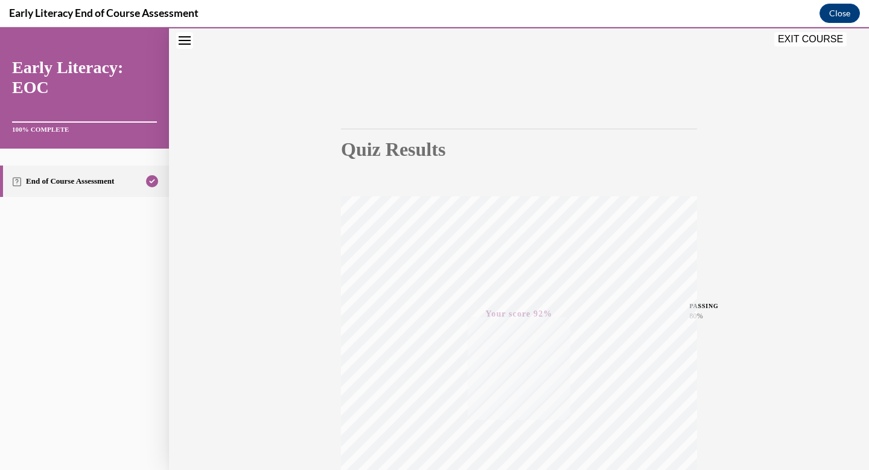
scroll to position [176, 0]
click at [831, 39] on button "EXIT COURSE" at bounding box center [810, 39] width 72 height 14
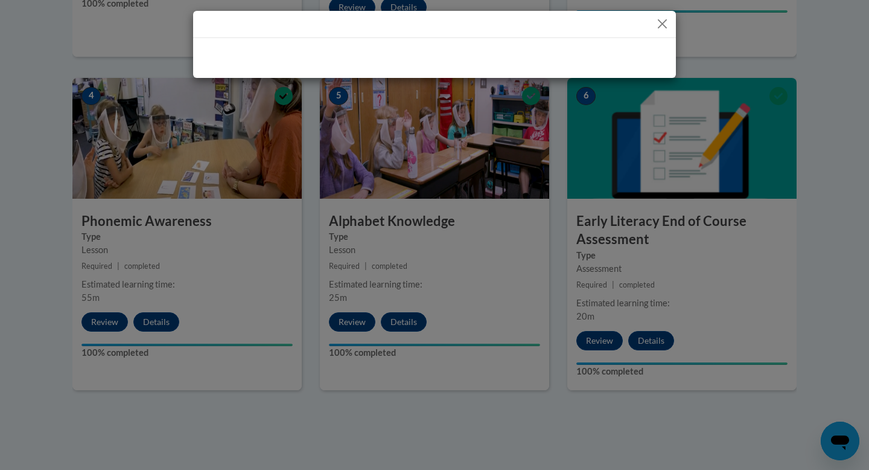
drag, startPoint x: 866, startPoint y: 249, endPoint x: 867, endPoint y: 211, distance: 38.0
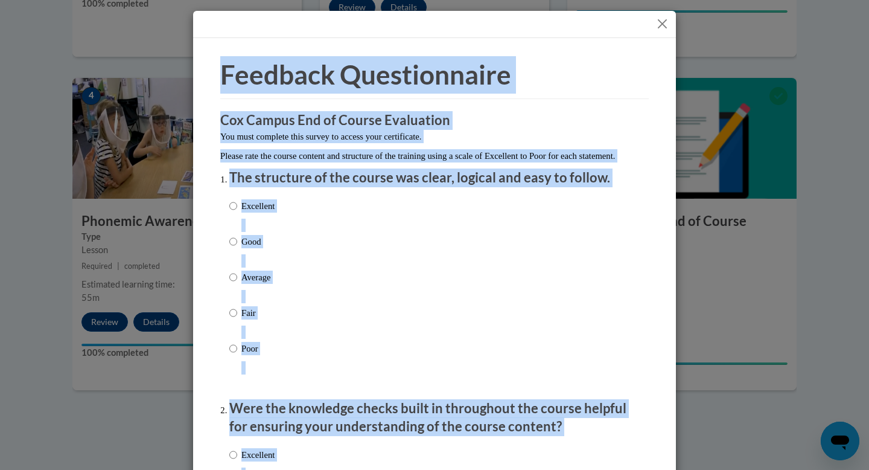
click at [602, 267] on div "Excellent Good Average Fair Poor" at bounding box center [434, 291] width 410 height 197
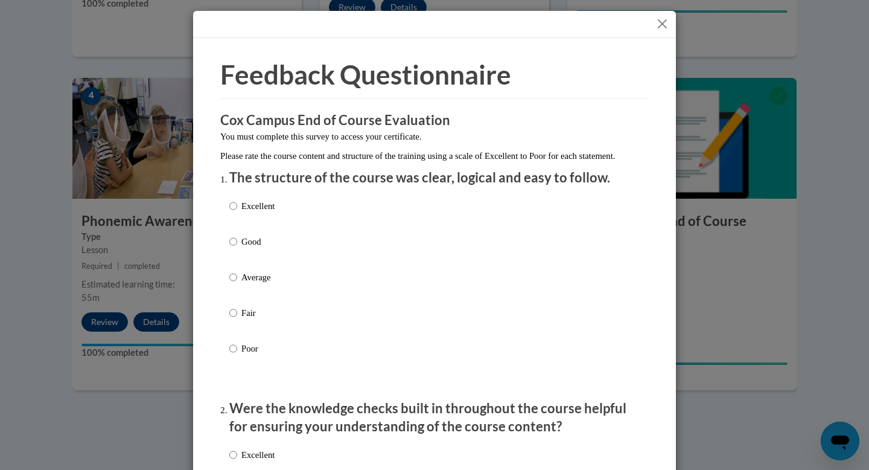
click at [261, 230] on label "Excellent" at bounding box center [251, 215] width 45 height 33
click at [237, 212] on input "Excellent" at bounding box center [233, 205] width 8 height 13
radio input "true"
click at [255, 248] on p "Good" at bounding box center [257, 241] width 33 height 13
click at [237, 248] on input "Good" at bounding box center [233, 241] width 8 height 13
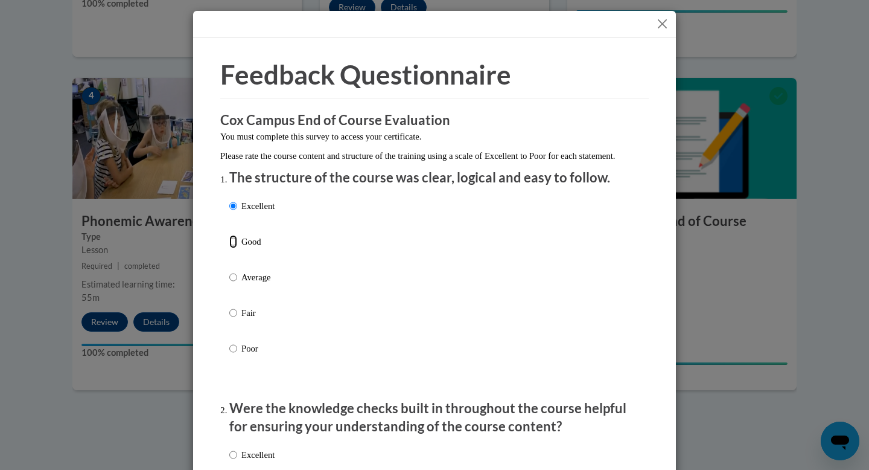
radio input "true"
click at [401, 256] on div "Excellent Good Average Fair Poor" at bounding box center [434, 291] width 410 height 197
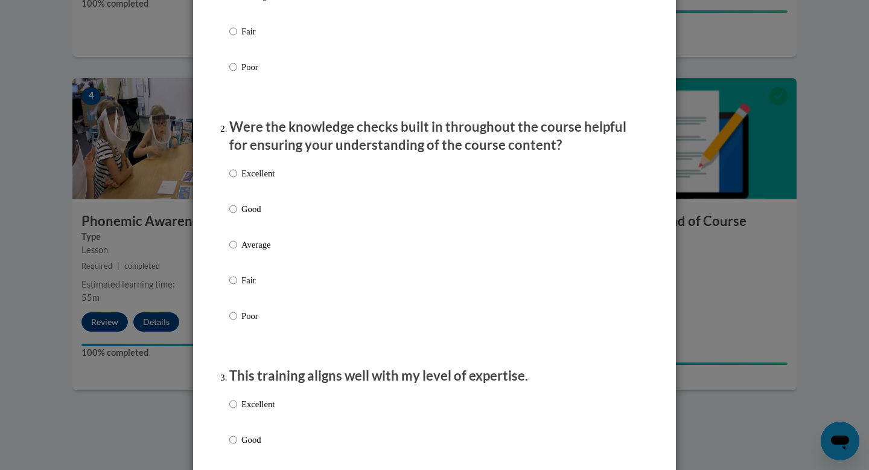
scroll to position [290, 0]
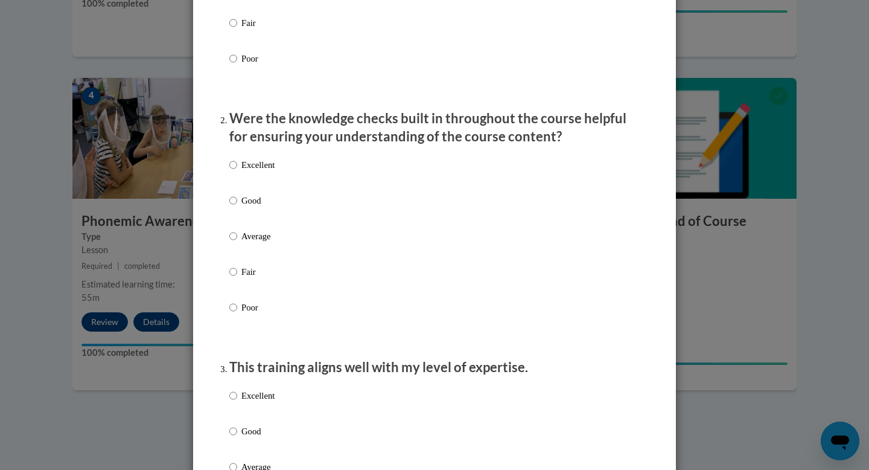
click at [292, 214] on div "Excellent Good Average Fair Poor" at bounding box center [434, 250] width 410 height 197
click at [263, 191] on label "Excellent" at bounding box center [251, 174] width 45 height 33
click at [237, 171] on input "Excellent" at bounding box center [233, 164] width 8 height 13
radio input "true"
click at [241, 438] on p "Good" at bounding box center [257, 430] width 33 height 13
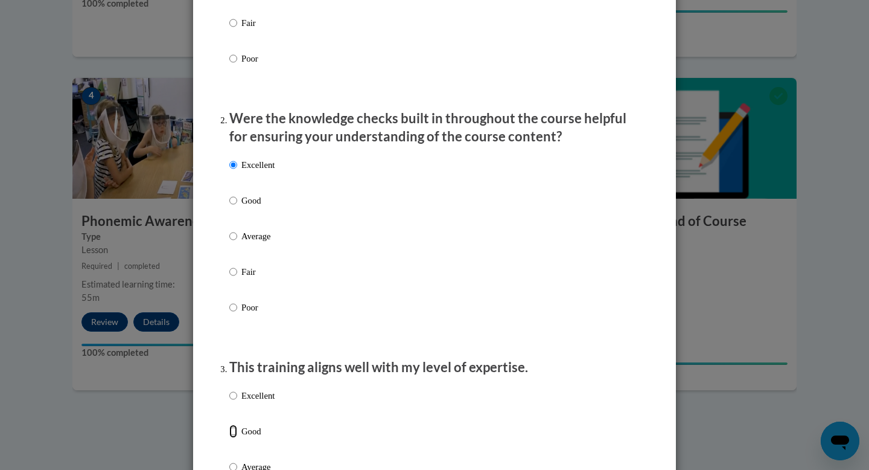
click at [237, 438] on input "Good" at bounding box center [233, 430] width 8 height 13
radio input "true"
click at [443, 296] on div "Excellent Good Average Fair Poor" at bounding box center [434, 250] width 410 height 197
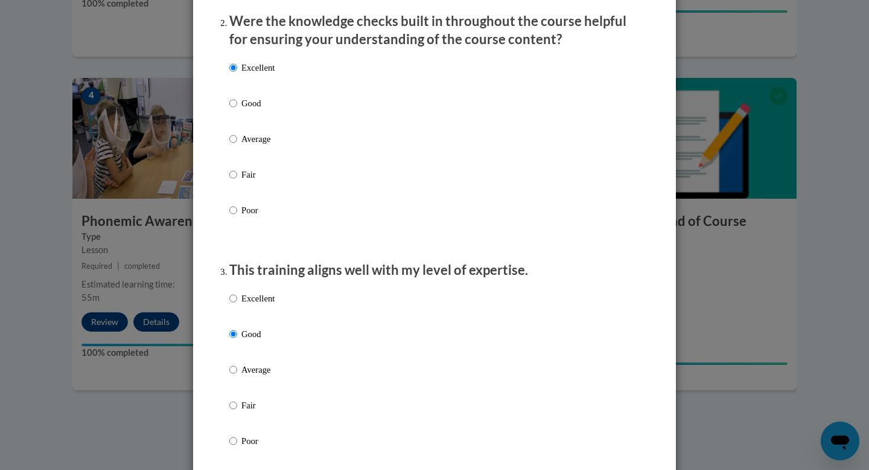
scroll to position [410, 0]
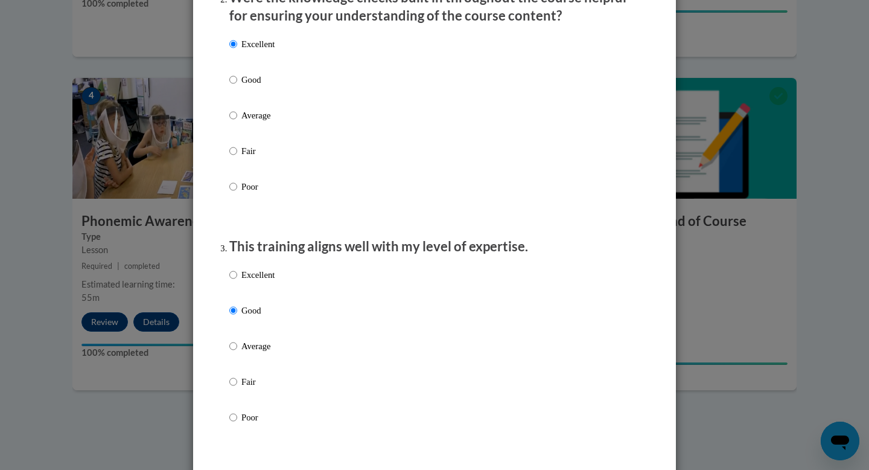
click at [250, 86] on p "Good" at bounding box center [257, 79] width 33 height 13
click at [237, 86] on input "Good" at bounding box center [233, 79] width 8 height 13
radio input "true"
click at [526, 128] on div "Excellent Good Average Fair Poor" at bounding box center [434, 129] width 410 height 197
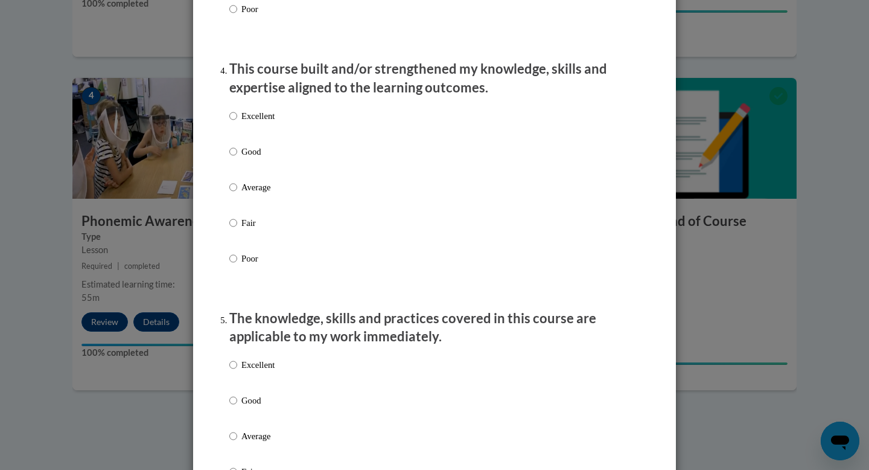
scroll to position [821, 0]
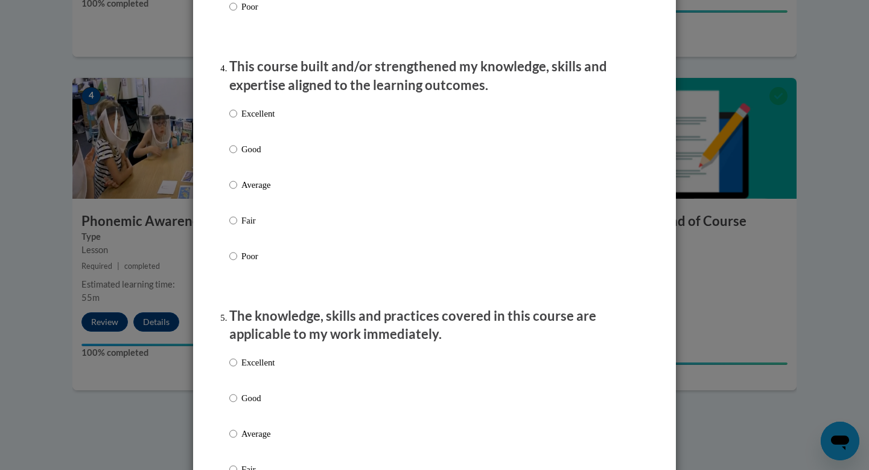
click at [243, 156] on p "Good" at bounding box center [257, 148] width 33 height 13
click at [237, 156] on input "Good" at bounding box center [233, 148] width 8 height 13
radio input "true"
click at [442, 173] on div "Excellent Good Average Fair Poor" at bounding box center [434, 199] width 410 height 197
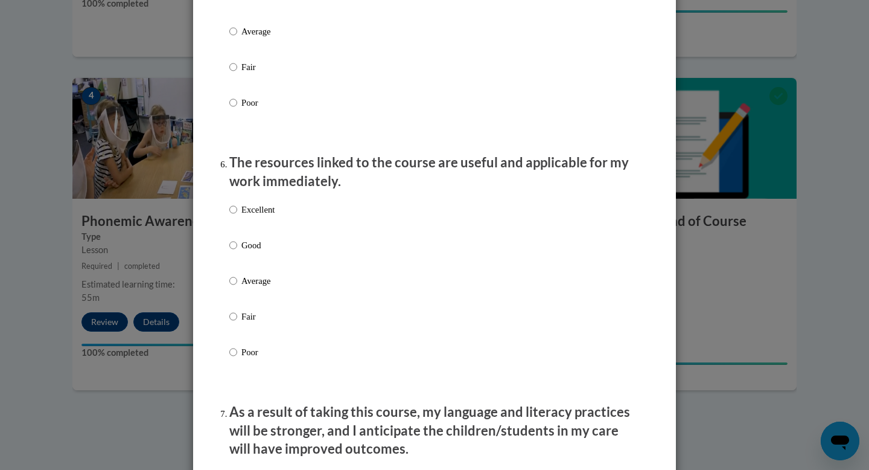
scroll to position [1255, 0]
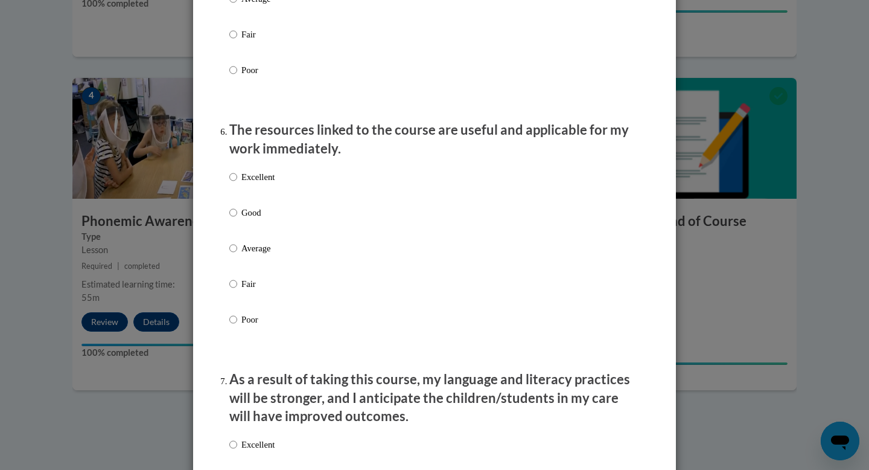
click at [241, 215] on div "Excellent Good Average Fair Poor" at bounding box center [251, 257] width 45 height 187
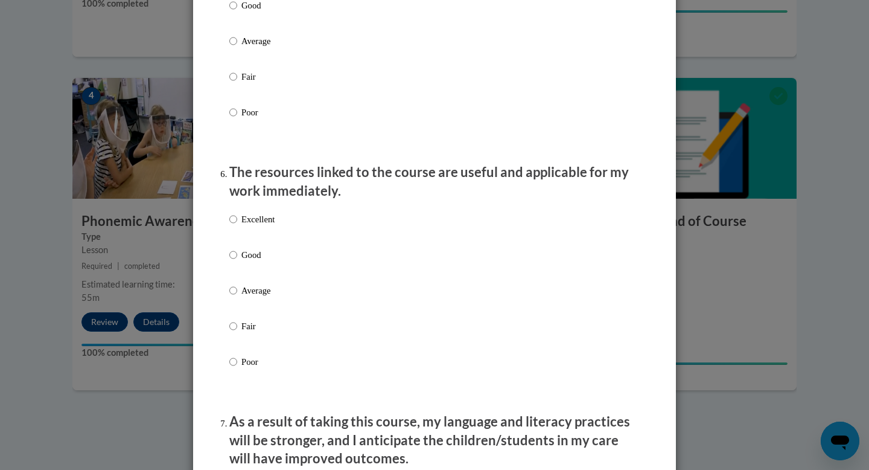
scroll to position [1207, 0]
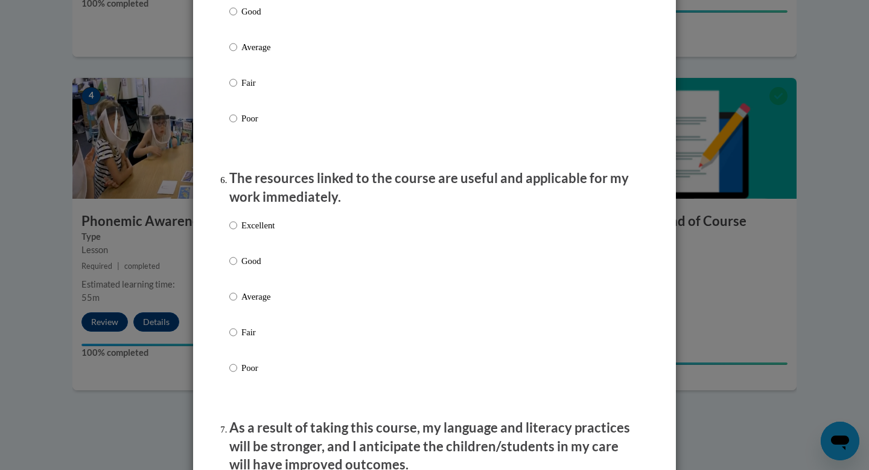
click at [243, 18] on p "Good" at bounding box center [257, 11] width 33 height 13
click at [237, 18] on input "Good" at bounding box center [233, 11] width 8 height 13
radio input "true"
click at [241, 267] on p "Good" at bounding box center [257, 260] width 33 height 13
click at [237, 267] on input "Good" at bounding box center [233, 260] width 8 height 13
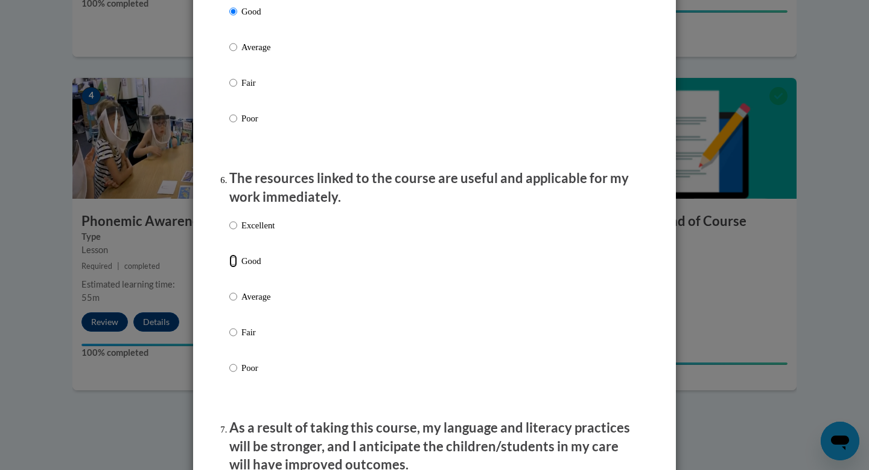
radio input "true"
click at [461, 296] on div "Excellent Good Average Fair Poor" at bounding box center [434, 310] width 410 height 197
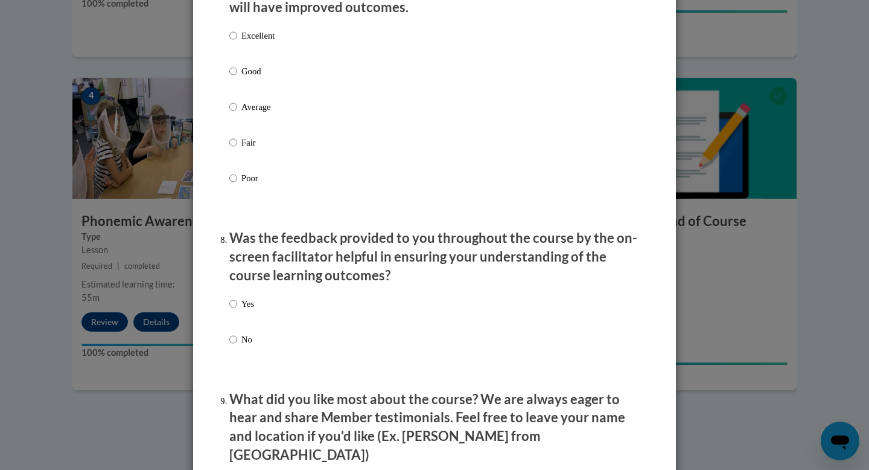
scroll to position [1666, 0]
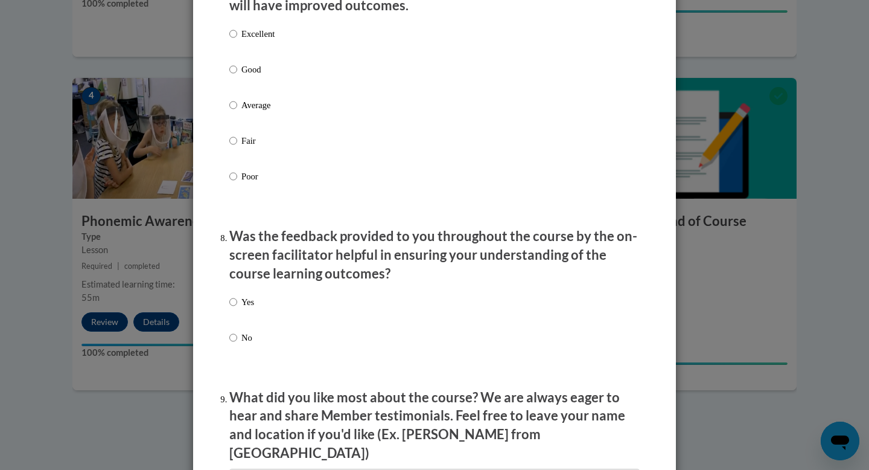
click at [331, 87] on div "Excellent Good Average Fair Poor" at bounding box center [434, 119] width 410 height 197
click at [275, 86] on div "Excellent Good Average Fair Poor" at bounding box center [434, 119] width 410 height 197
click at [255, 76] on p "Good" at bounding box center [257, 69] width 33 height 13
click at [237, 76] on input "Good" at bounding box center [233, 69] width 8 height 13
radio input "true"
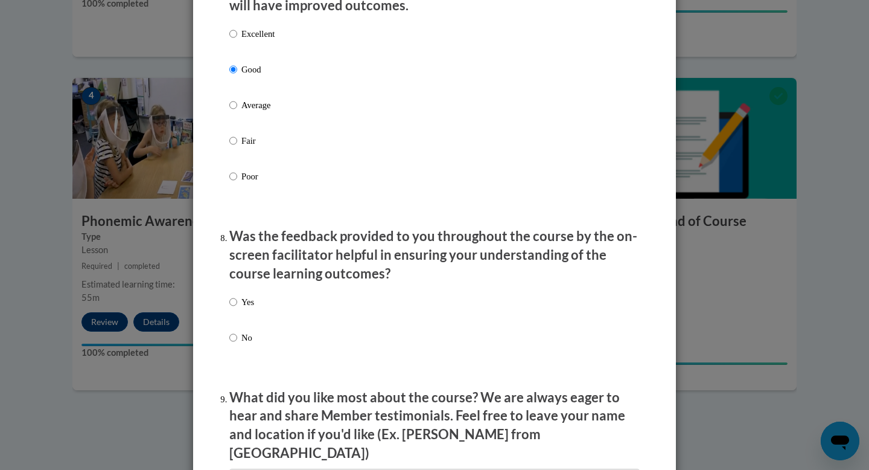
click at [244, 308] on p "Yes" at bounding box center [247, 301] width 13 height 13
click at [237, 308] on input "Yes" at bounding box center [233, 301] width 8 height 13
radio input "true"
click at [379, 342] on div "Yes No" at bounding box center [434, 334] width 410 height 90
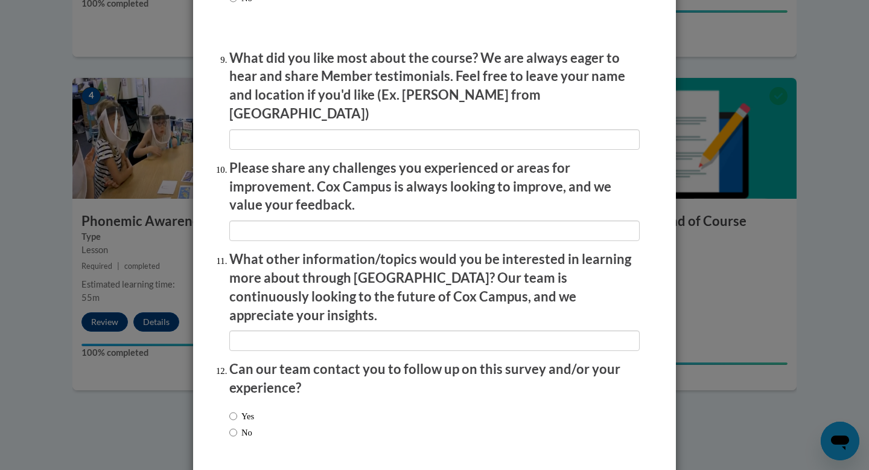
scroll to position [2041, 0]
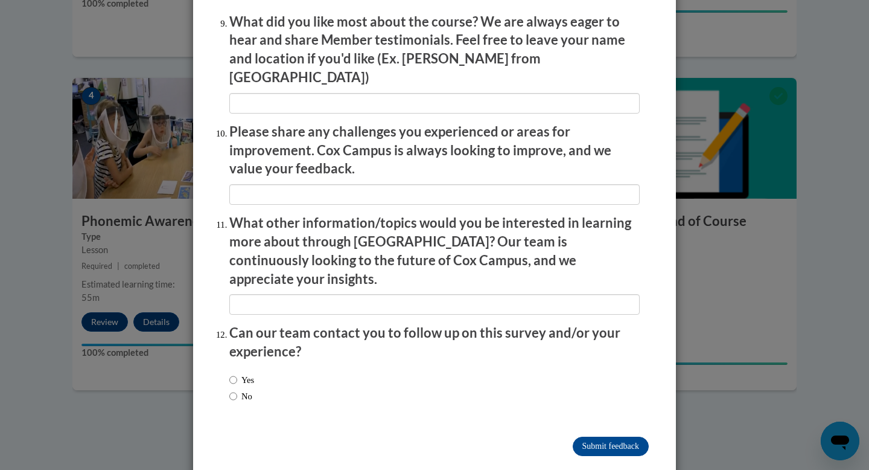
click at [364, 367] on div "Yes No" at bounding box center [434, 389] width 410 height 45
click at [254, 373] on label "Yes" at bounding box center [241, 379] width 25 height 13
click at [237, 373] on input "Yes" at bounding box center [233, 379] width 8 height 13
radio input "true"
click at [616, 436] on input "Submit feedback" at bounding box center [611, 445] width 76 height 19
